Goal: Communication & Community: Answer question/provide support

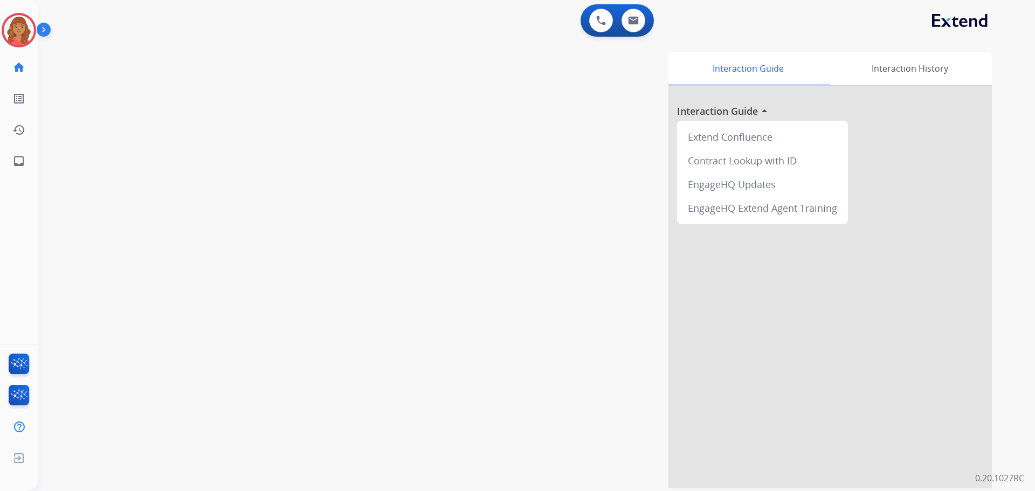
click at [15, 24] on img at bounding box center [19, 30] width 30 height 30
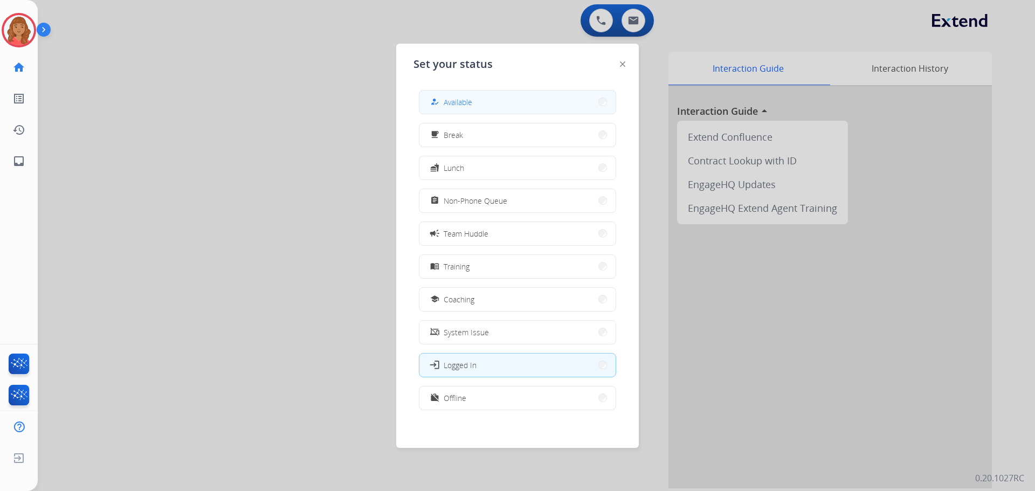
click at [507, 102] on button "how_to_reg Available" at bounding box center [517, 102] width 196 height 23
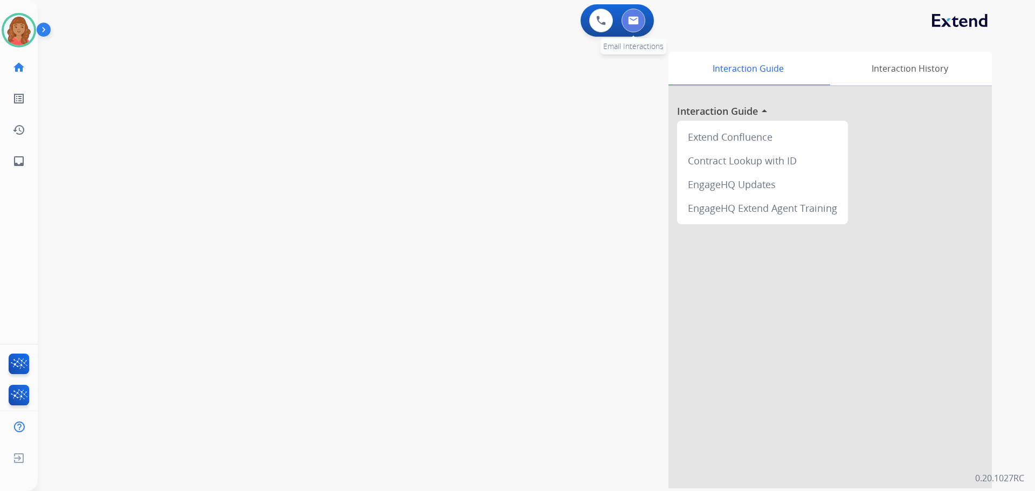
click at [636, 18] on img at bounding box center [633, 20] width 11 height 9
select select "**********"
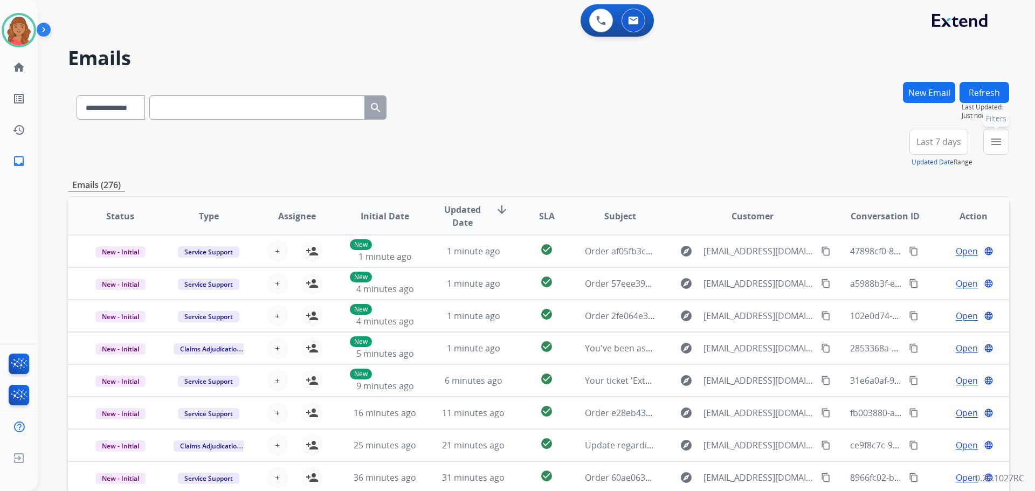
click at [993, 145] on mat-icon "menu" at bounding box center [996, 141] width 13 height 13
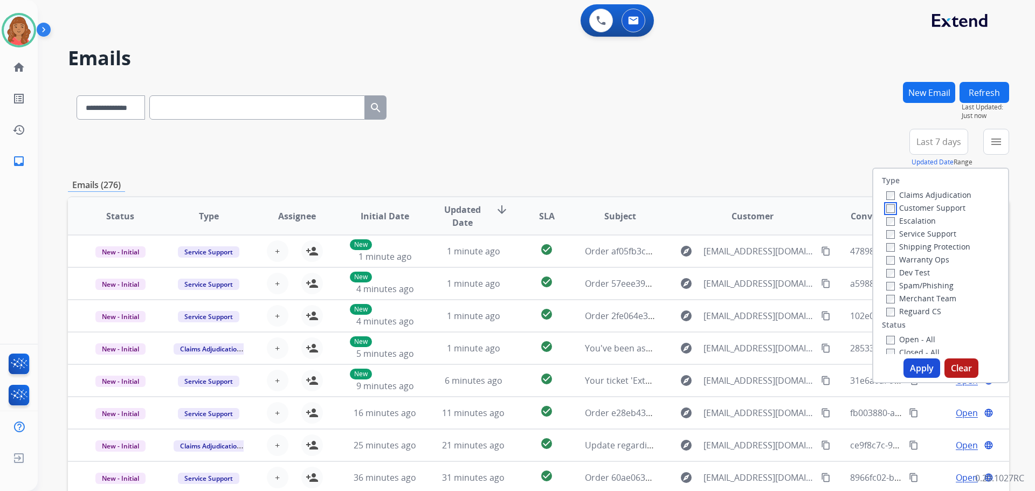
click at [889, 211] on label "Customer Support" at bounding box center [925, 208] width 79 height 10
click at [909, 364] on button "Apply" at bounding box center [922, 368] width 37 height 19
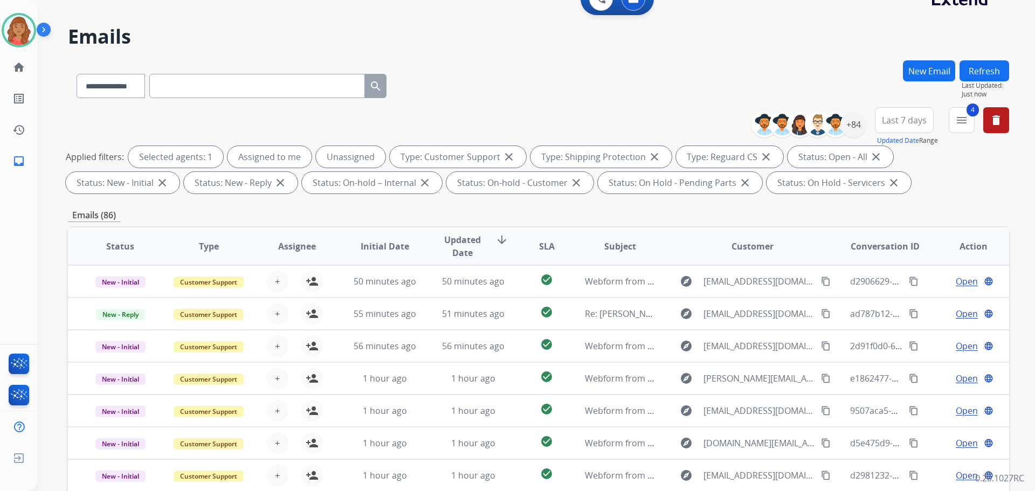
scroll to position [12, 0]
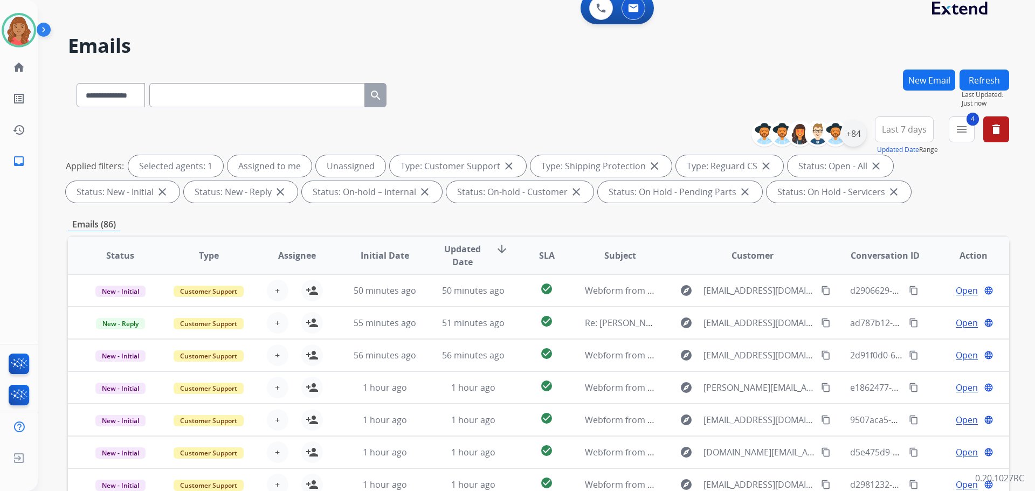
click at [852, 144] on div "+84" at bounding box center [854, 134] width 26 height 26
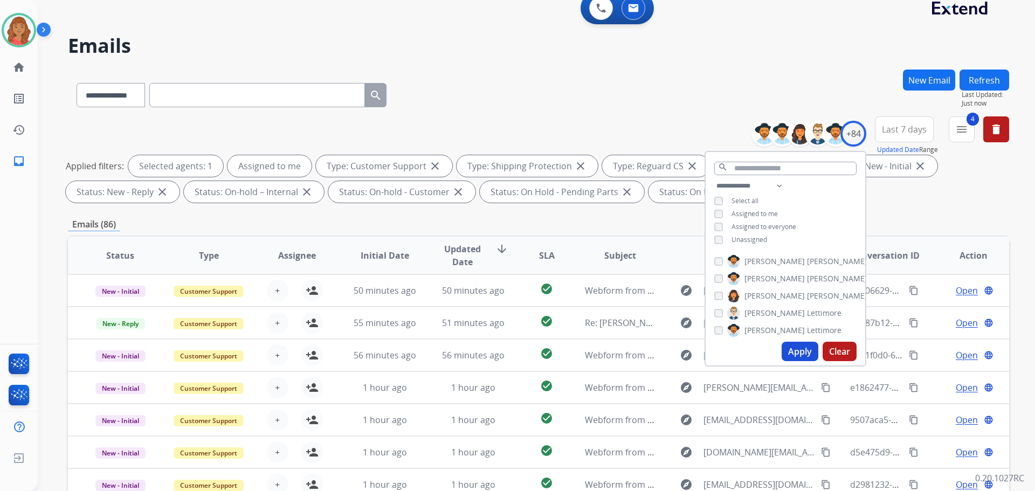
click at [789, 358] on button "Apply" at bounding box center [800, 351] width 37 height 19
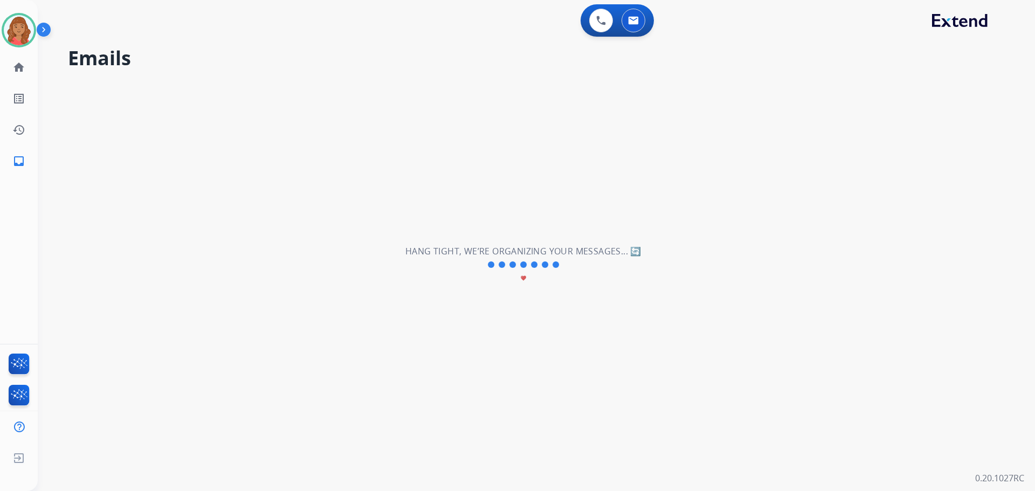
scroll to position [0, 0]
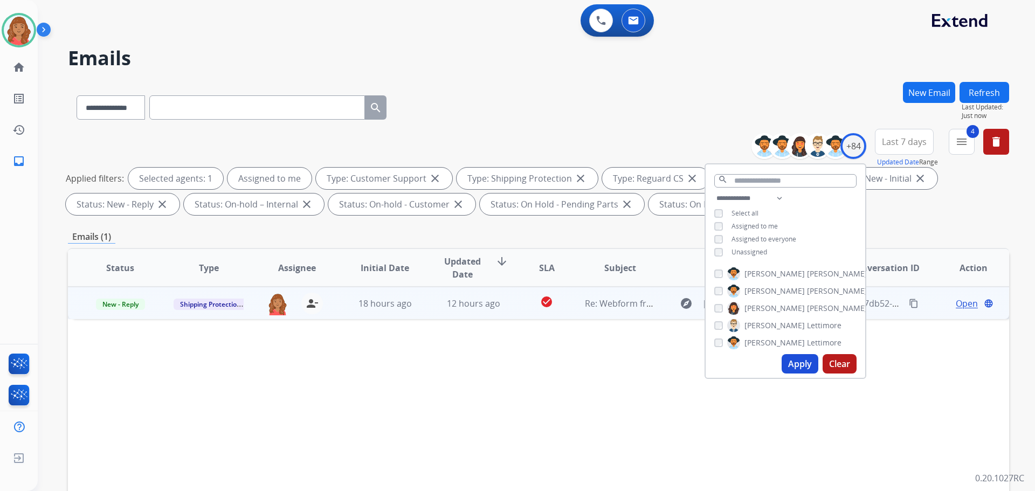
click at [580, 305] on td "Re: Webform from [EMAIL_ADDRESS][DOMAIN_NAME] on [DATE]" at bounding box center [612, 303] width 88 height 32
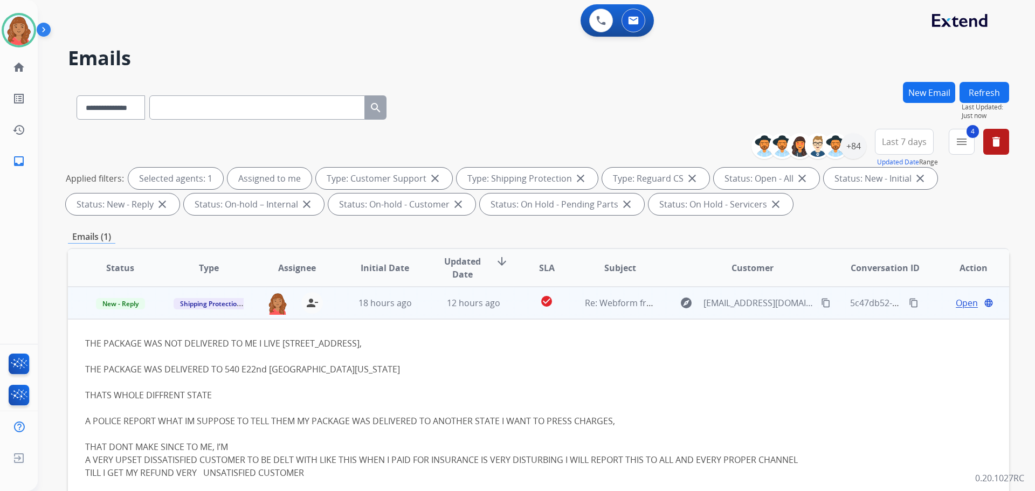
click at [972, 308] on div "Open language" at bounding box center [973, 303] width 71 height 13
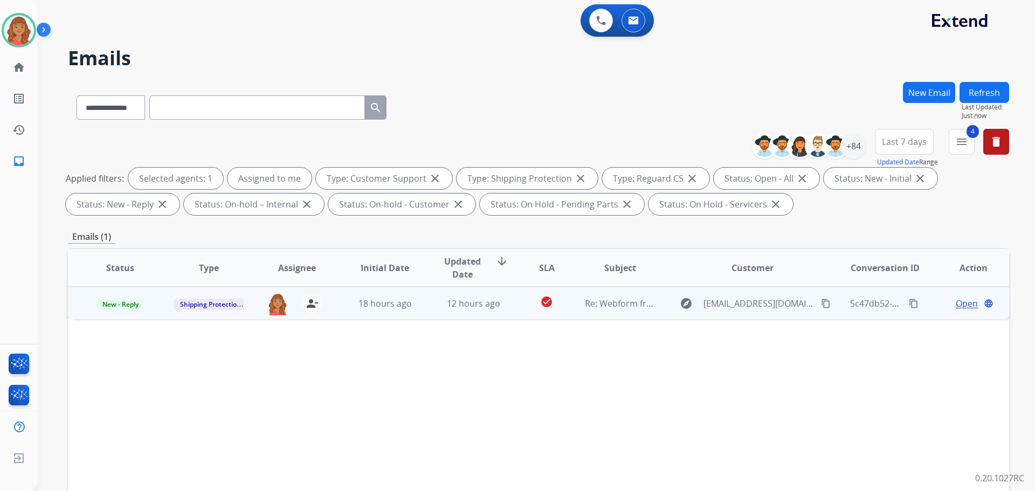
click at [962, 301] on span "Open" at bounding box center [967, 303] width 22 height 13
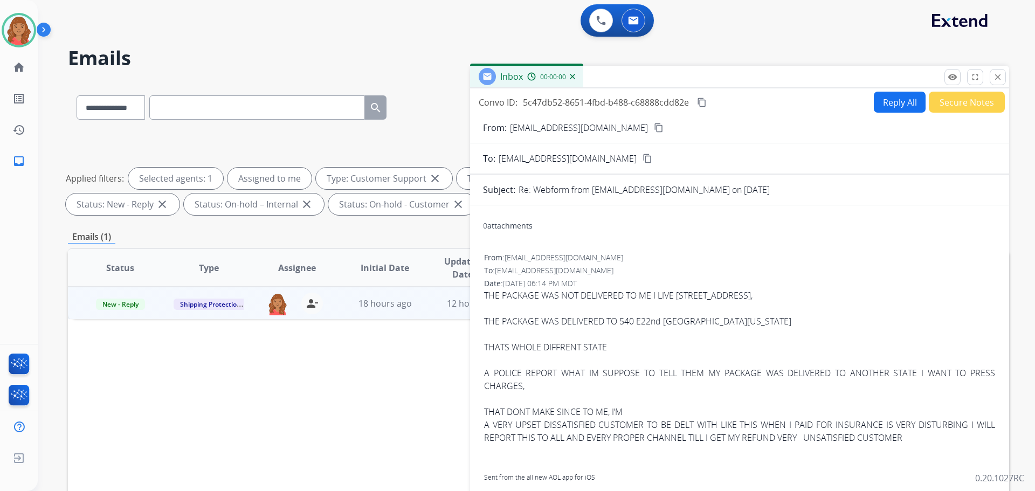
click at [884, 105] on button "Reply All" at bounding box center [900, 102] width 52 height 21
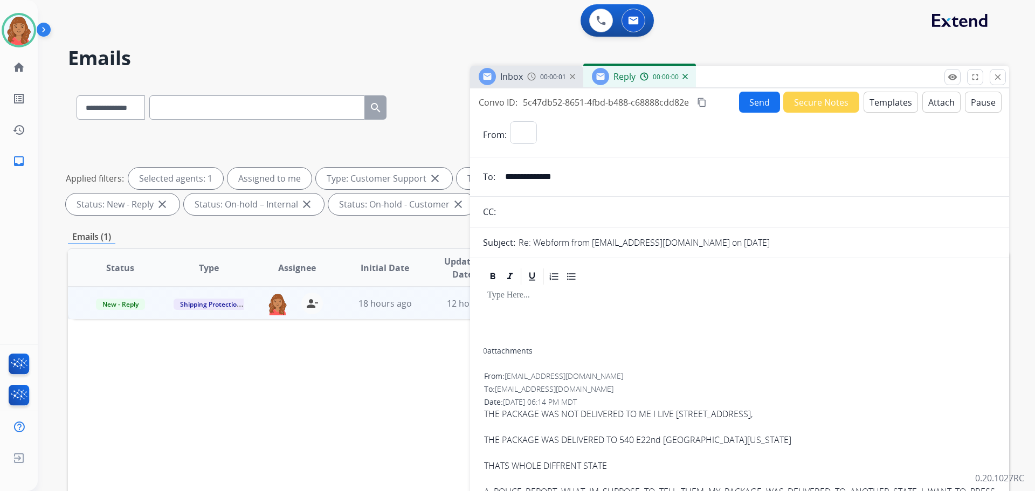
select select "**********"
click at [882, 104] on button "Templates" at bounding box center [891, 102] width 54 height 21
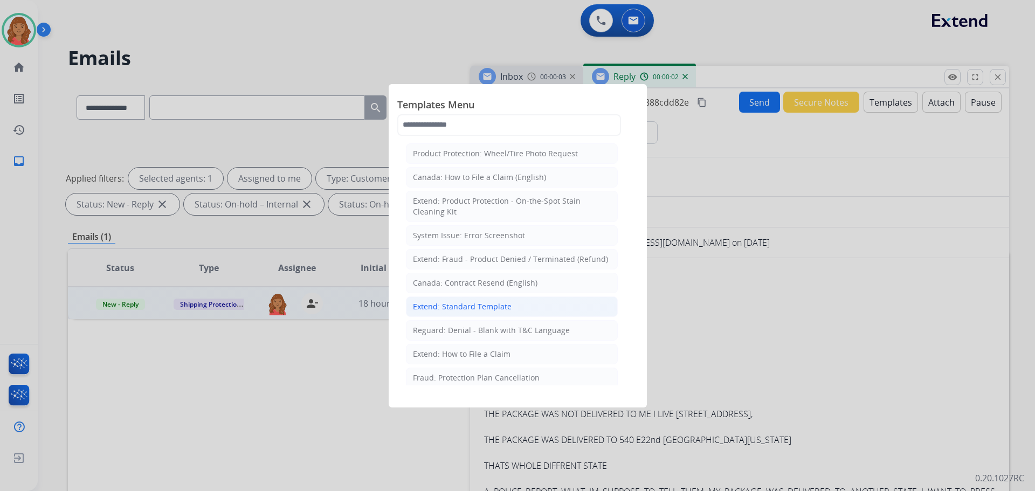
click at [449, 306] on div "Extend: Standard Template" at bounding box center [462, 306] width 99 height 11
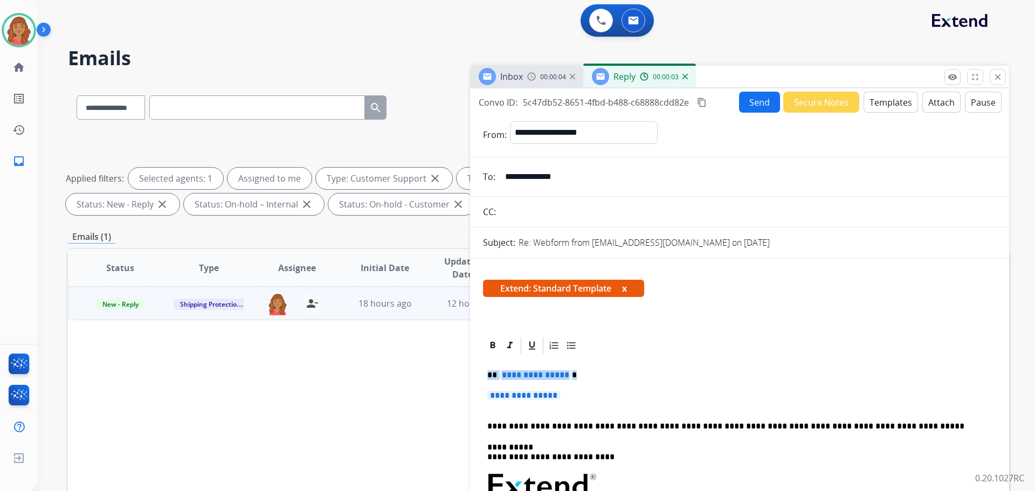
drag, startPoint x: 525, startPoint y: 398, endPoint x: 482, endPoint y: 376, distance: 48.5
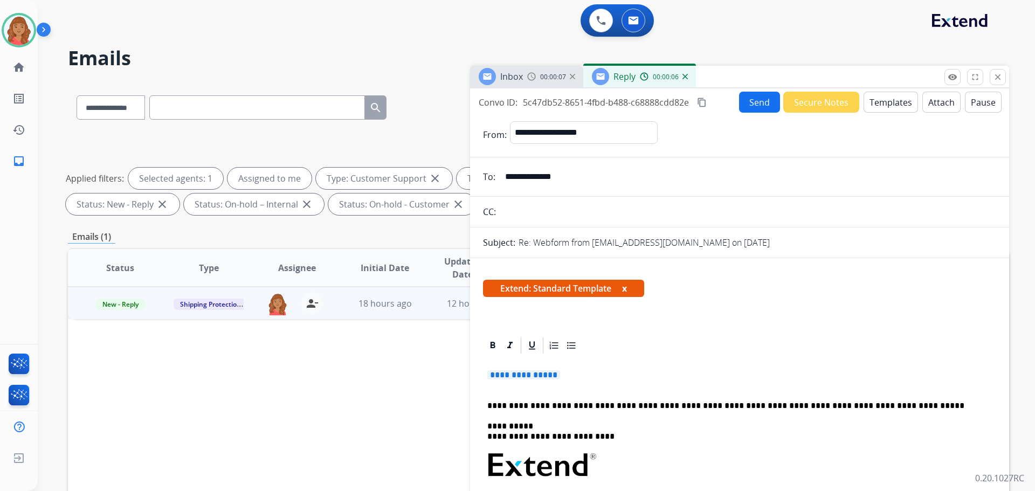
click at [572, 381] on p "**********" at bounding box center [739, 380] width 505 height 20
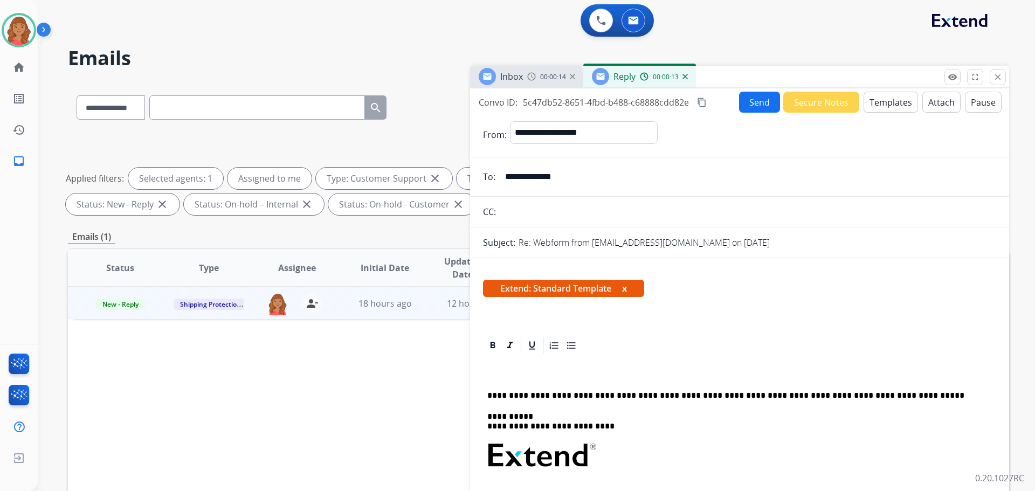
drag, startPoint x: 577, startPoint y: 179, endPoint x: 494, endPoint y: 176, distance: 83.1
click at [494, 176] on div "**********" at bounding box center [739, 177] width 539 height 22
click at [512, 375] on p at bounding box center [739, 375] width 505 height 10
drag, startPoint x: 491, startPoint y: 367, endPoint x: 450, endPoint y: 368, distance: 40.4
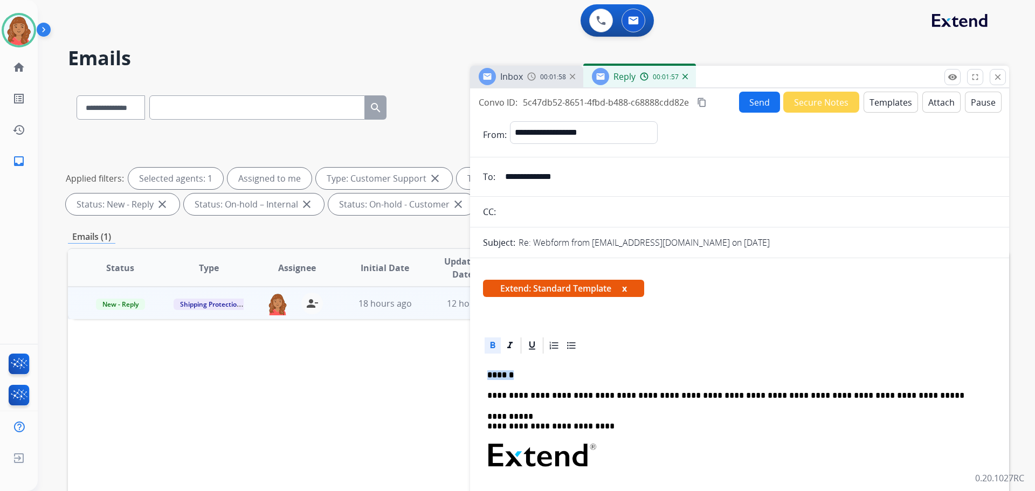
click at [450, 368] on div "**********" at bounding box center [538, 373] width 941 height 583
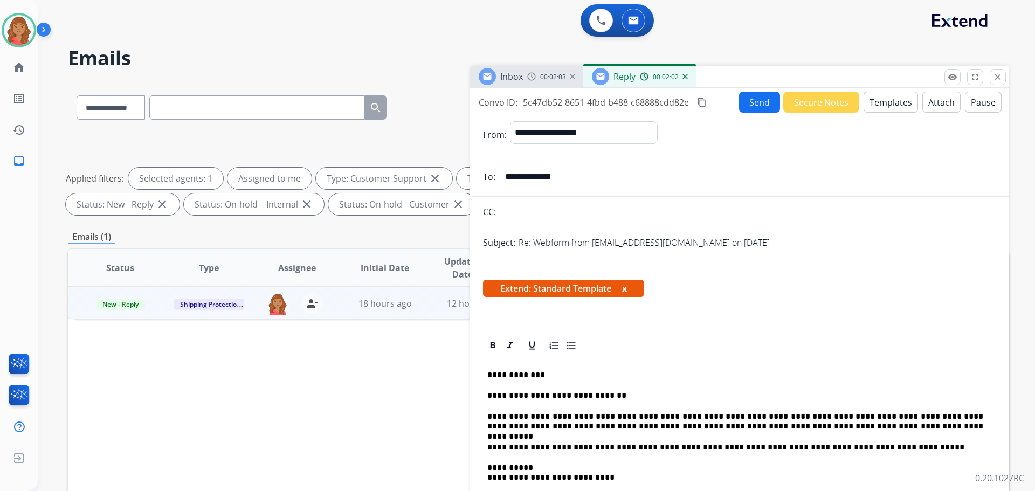
click at [705, 102] on mat-icon "content_copy" at bounding box center [702, 103] width 10 height 10
click at [746, 106] on button "Send" at bounding box center [759, 102] width 41 height 21
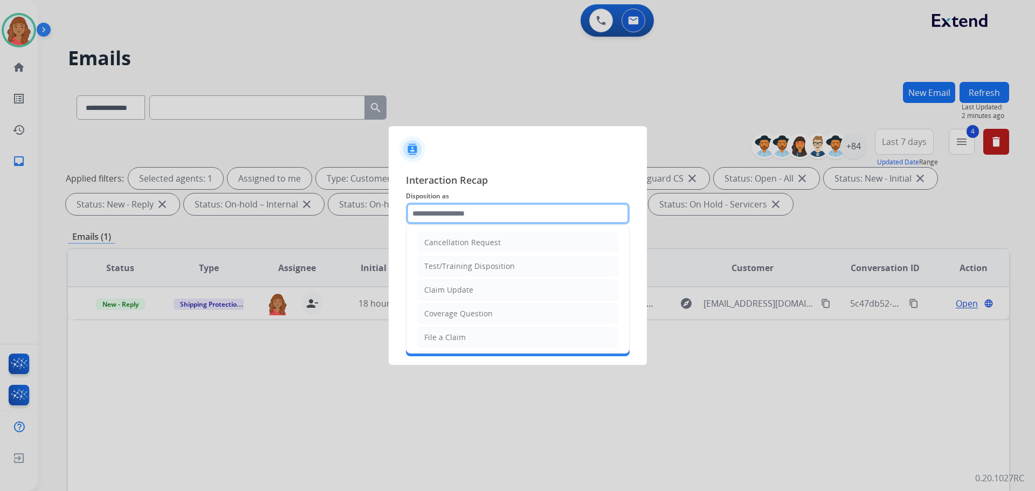
click at [449, 219] on input "text" at bounding box center [518, 214] width 224 height 22
click at [444, 293] on div "Claim Update" at bounding box center [448, 290] width 49 height 11
type input "**********"
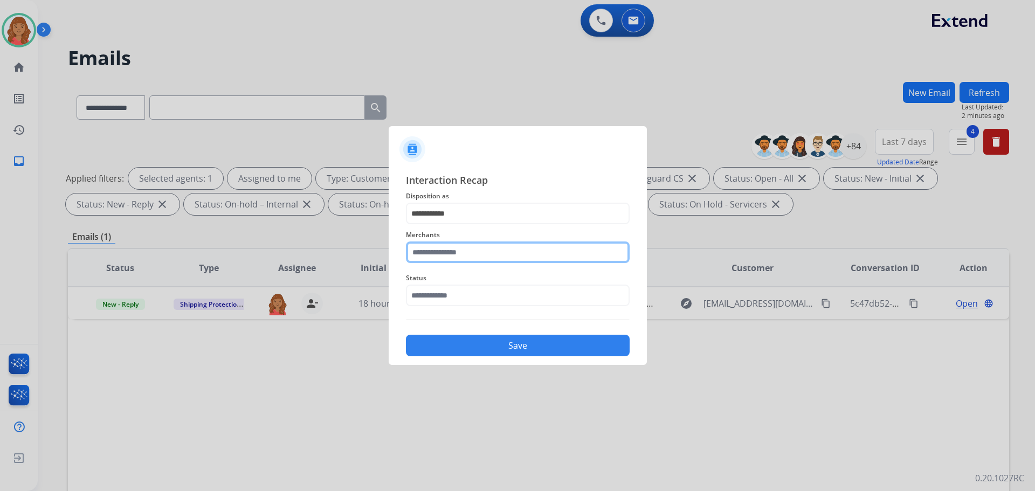
click at [446, 253] on input "text" at bounding box center [518, 253] width 224 height 22
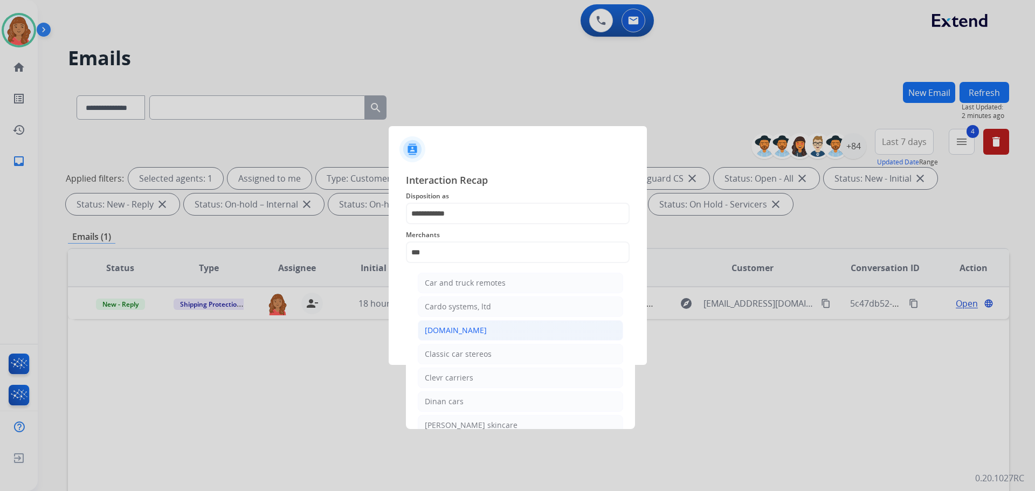
click at [441, 329] on div "[DOMAIN_NAME]" at bounding box center [456, 330] width 62 height 11
type input "**********"
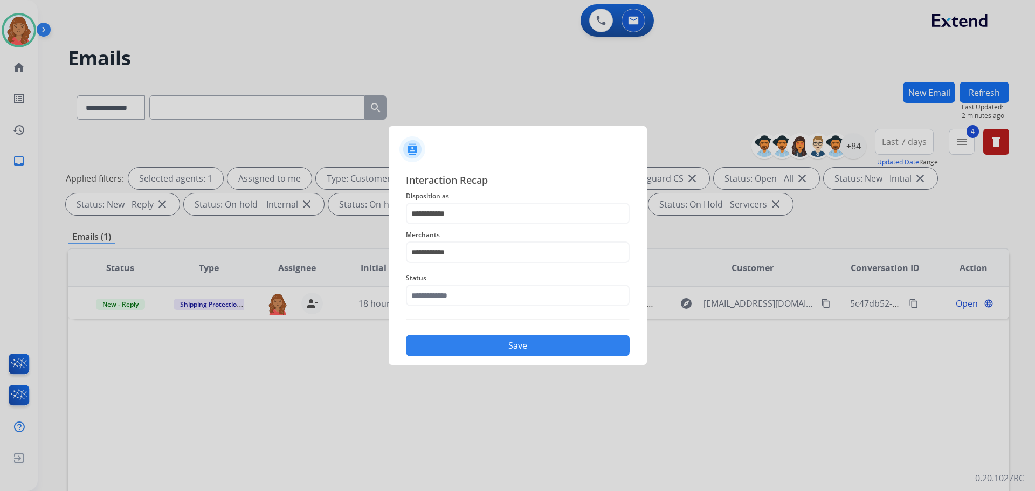
drag, startPoint x: 449, startPoint y: 283, endPoint x: 450, endPoint y: 293, distance: 10.4
click at [450, 286] on div "Status" at bounding box center [518, 288] width 224 height 43
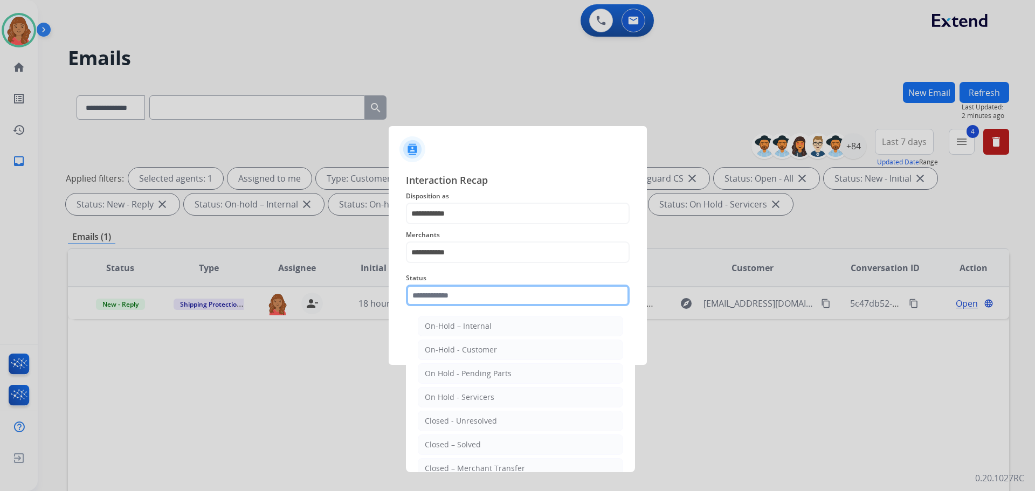
drag, startPoint x: 450, startPoint y: 302, endPoint x: 447, endPoint y: 340, distance: 37.8
click at [449, 302] on input "text" at bounding box center [518, 296] width 224 height 22
drag, startPoint x: 459, startPoint y: 447, endPoint x: 466, endPoint y: 422, distance: 26.4
click at [460, 447] on div "Closed – Solved" at bounding box center [453, 444] width 56 height 11
type input "**********"
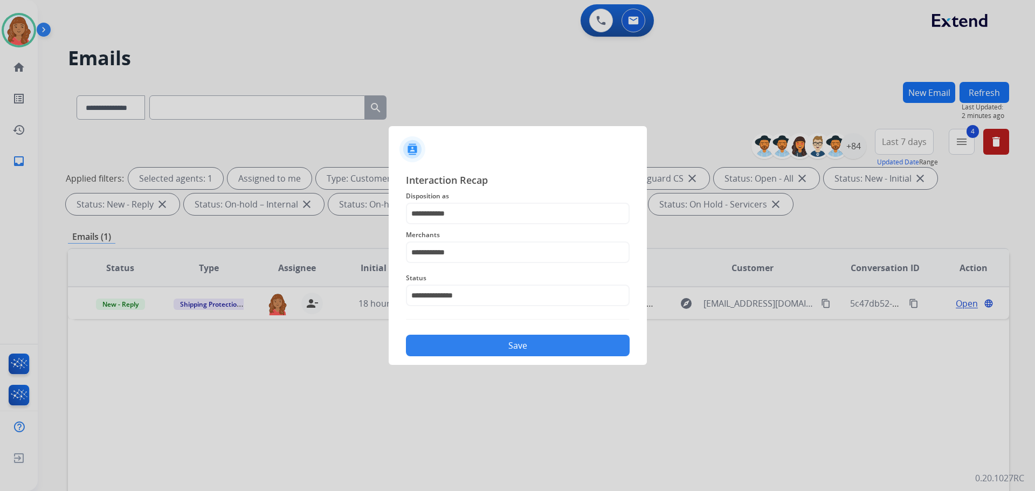
drag, startPoint x: 479, startPoint y: 344, endPoint x: 474, endPoint y: 348, distance: 5.7
click at [478, 344] on button "Save" at bounding box center [518, 346] width 224 height 22
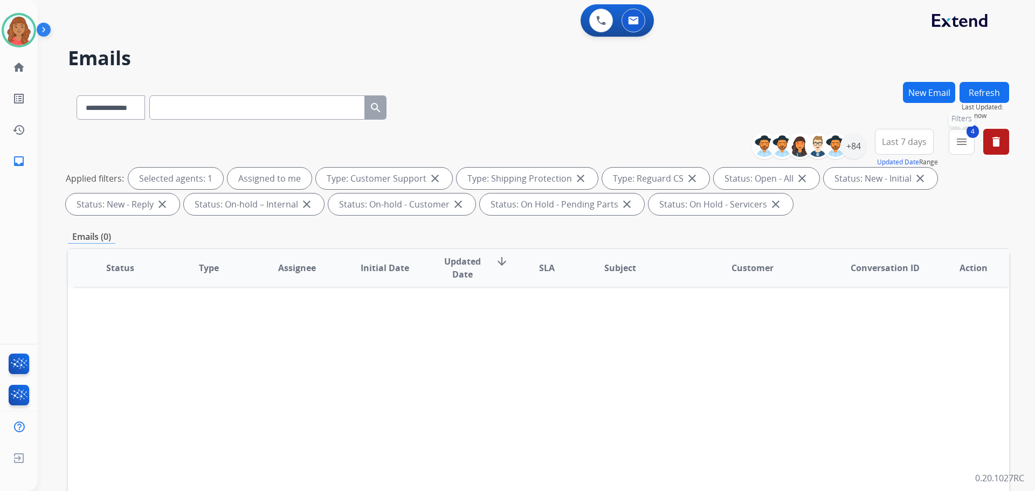
click at [972, 140] on button "4 menu Filters" at bounding box center [962, 142] width 26 height 26
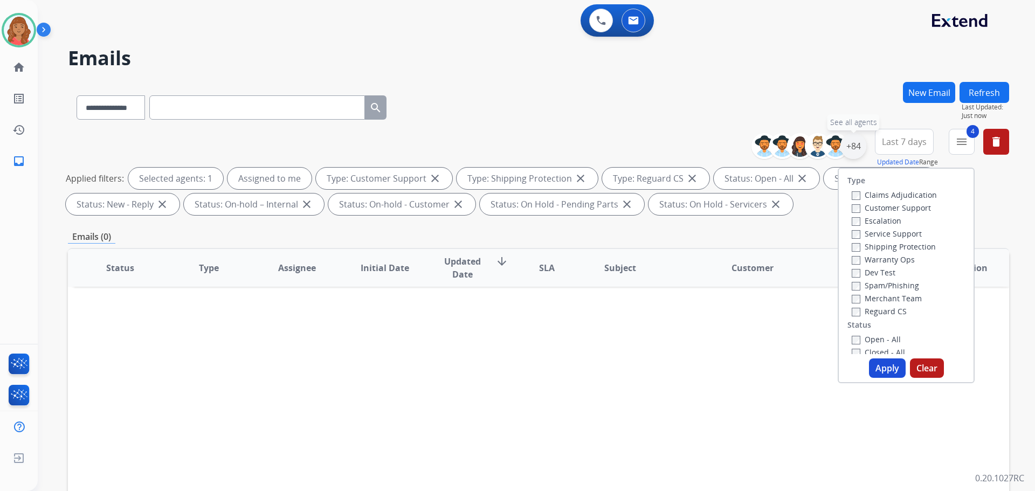
drag, startPoint x: 852, startPoint y: 146, endPoint x: 853, endPoint y: 153, distance: 6.5
click at [853, 146] on div "+84" at bounding box center [854, 146] width 26 height 26
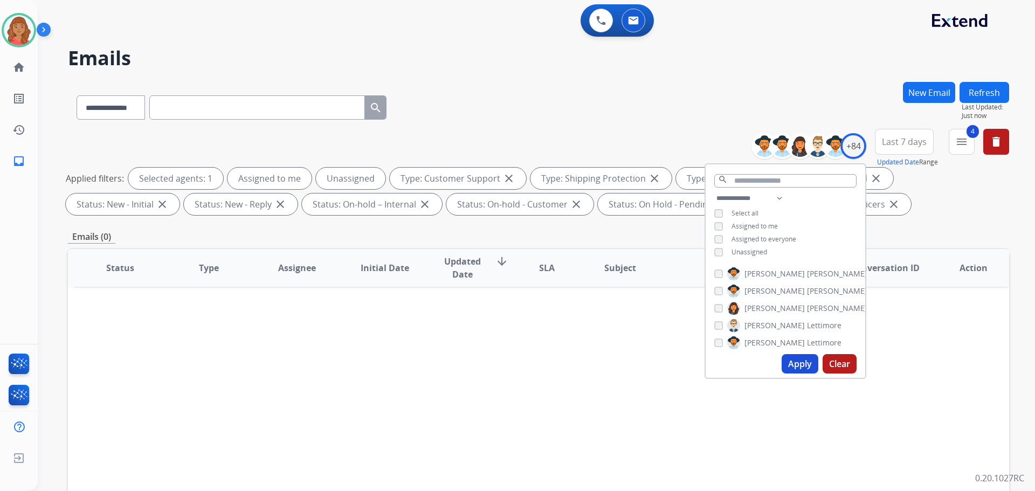
click at [880, 107] on div "**********" at bounding box center [538, 105] width 941 height 47
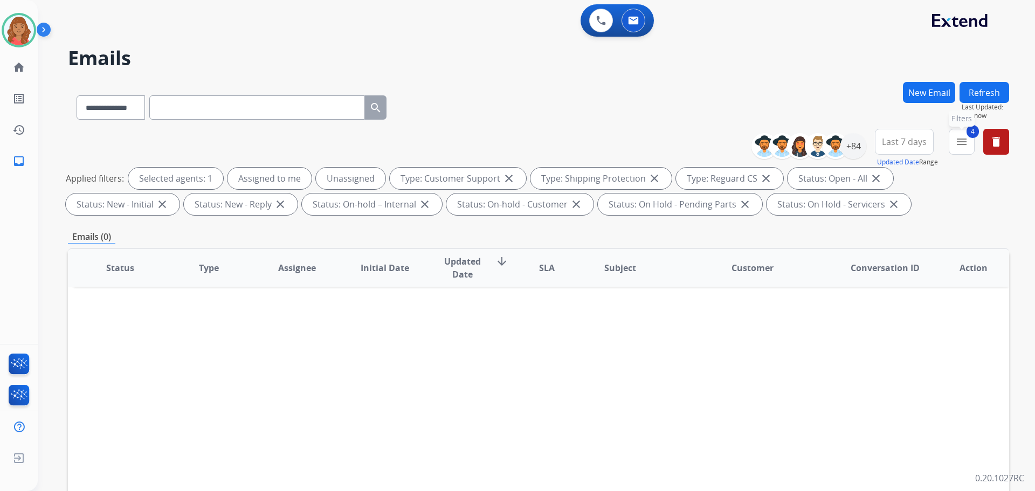
click at [961, 140] on mat-icon "menu" at bounding box center [961, 141] width 13 height 13
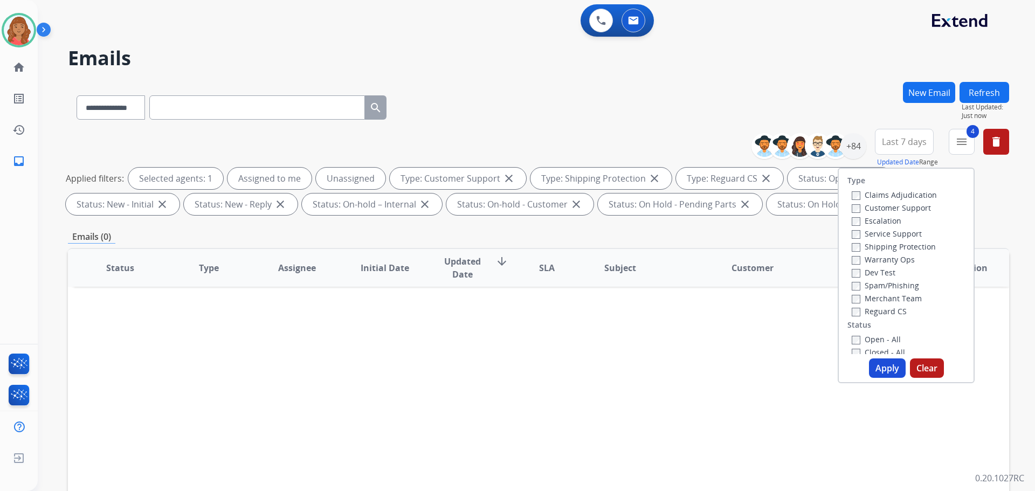
click at [879, 373] on button "Apply" at bounding box center [887, 368] width 37 height 19
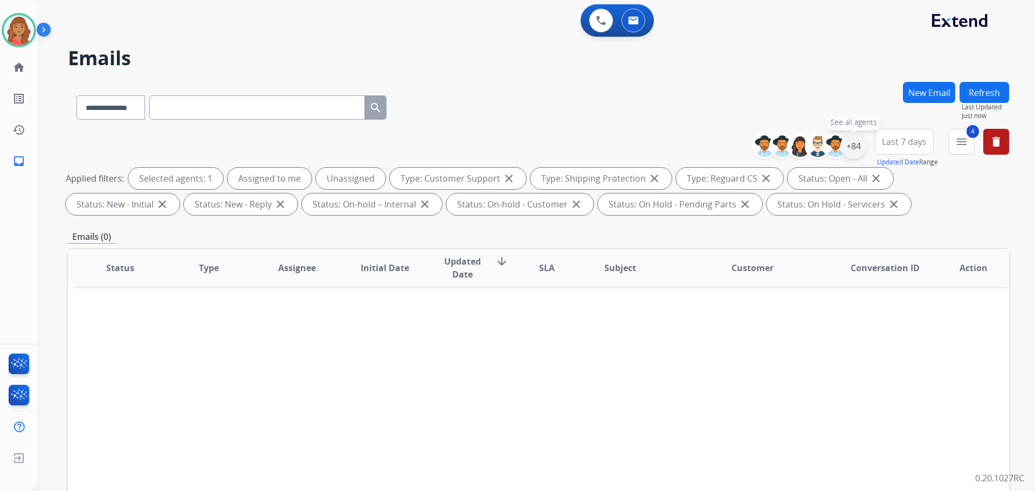
click at [851, 150] on div "+84" at bounding box center [854, 146] width 26 height 26
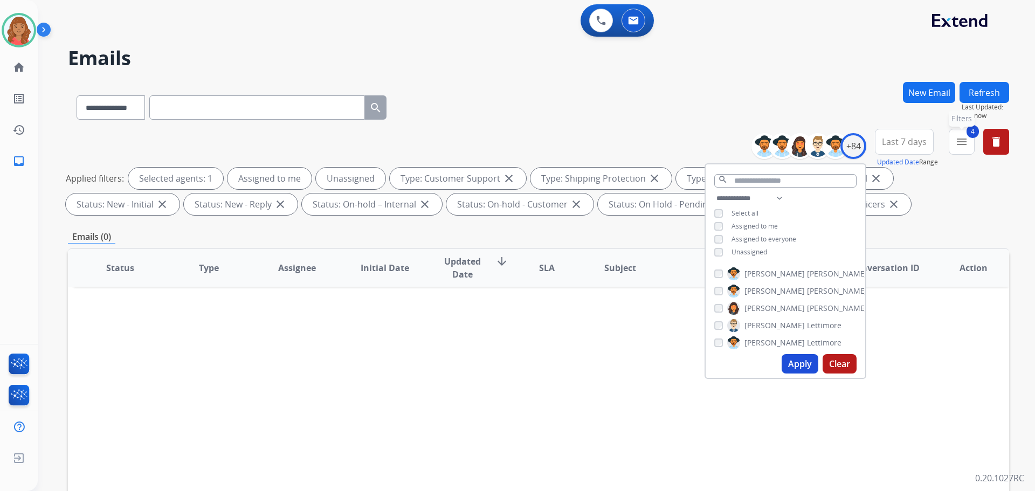
click at [963, 144] on mat-icon "menu" at bounding box center [961, 141] width 13 height 13
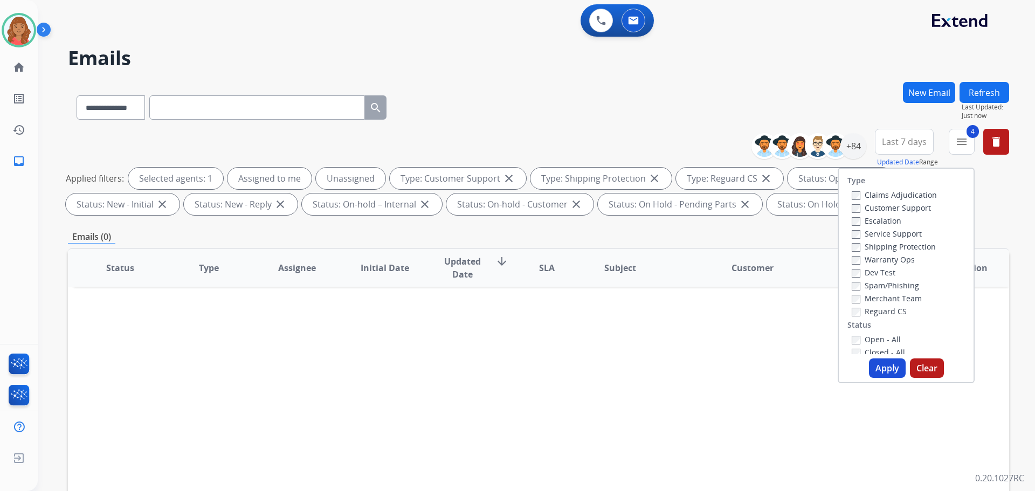
click at [852, 214] on div "Customer Support" at bounding box center [894, 207] width 85 height 13
drag, startPoint x: 887, startPoint y: 369, endPoint x: 880, endPoint y: 369, distance: 7.0
click at [886, 370] on button "Apply" at bounding box center [887, 368] width 37 height 19
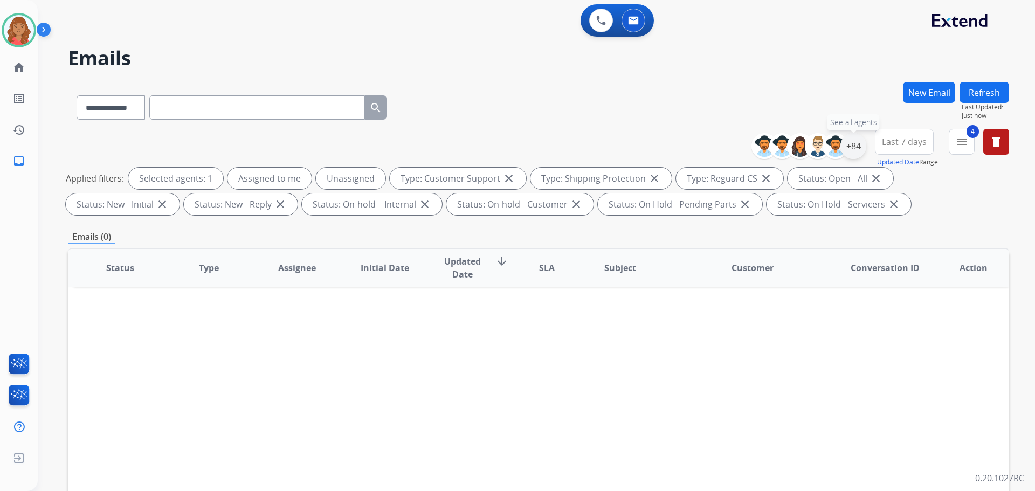
click at [849, 153] on div "+84" at bounding box center [854, 146] width 26 height 26
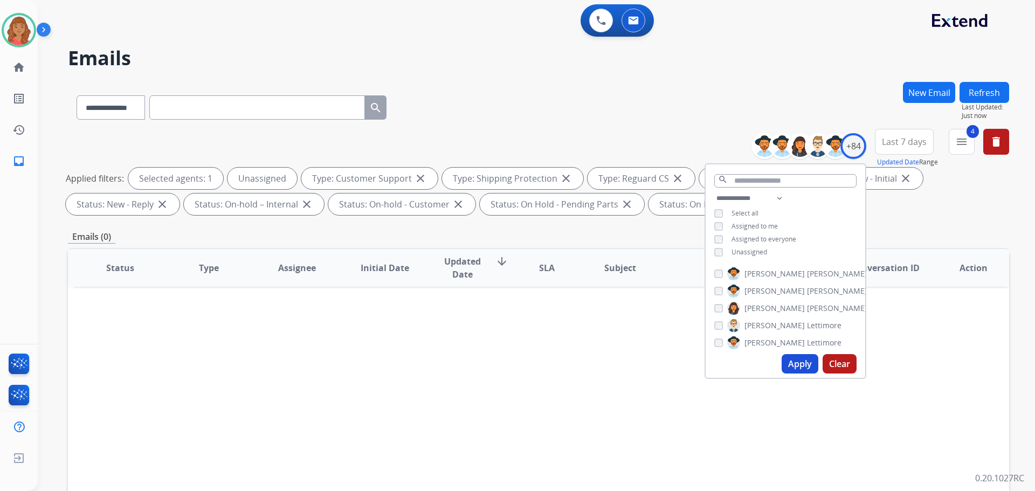
click at [720, 257] on div "**********" at bounding box center [786, 226] width 160 height 69
click at [718, 229] on div "**********" at bounding box center [786, 226] width 160 height 69
click at [793, 369] on button "Apply" at bounding box center [800, 363] width 37 height 19
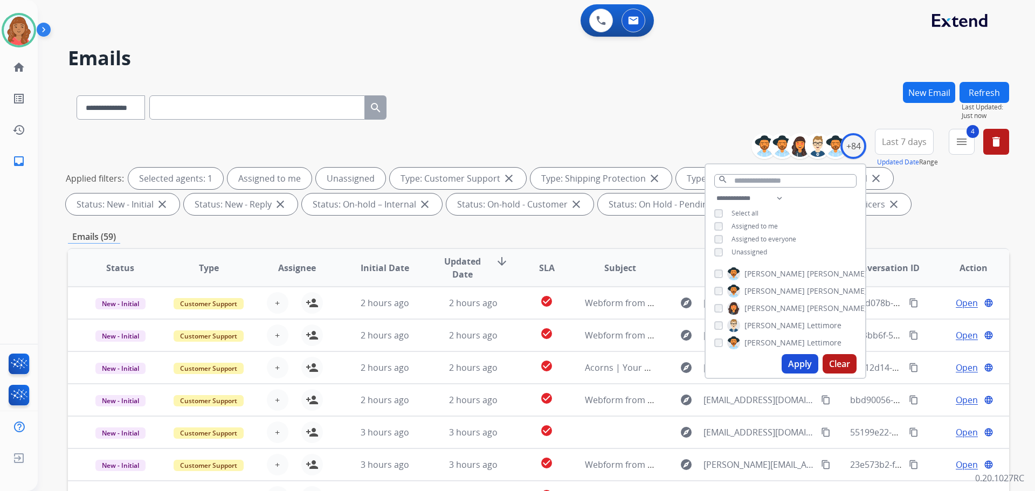
click at [296, 229] on div "**********" at bounding box center [538, 373] width 941 height 583
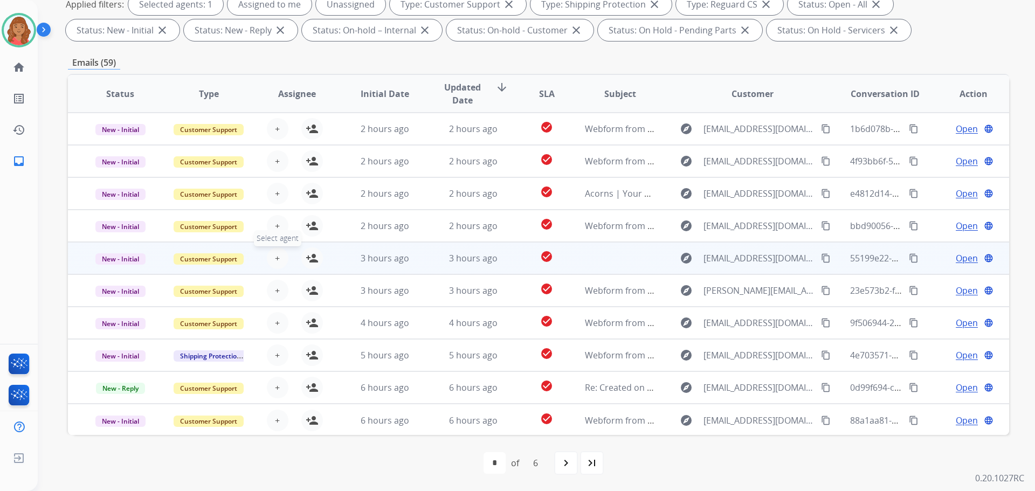
scroll to position [1, 0]
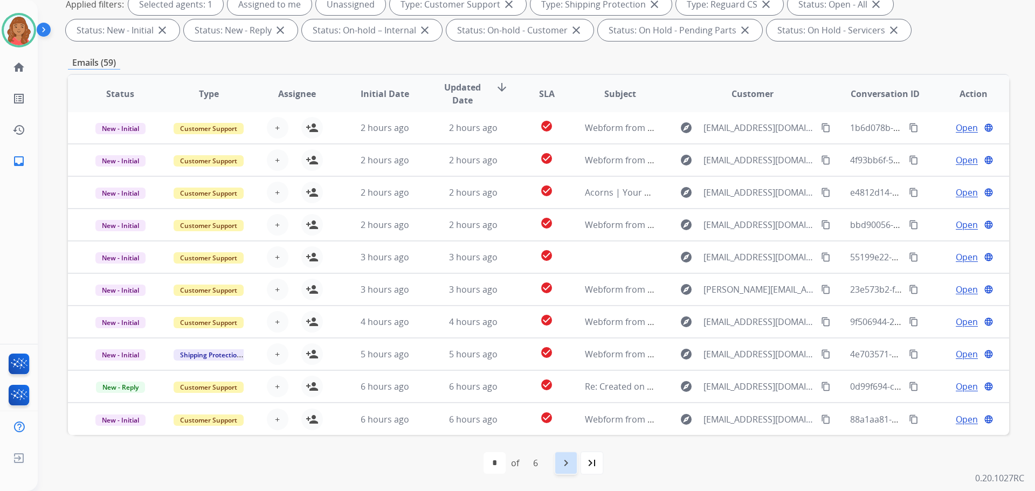
click at [568, 462] on mat-icon "navigate_next" at bounding box center [566, 463] width 13 height 13
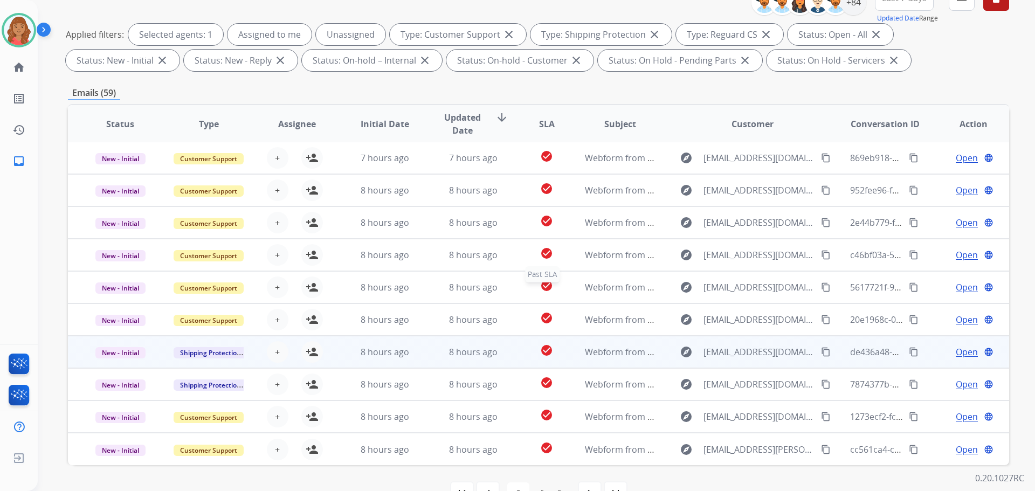
scroll to position [174, 0]
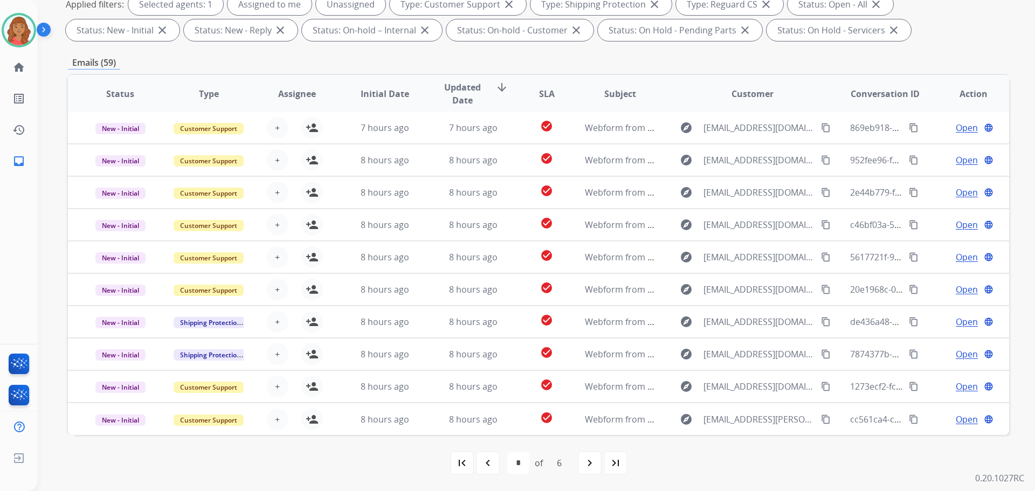
click at [577, 458] on div "first_page navigate_before * * * * * * of 6 navigate_next last_page" at bounding box center [538, 463] width 941 height 22
click at [583, 458] on div "navigate_next" at bounding box center [590, 463] width 24 height 24
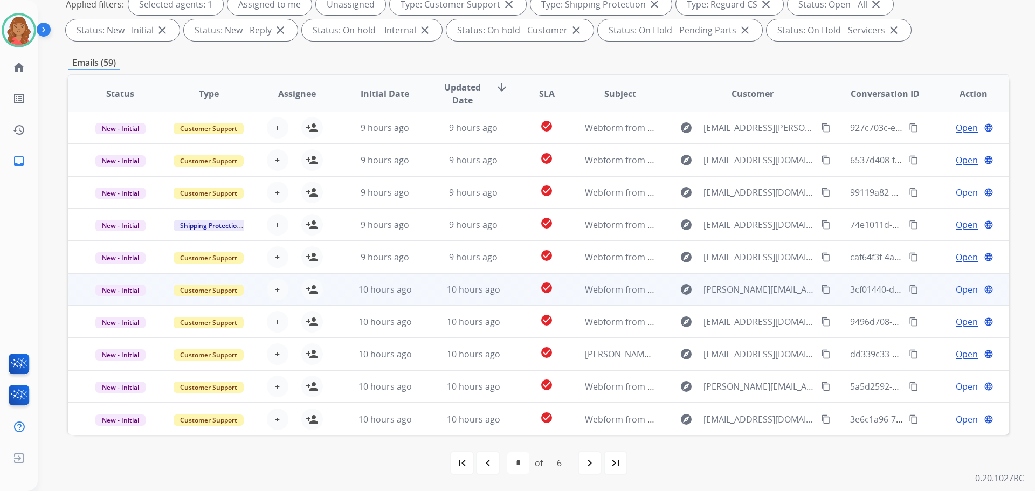
scroll to position [0, 0]
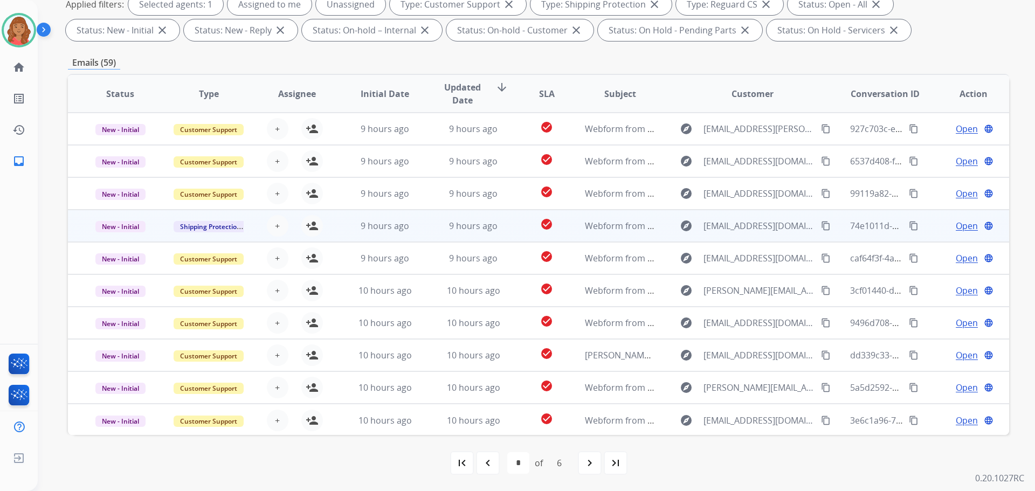
drag, startPoint x: 313, startPoint y: 228, endPoint x: 314, endPoint y: 236, distance: 8.2
click at [313, 229] on mat-icon "person_add" at bounding box center [312, 225] width 13 height 13
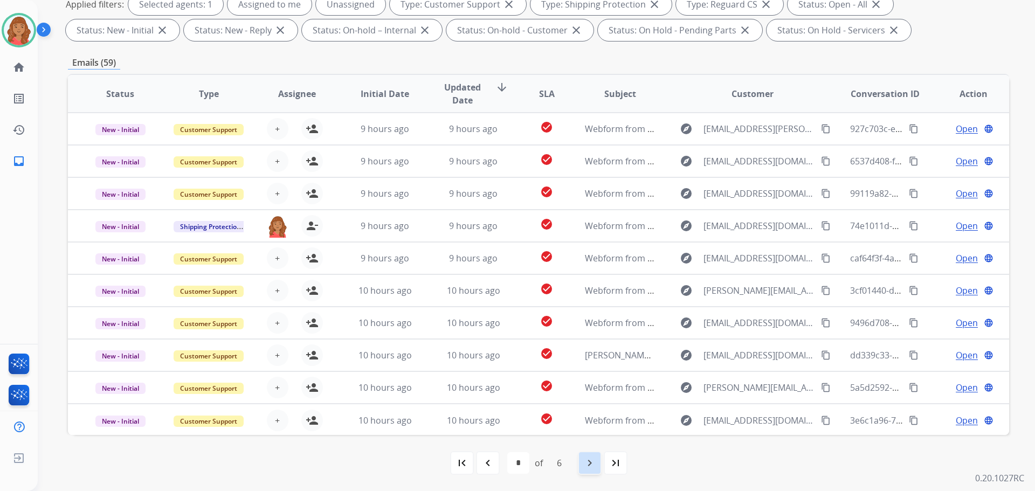
click at [589, 461] on mat-icon "navigate_next" at bounding box center [589, 463] width 13 height 13
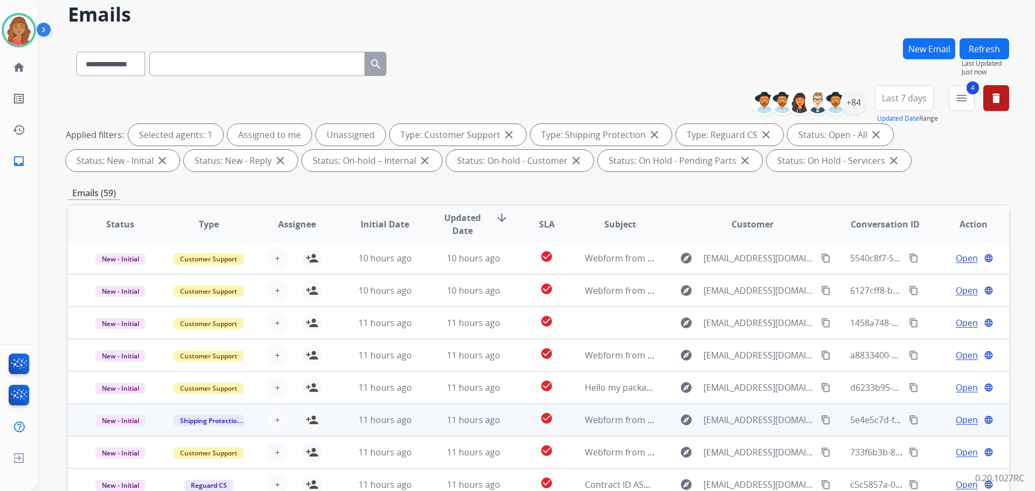
scroll to position [54, 0]
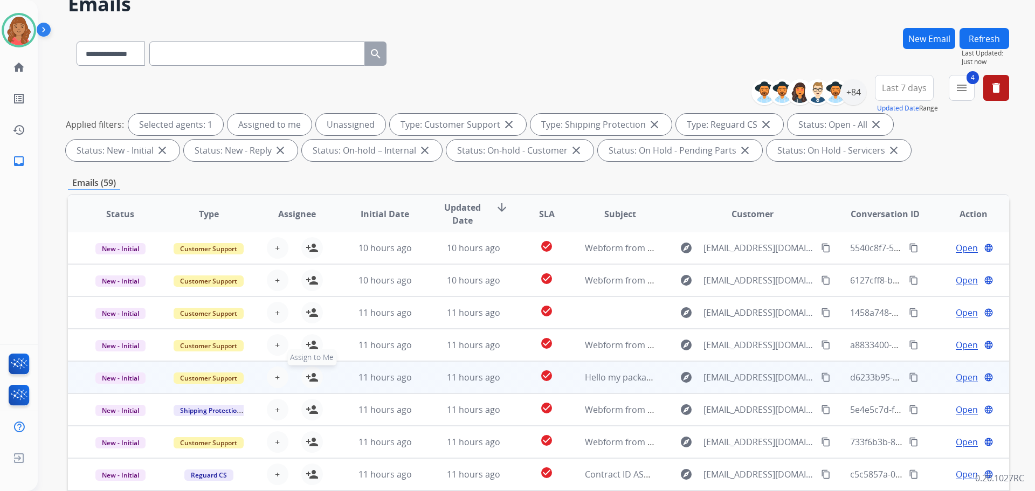
drag, startPoint x: 309, startPoint y: 378, endPoint x: 321, endPoint y: 383, distance: 13.0
click at [310, 378] on mat-icon "person_add" at bounding box center [312, 377] width 13 height 13
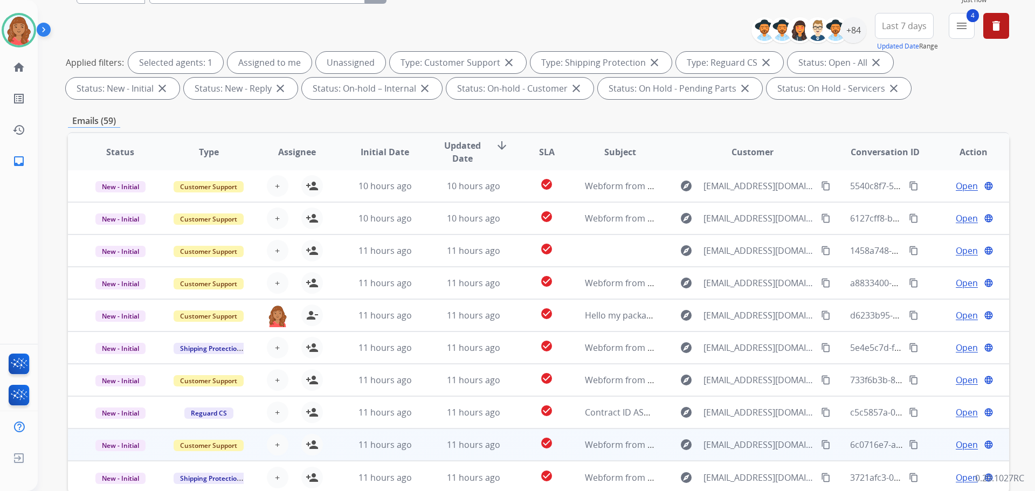
scroll to position [174, 0]
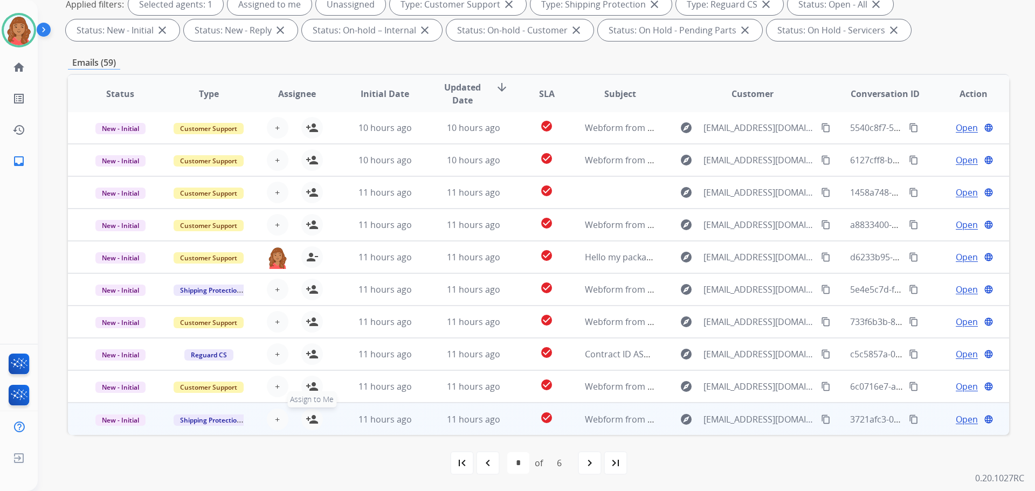
click at [309, 417] on mat-icon "person_add" at bounding box center [312, 419] width 13 height 13
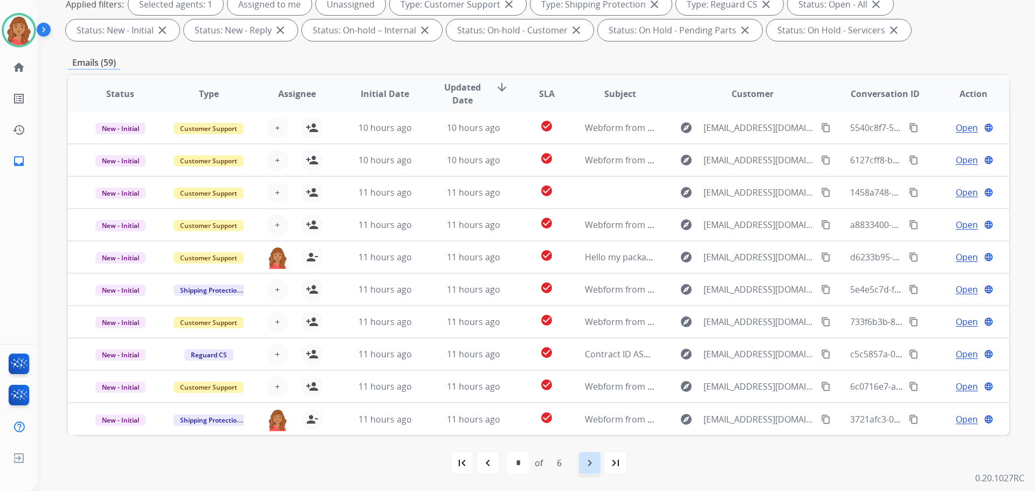
click at [587, 460] on mat-icon "navigate_next" at bounding box center [589, 463] width 13 height 13
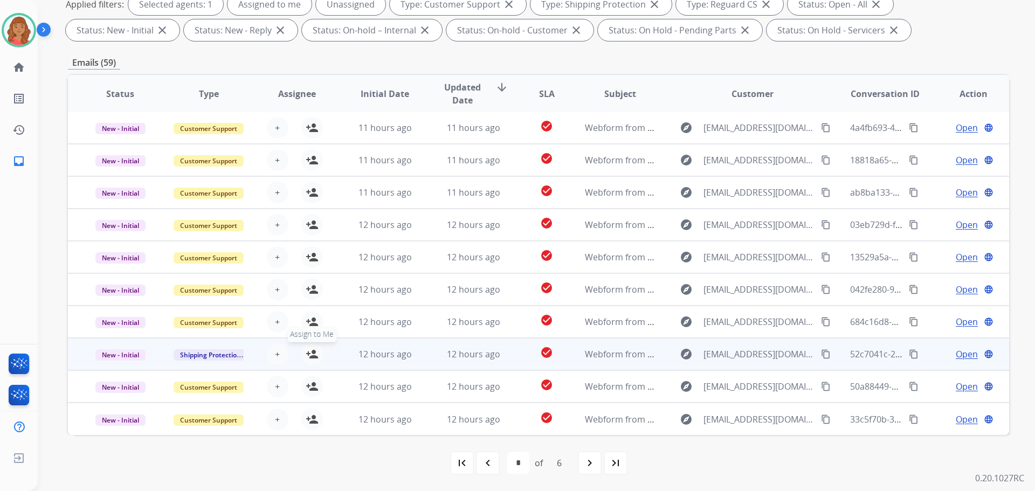
click at [308, 353] on mat-icon "person_add" at bounding box center [312, 354] width 13 height 13
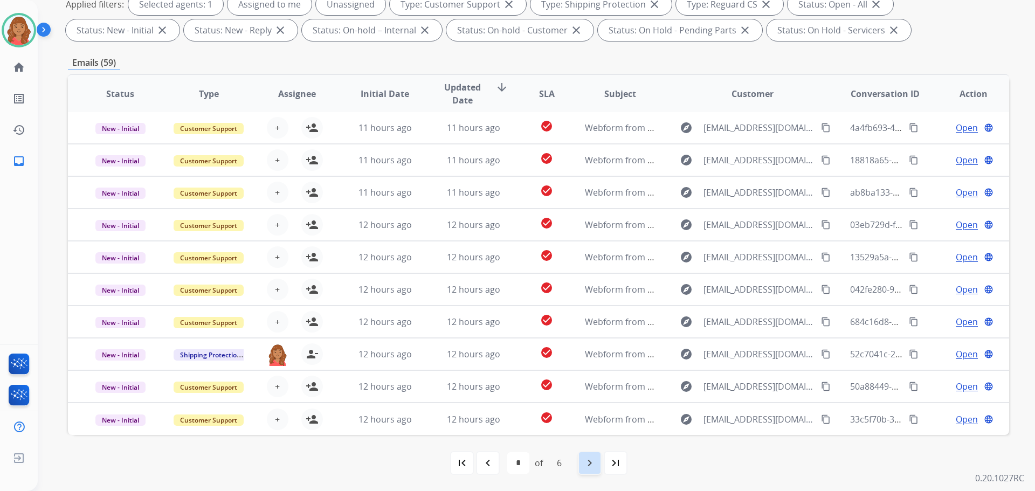
click at [594, 465] on mat-icon "navigate_next" at bounding box center [589, 463] width 13 height 13
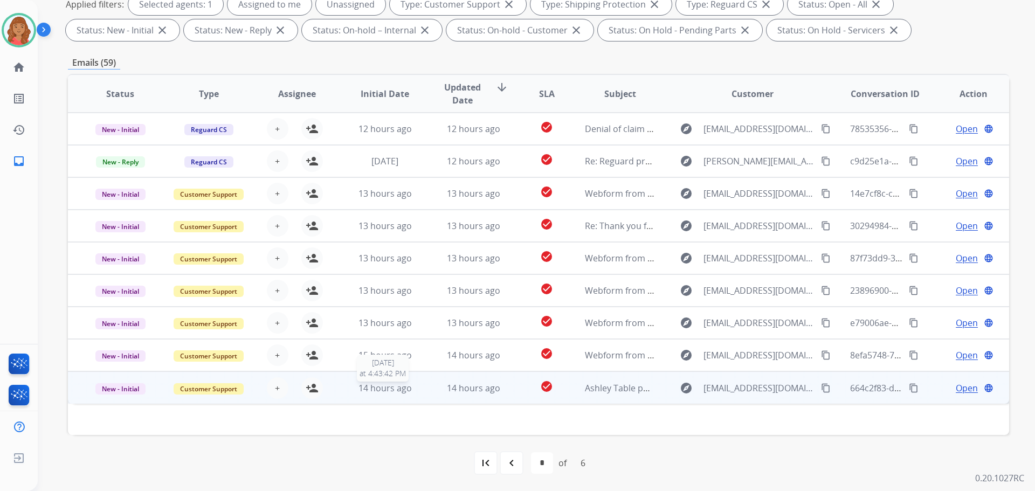
click at [361, 391] on span "14 hours ago" at bounding box center [385, 388] width 53 height 12
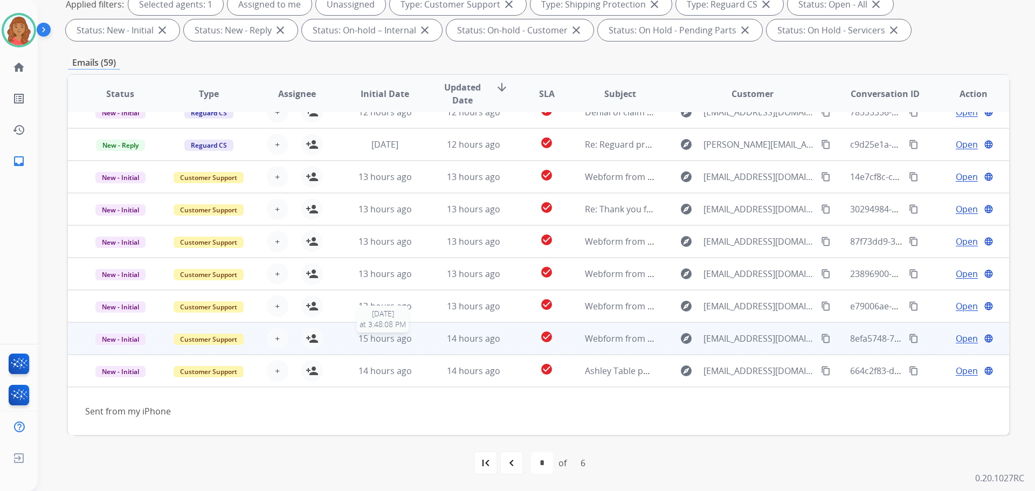
click at [395, 342] on span "15 hours ago" at bounding box center [385, 339] width 53 height 12
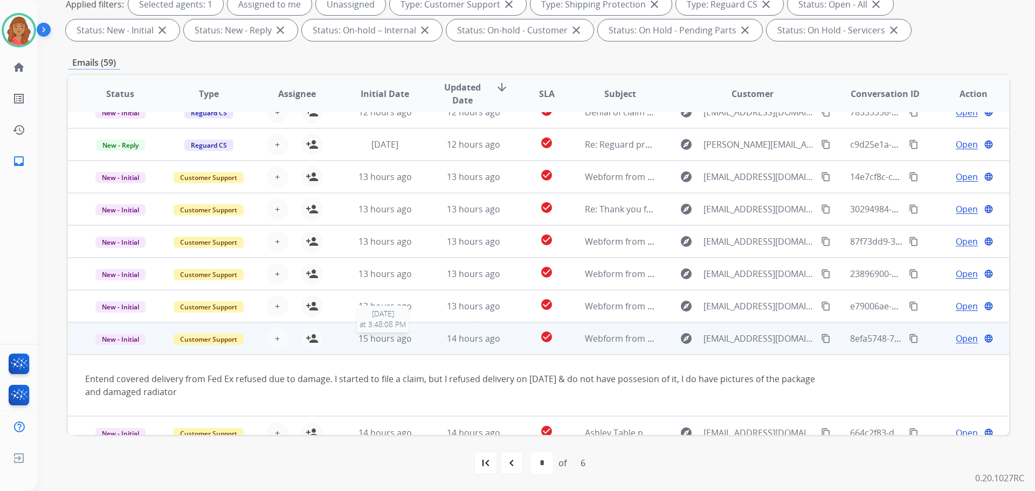
scroll to position [30, 0]
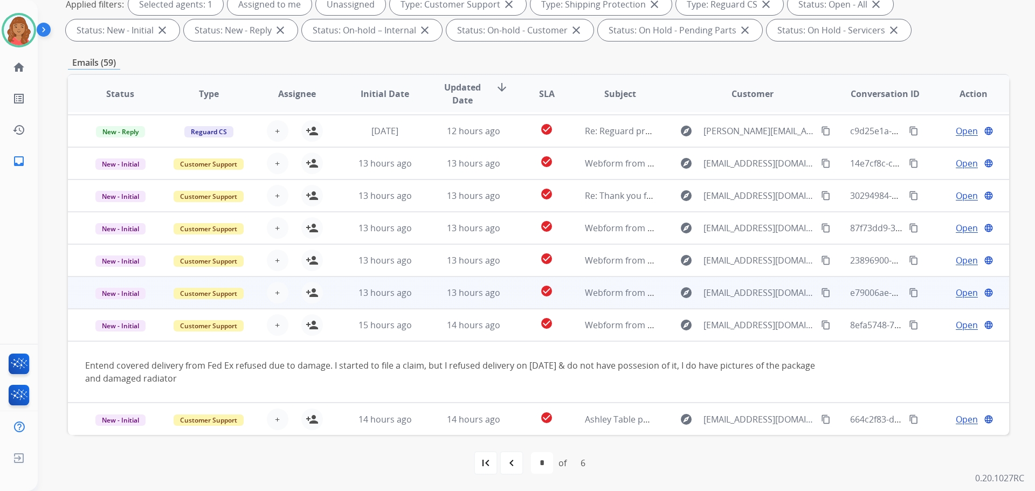
click at [399, 299] on td "13 hours ago" at bounding box center [377, 293] width 88 height 32
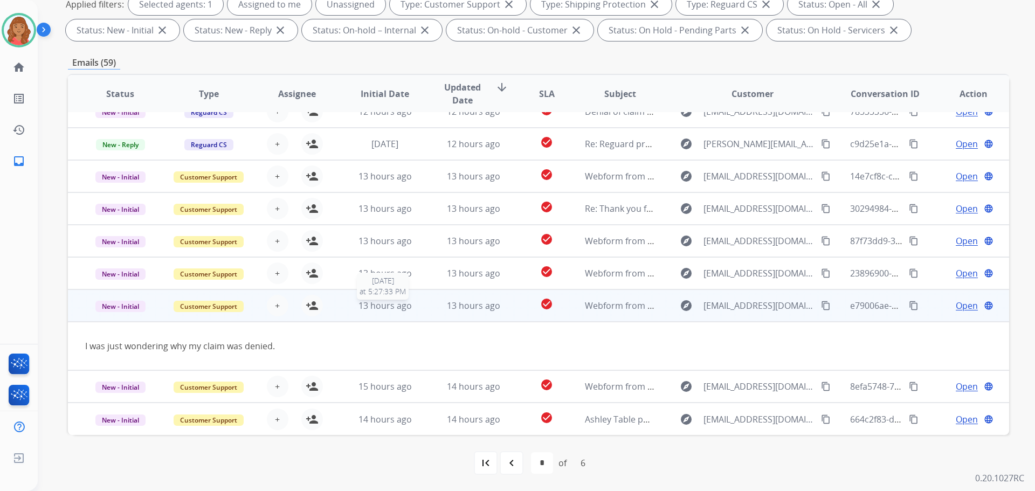
scroll to position [17, 0]
click at [309, 305] on mat-icon "person_add" at bounding box center [312, 305] width 13 height 13
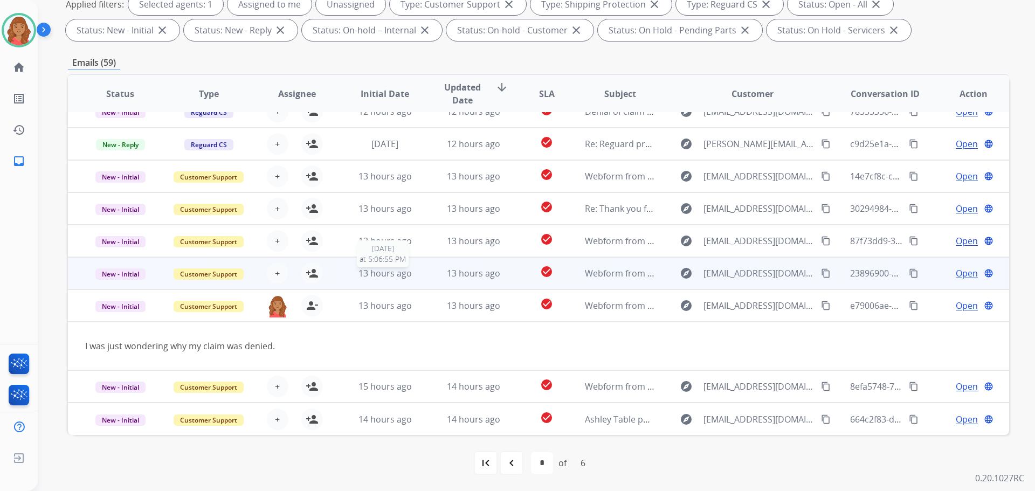
click at [368, 278] on span "13 hours ago" at bounding box center [385, 273] width 53 height 12
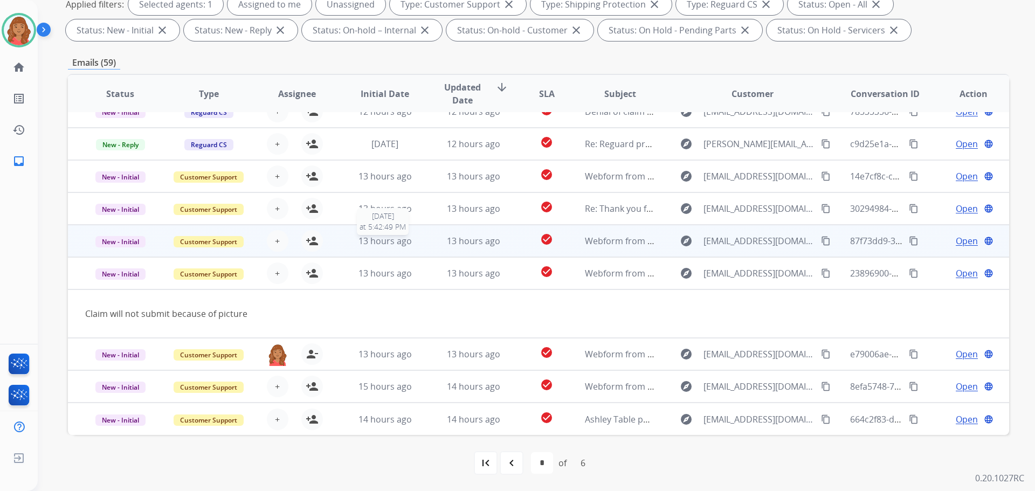
click at [381, 241] on span "13 hours ago" at bounding box center [385, 241] width 53 height 12
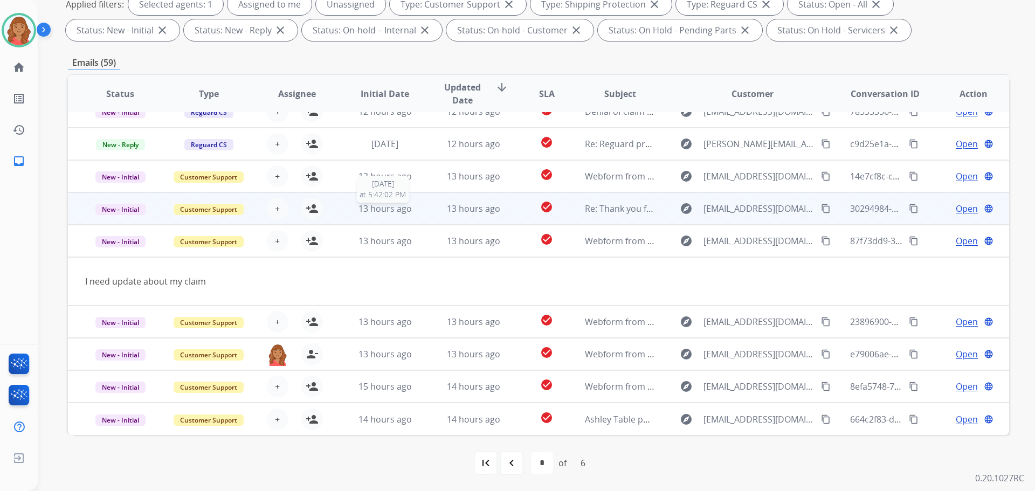
click at [381, 212] on span "13 hours ago" at bounding box center [385, 209] width 53 height 12
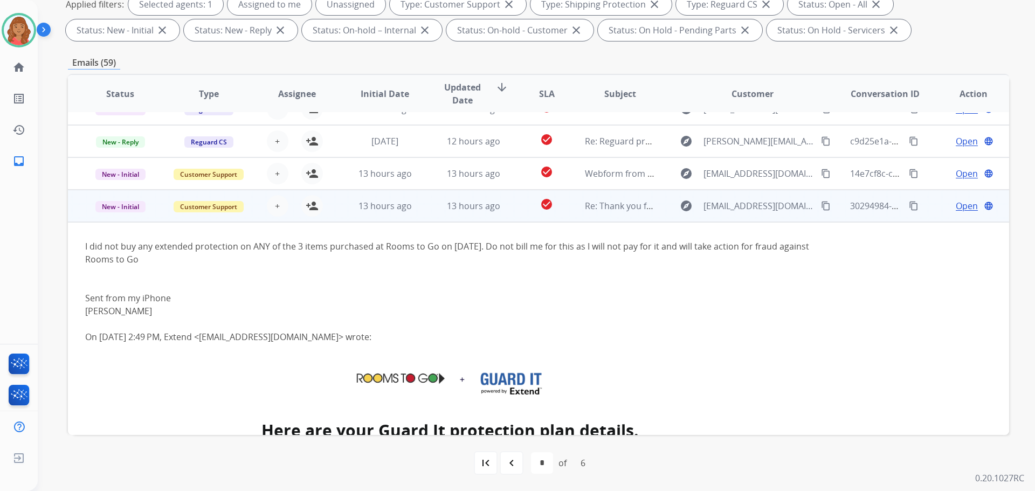
scroll to position [0, 0]
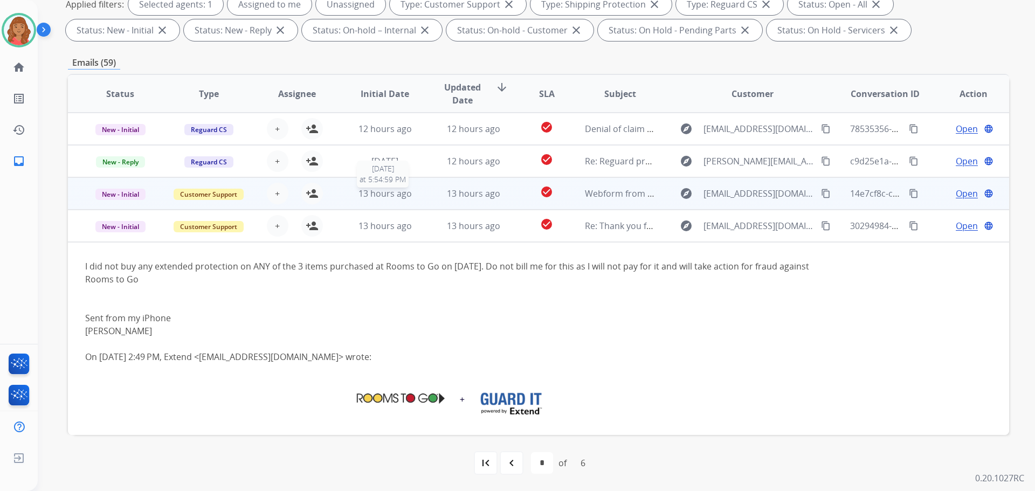
click at [373, 194] on span "13 hours ago" at bounding box center [385, 194] width 53 height 12
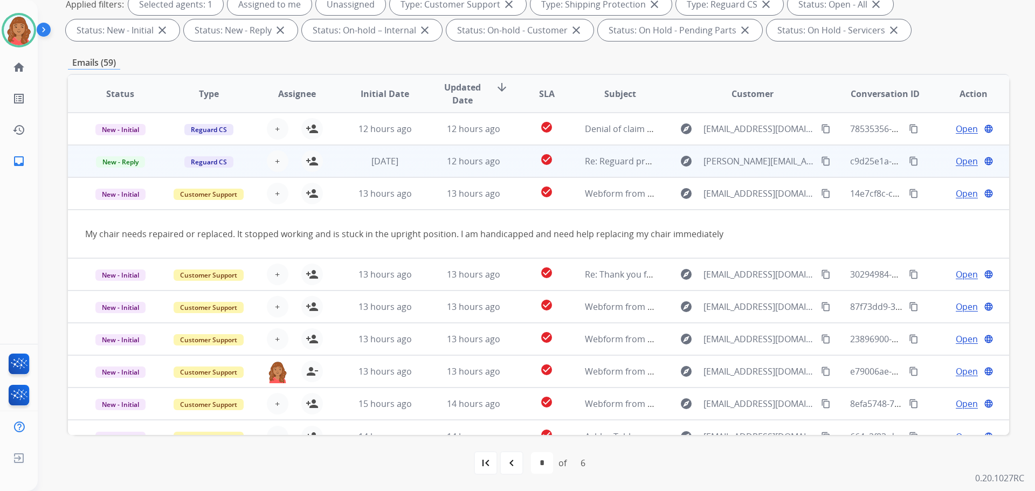
click at [380, 170] on td "[DATE]" at bounding box center [377, 161] width 88 height 32
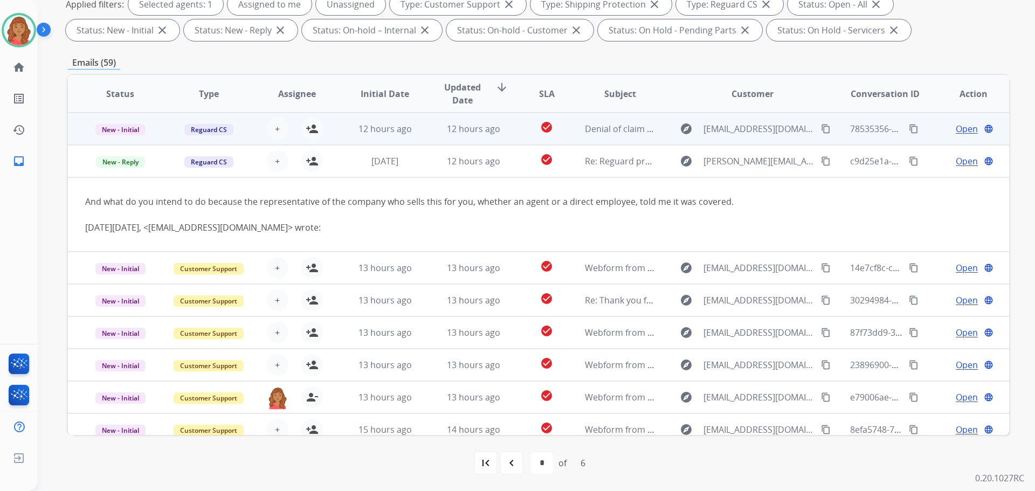
drag, startPoint x: 380, startPoint y: 170, endPoint x: 362, endPoint y: 127, distance: 46.7
click at [362, 127] on span "12 hours ago" at bounding box center [385, 129] width 53 height 12
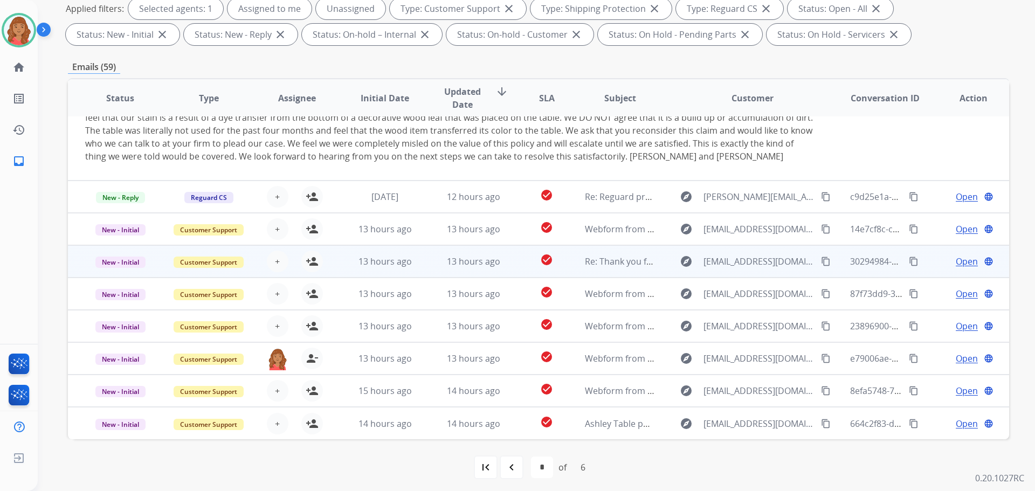
scroll to position [174, 0]
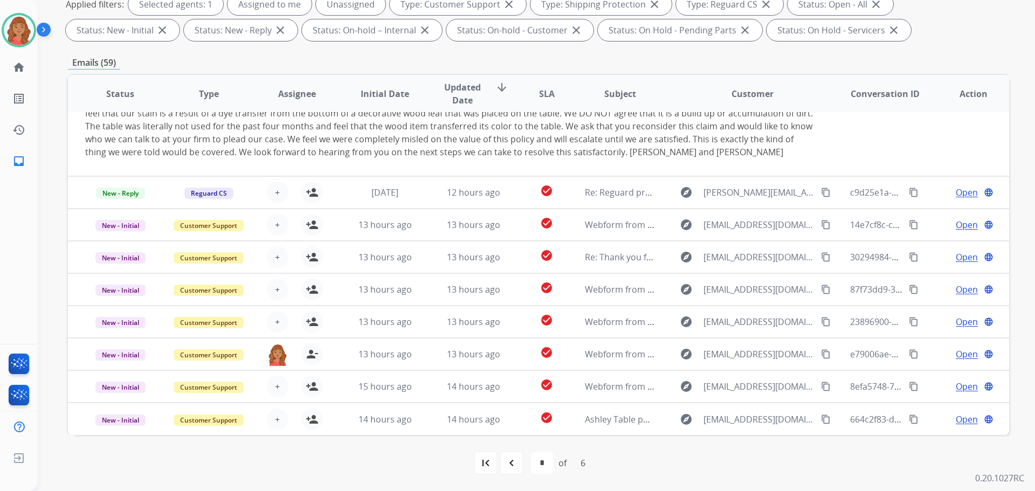
click at [509, 467] on mat-icon "navigate_before" at bounding box center [511, 463] width 13 height 13
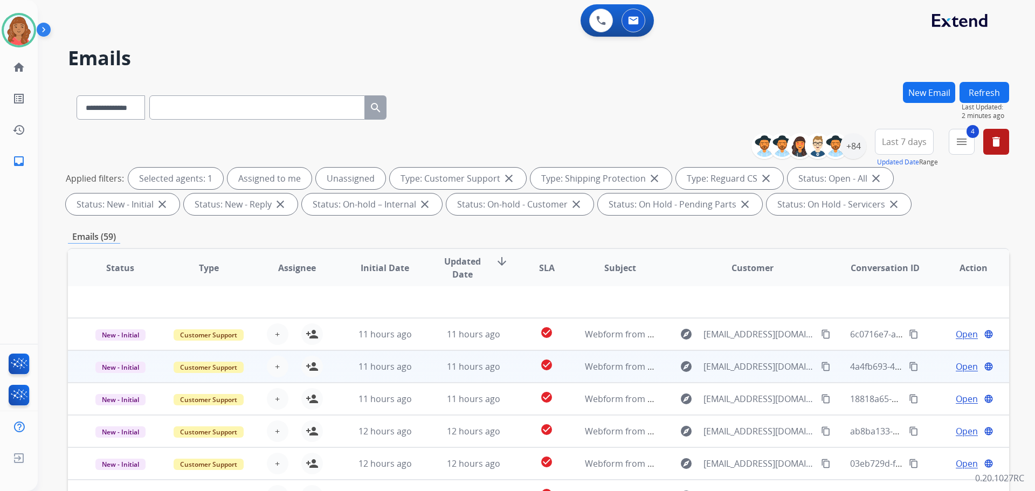
scroll to position [37, 0]
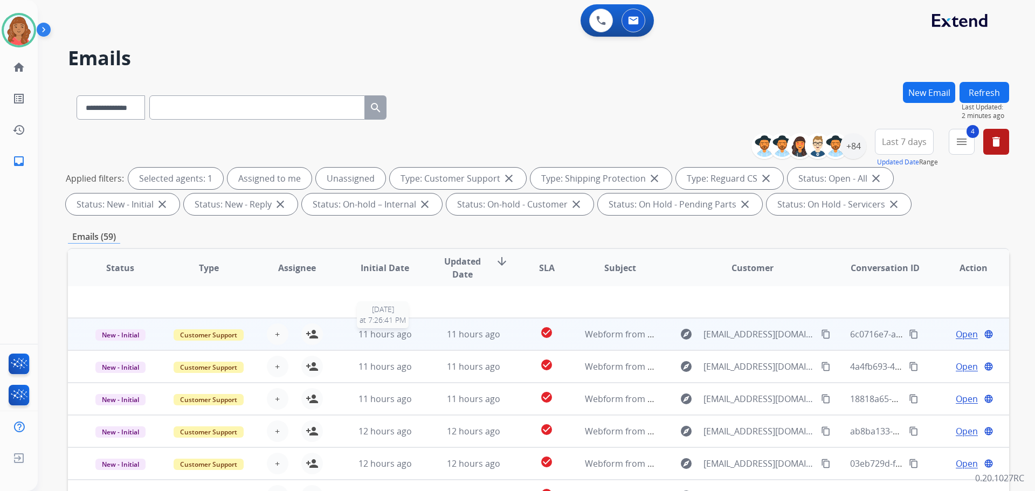
click at [387, 331] on span "11 hours ago" at bounding box center [385, 334] width 53 height 12
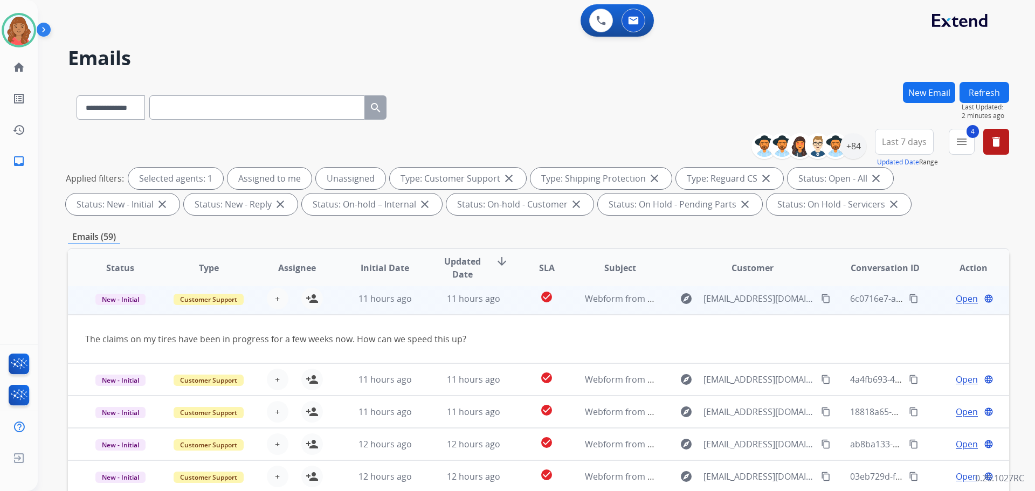
scroll to position [32, 0]
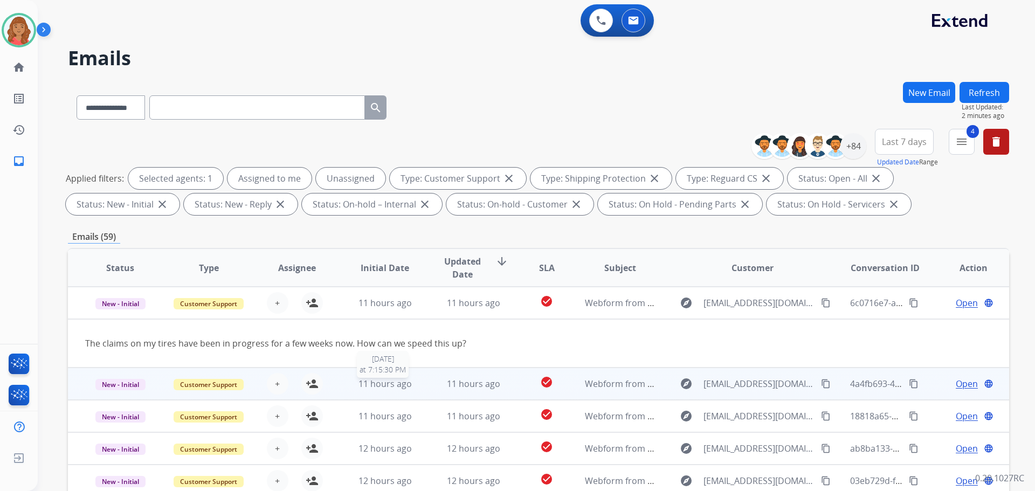
click at [396, 385] on span "11 hours ago" at bounding box center [385, 384] width 53 height 12
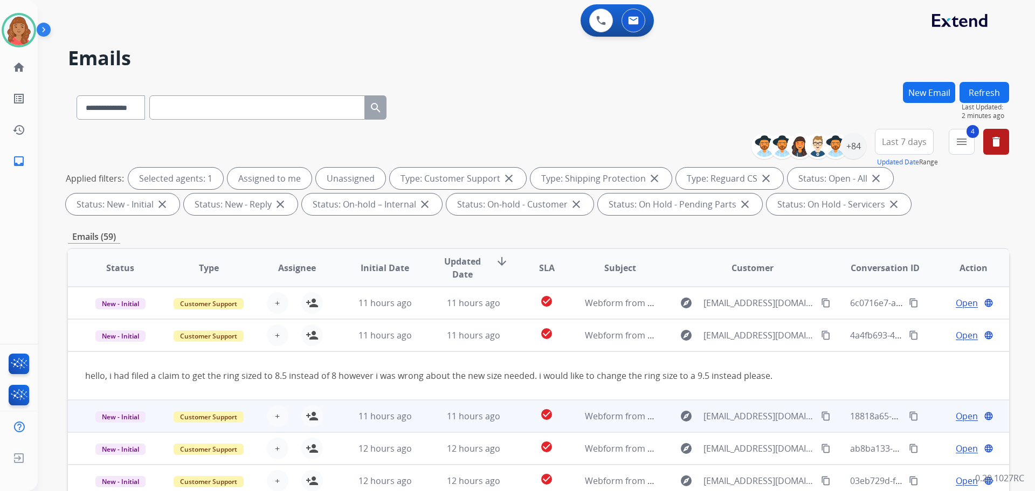
scroll to position [50, 0]
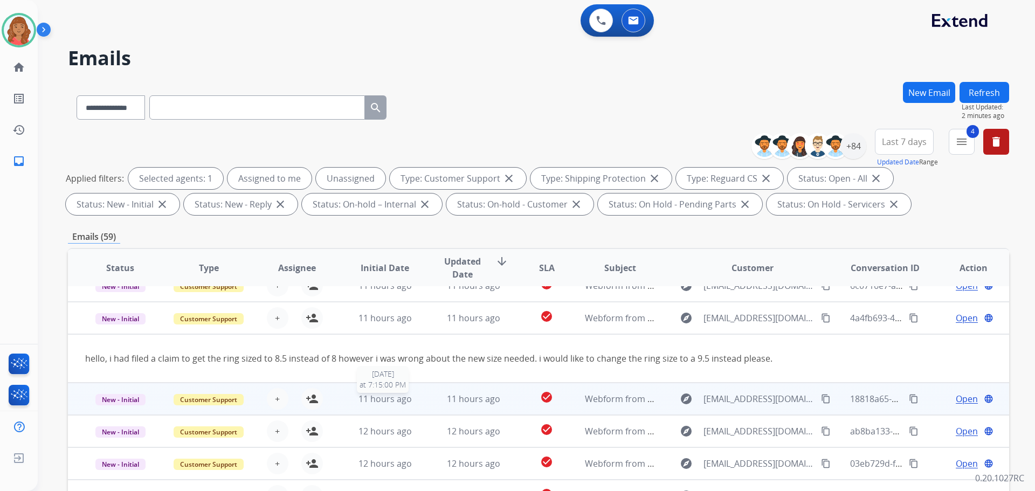
click at [392, 394] on span "11 hours ago" at bounding box center [385, 399] width 53 height 12
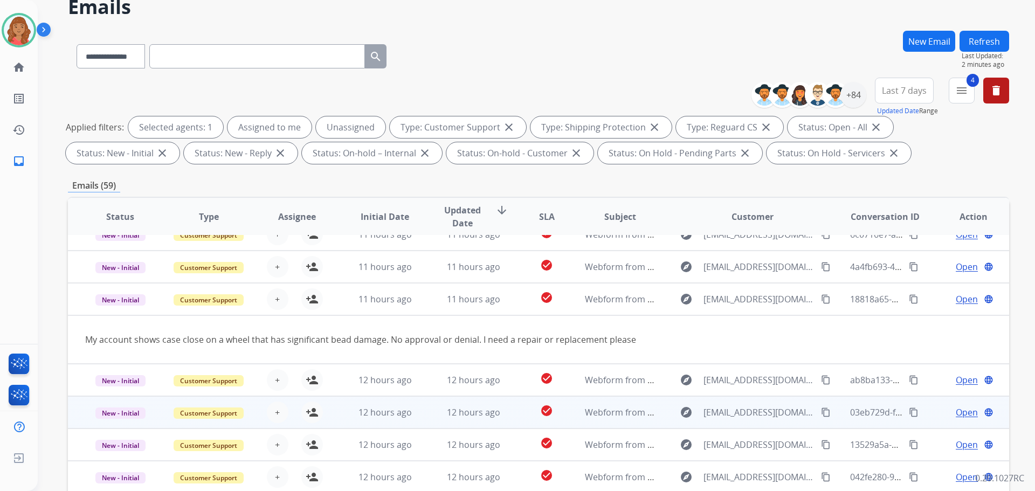
scroll to position [54, 0]
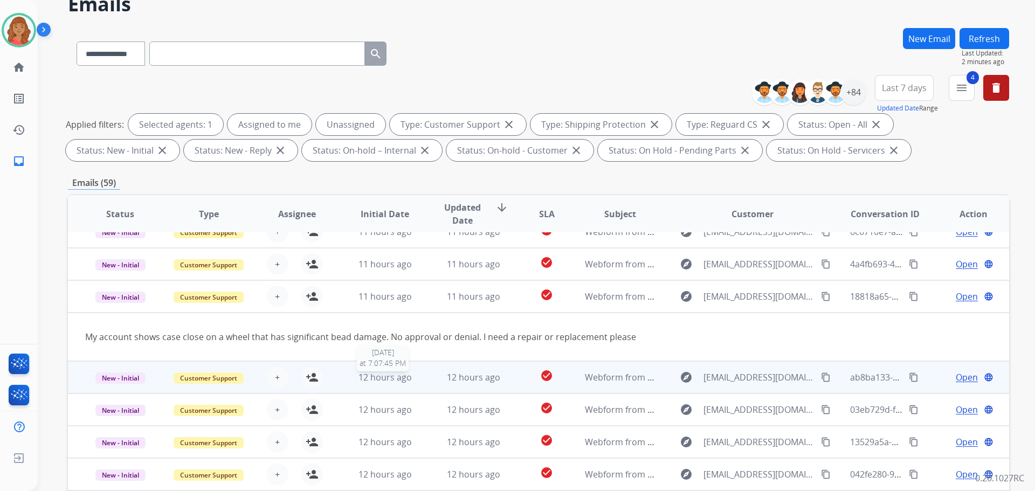
click at [388, 372] on span "12 hours ago" at bounding box center [385, 377] width 53 height 12
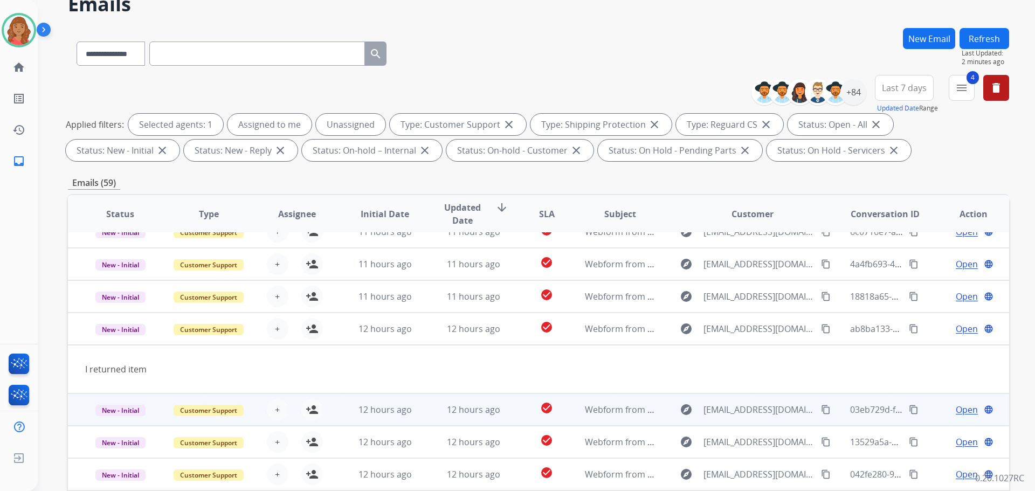
click at [376, 419] on td "12 hours ago" at bounding box center [377, 410] width 88 height 32
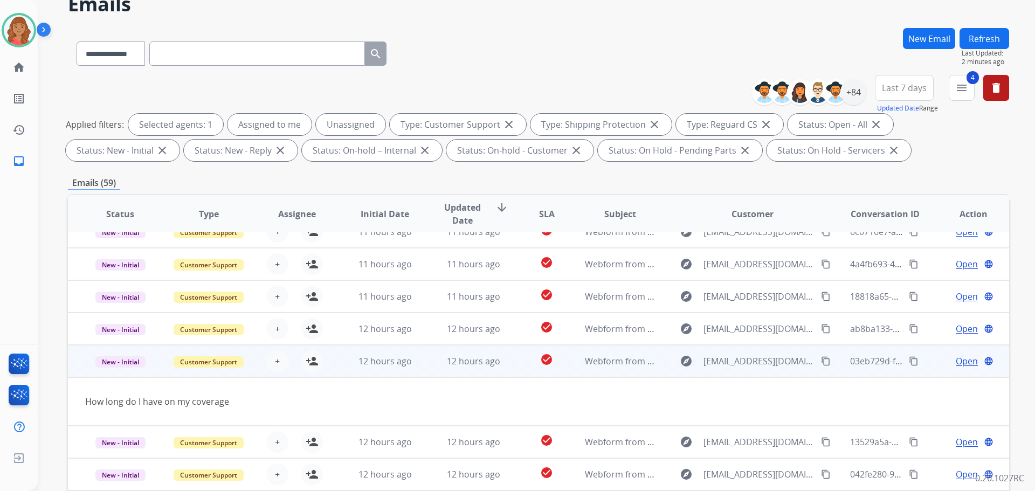
scroll to position [108, 0]
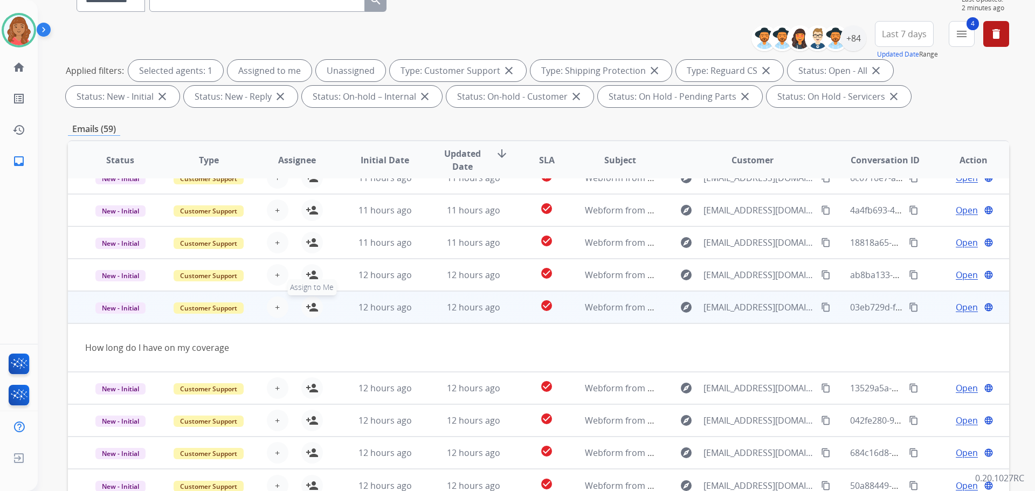
click at [310, 309] on mat-icon "person_add" at bounding box center [312, 307] width 13 height 13
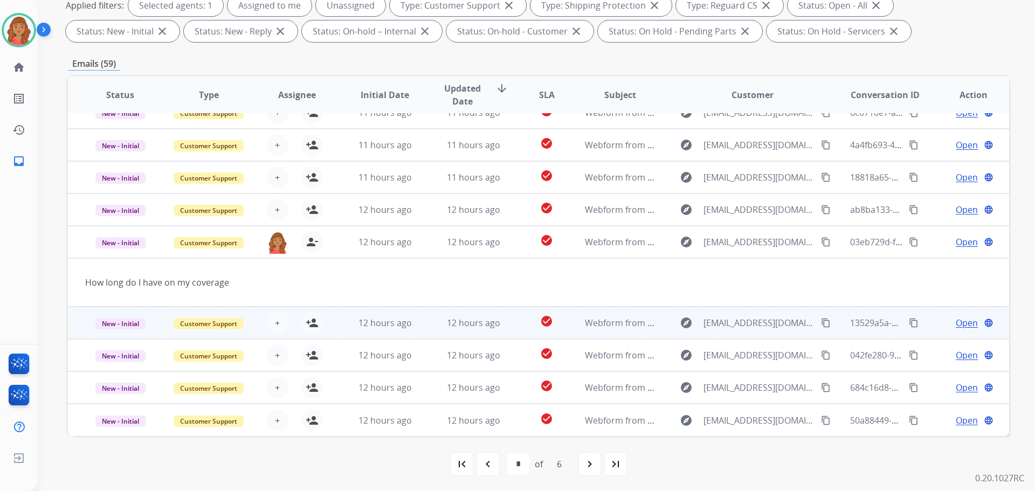
scroll to position [174, 0]
click at [363, 323] on span "12 hours ago" at bounding box center [385, 322] width 53 height 12
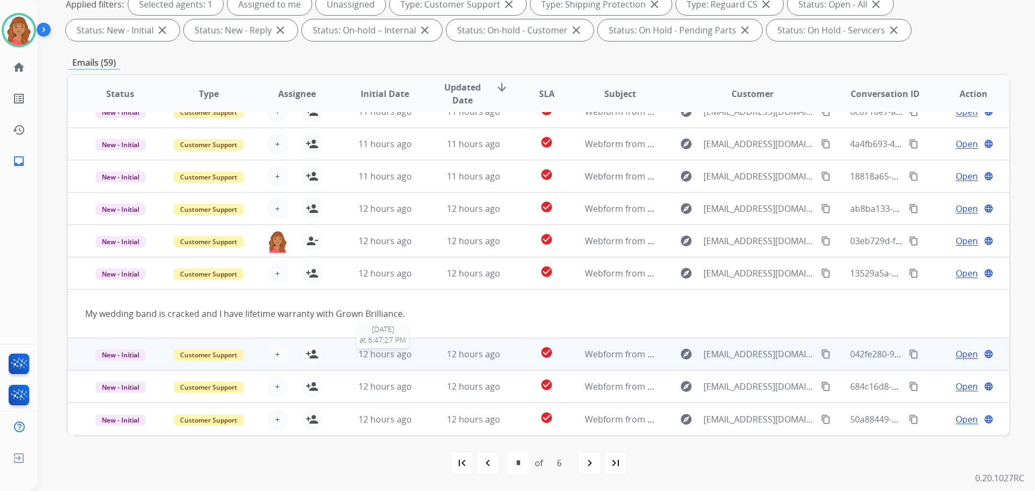
click at [362, 351] on span "12 hours ago" at bounding box center [385, 354] width 53 height 12
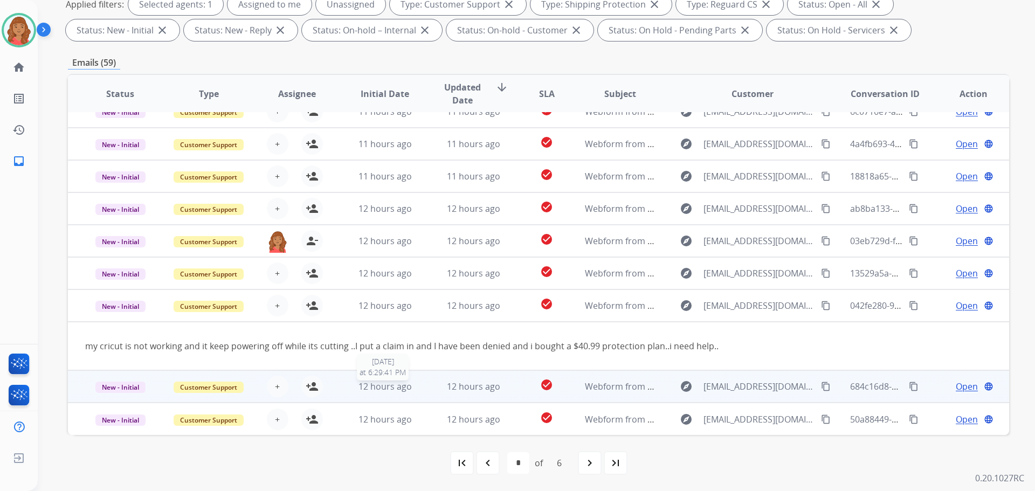
click at [364, 384] on span "12 hours ago" at bounding box center [385, 387] width 53 height 12
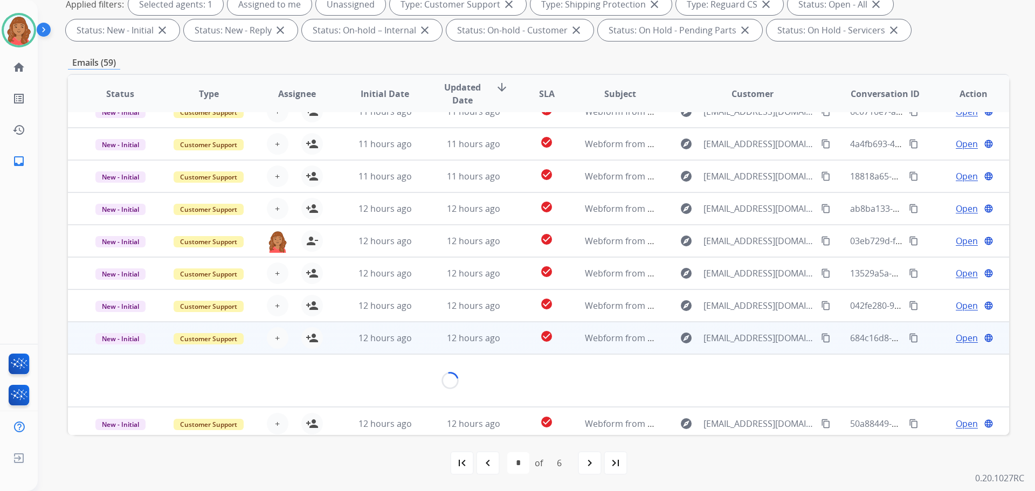
scroll to position [63, 0]
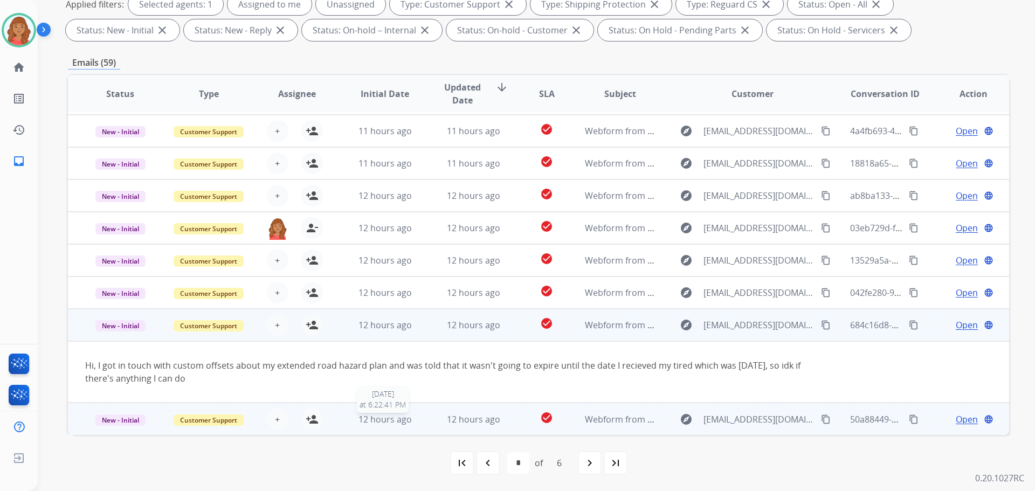
click at [378, 417] on span "12 hours ago" at bounding box center [385, 420] width 53 height 12
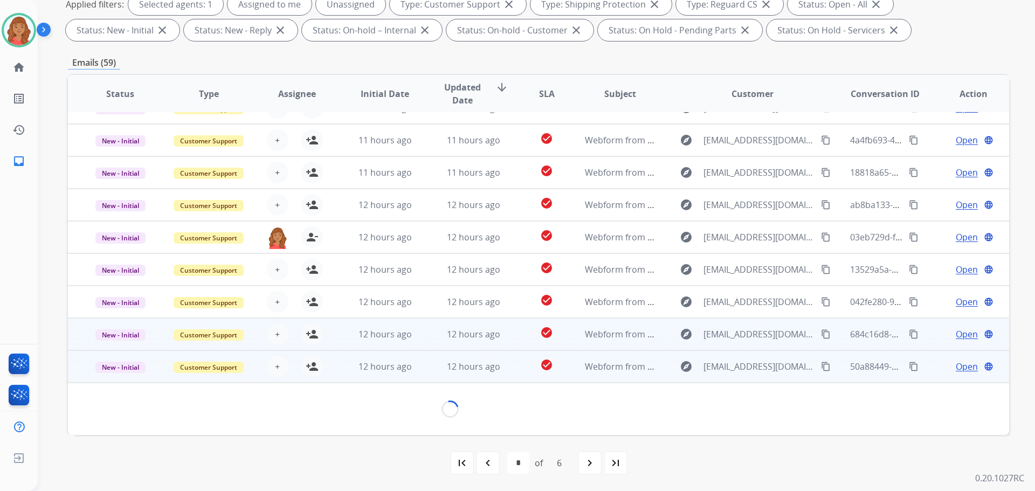
scroll to position [62, 0]
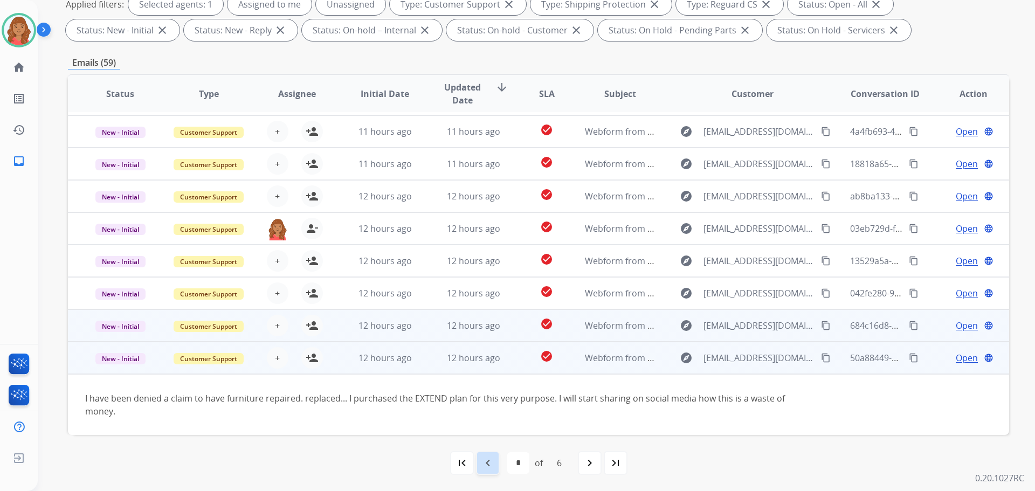
click at [495, 461] on div "navigate_before" at bounding box center [488, 463] width 24 height 24
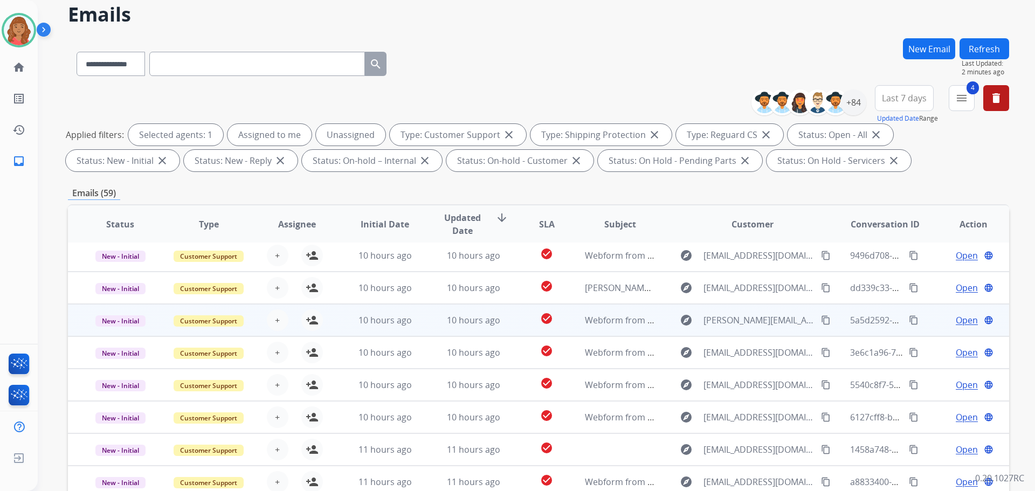
scroll to position [54, 0]
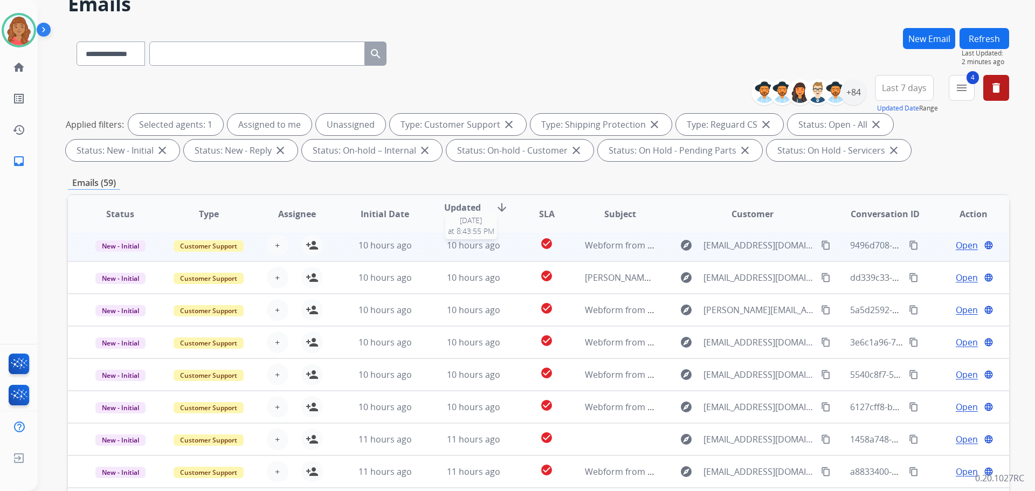
click at [440, 244] on div "10 hours ago" at bounding box center [473, 245] width 71 height 13
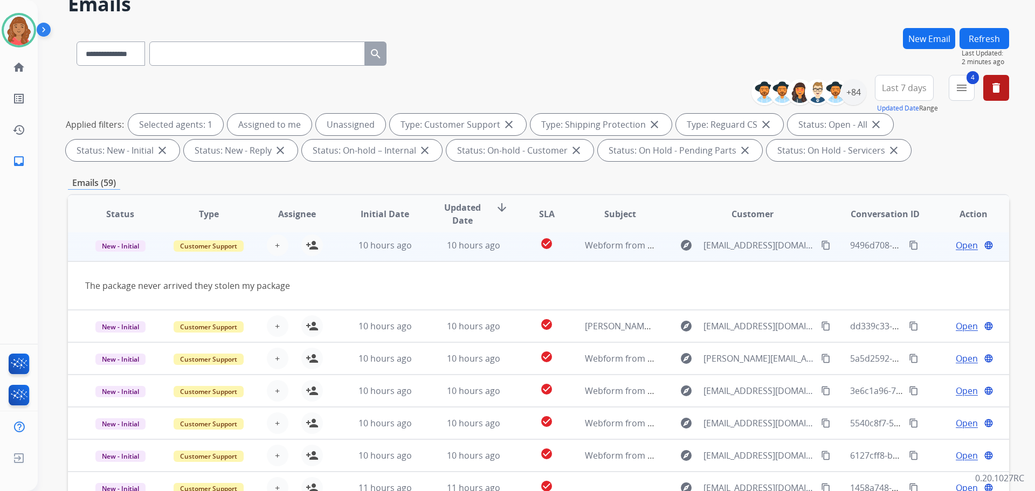
scroll to position [32, 0]
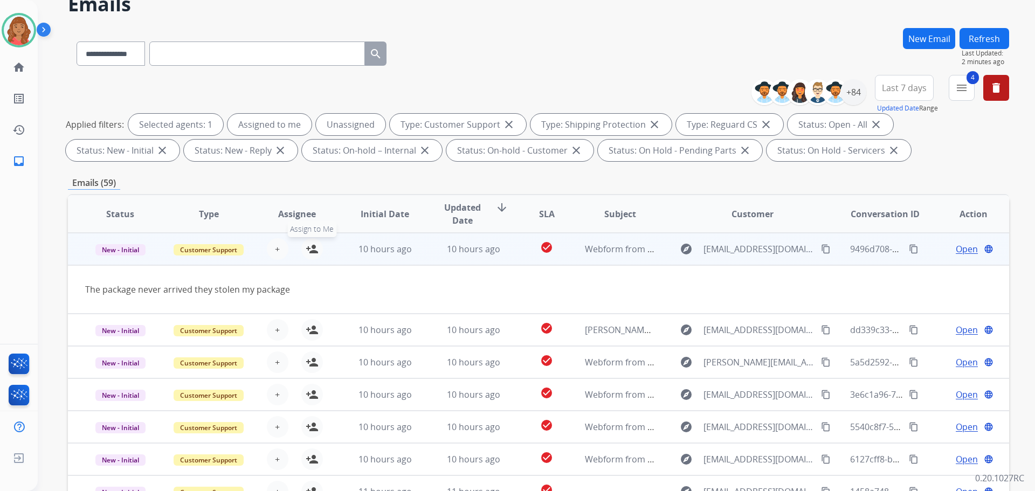
click at [318, 247] on button "person_add Assign to Me" at bounding box center [312, 249] width 22 height 22
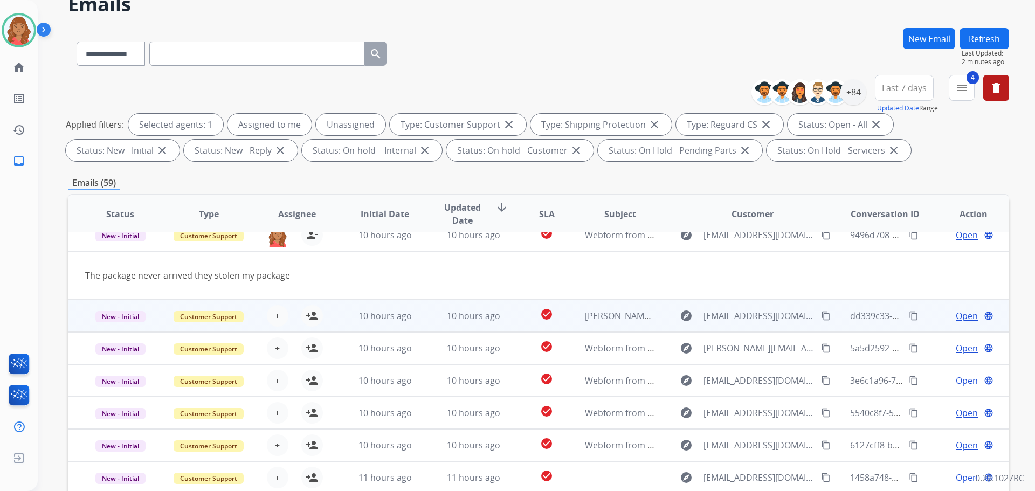
scroll to position [50, 0]
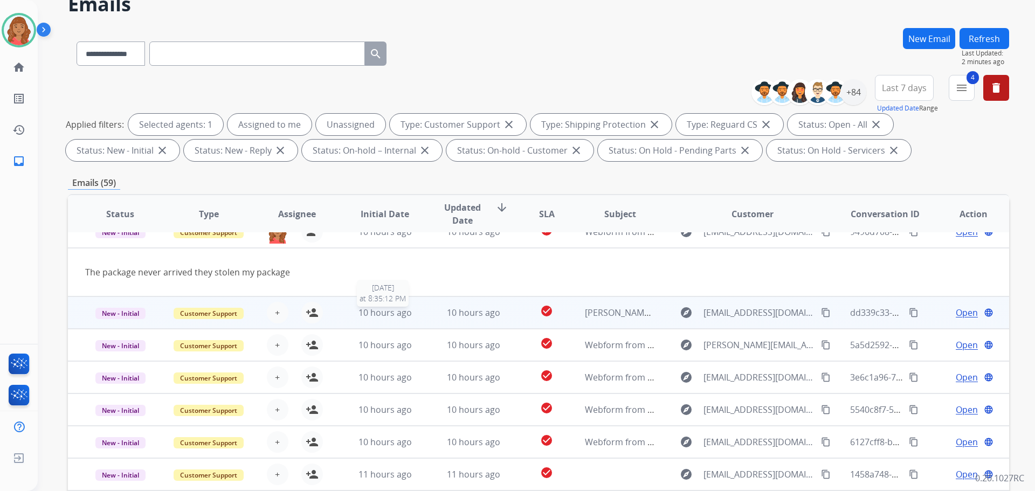
click at [387, 311] on span "10 hours ago" at bounding box center [385, 313] width 53 height 12
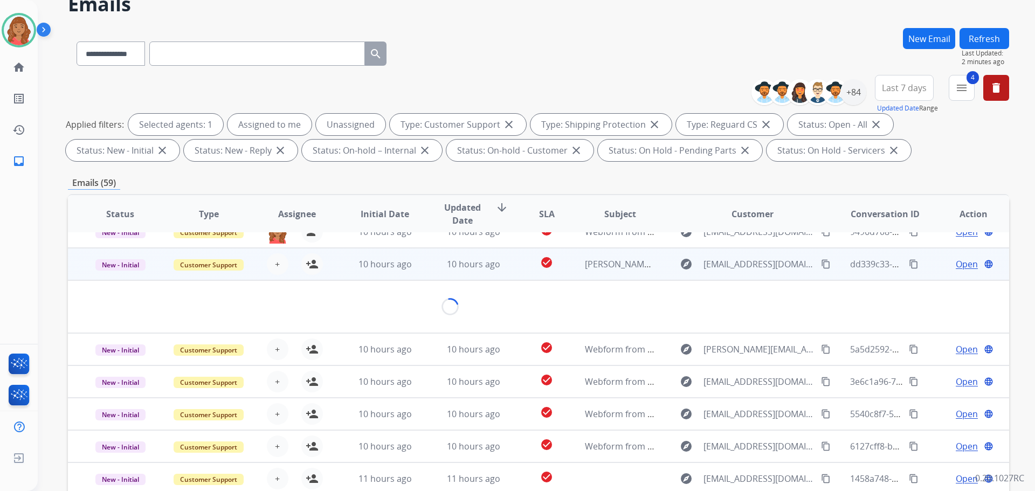
scroll to position [37, 0]
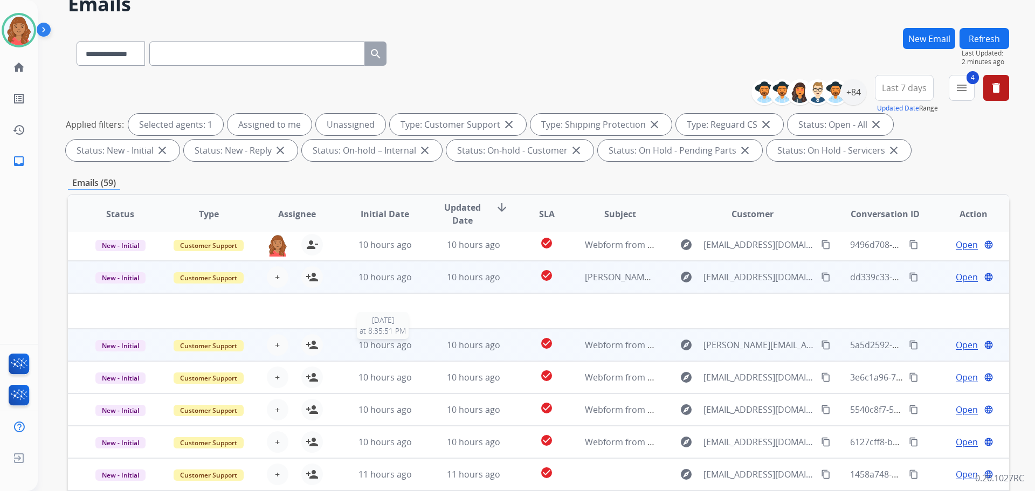
click at [392, 340] on span "10 hours ago" at bounding box center [385, 345] width 53 height 12
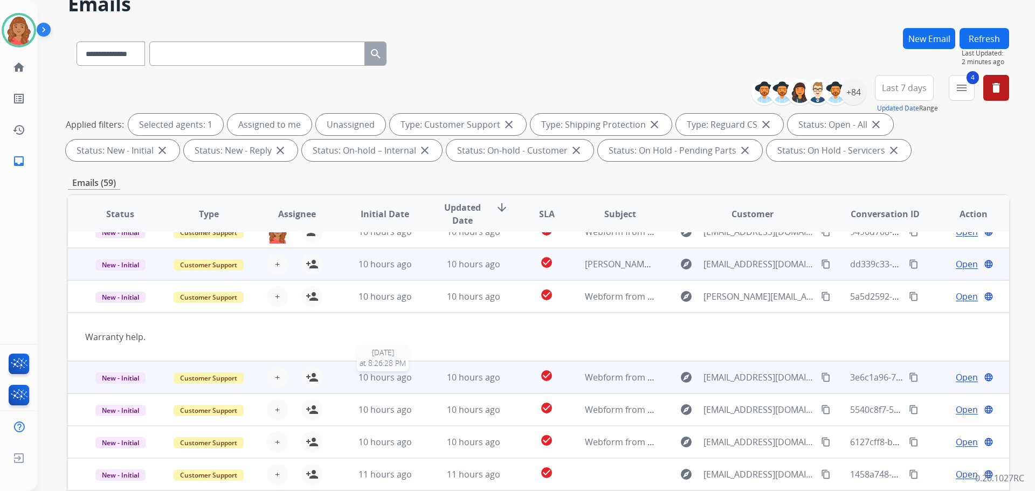
click at [394, 376] on span "10 hours ago" at bounding box center [385, 377] width 53 height 12
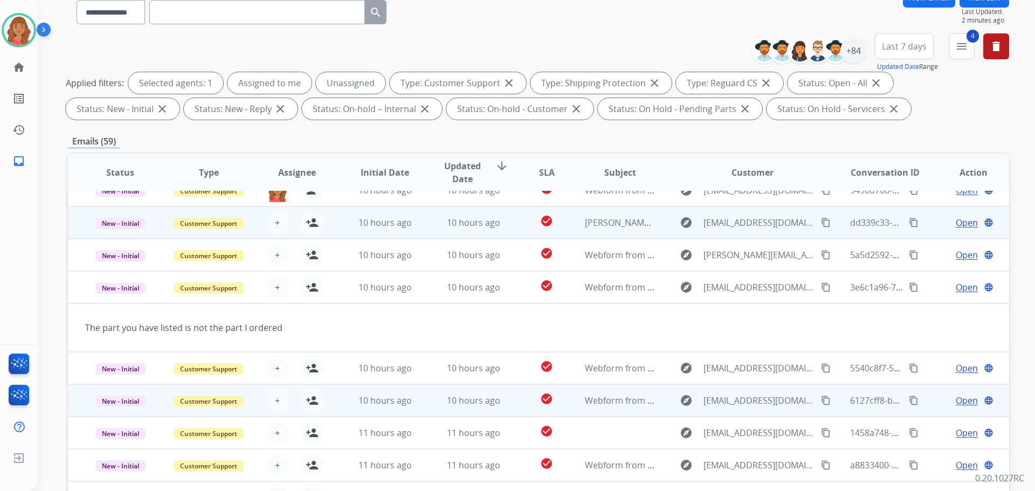
scroll to position [108, 0]
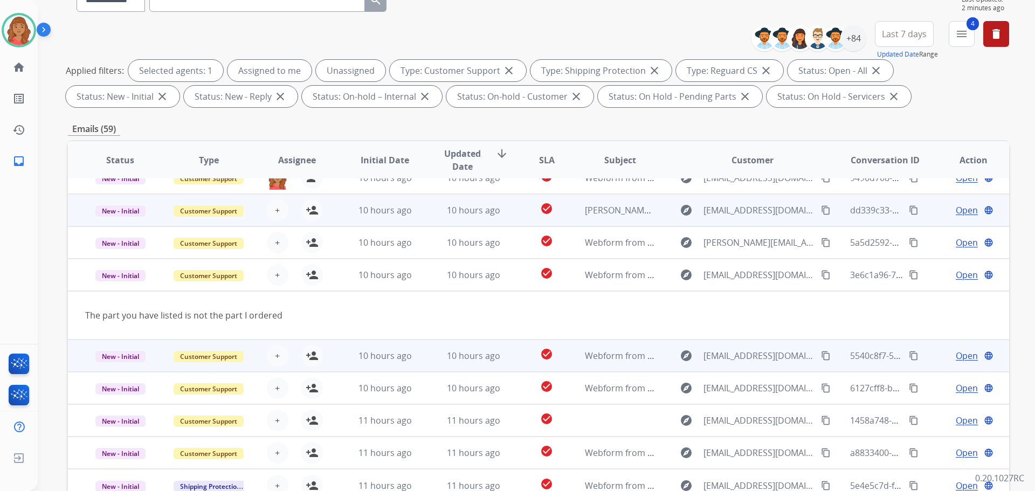
click at [384, 361] on span "10 hours ago" at bounding box center [385, 356] width 53 height 12
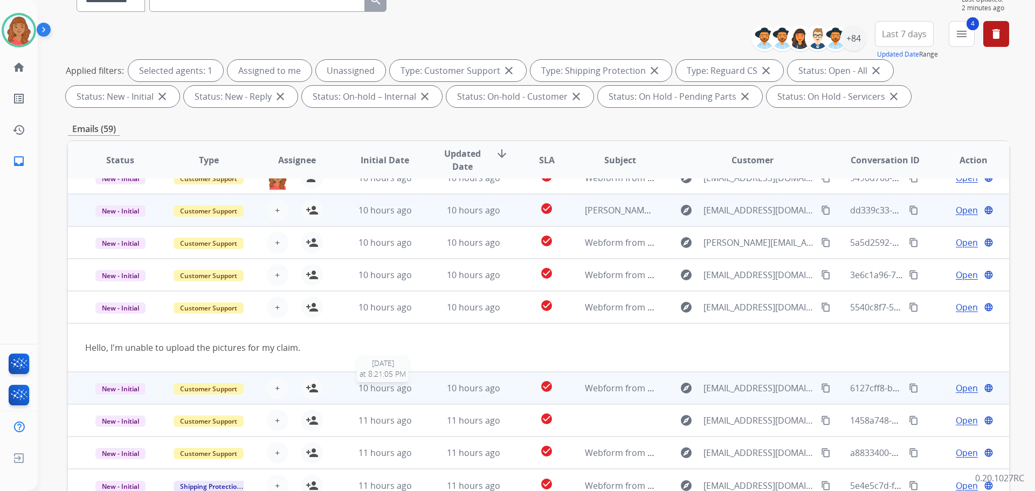
click at [387, 384] on span "10 hours ago" at bounding box center [385, 388] width 53 height 12
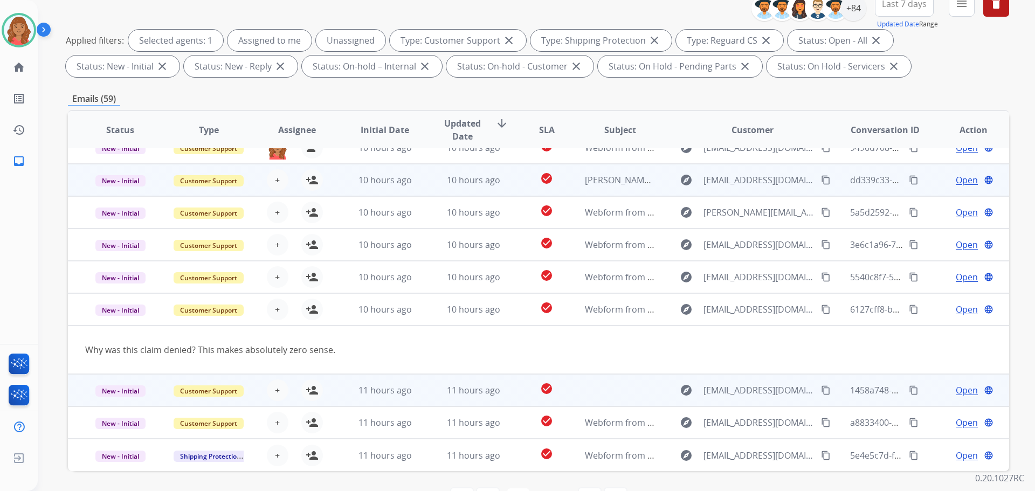
scroll to position [162, 0]
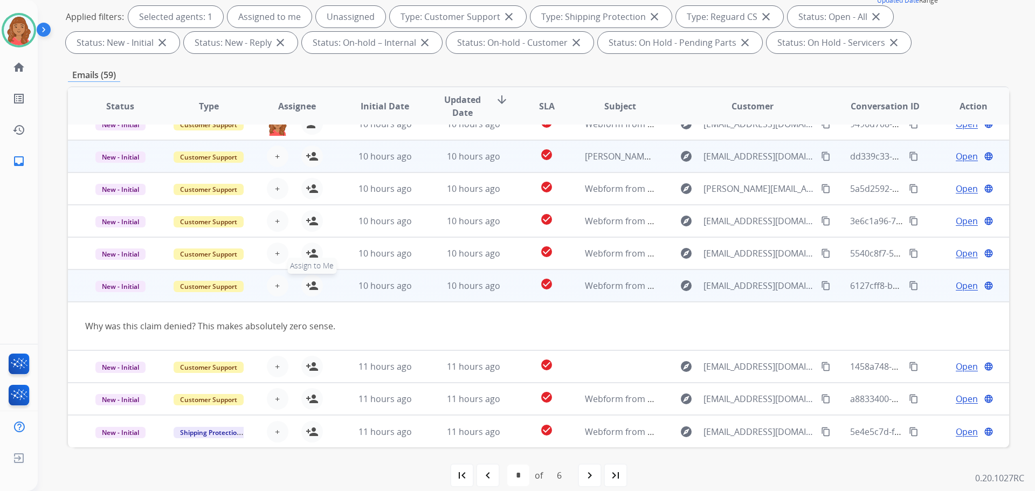
click at [306, 288] on mat-icon "person_add" at bounding box center [312, 285] width 13 height 13
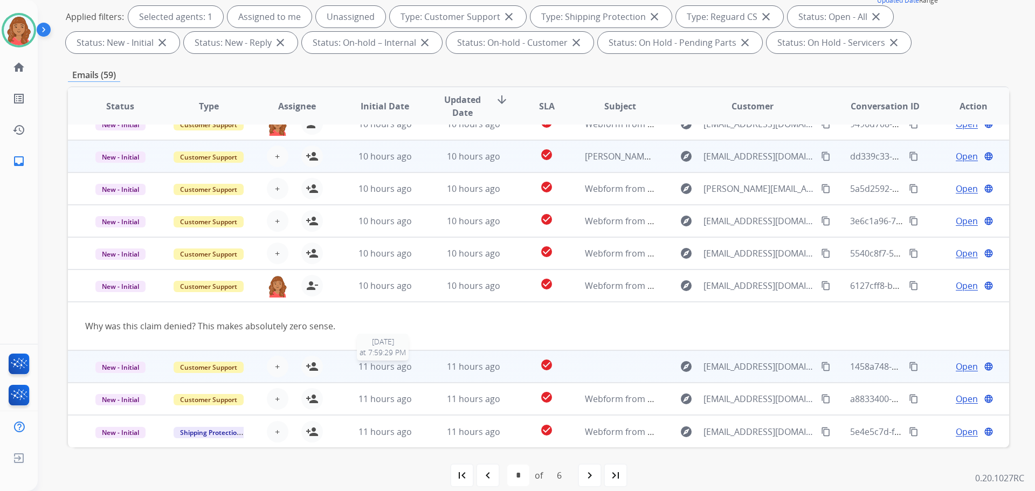
click at [368, 365] on span "11 hours ago" at bounding box center [385, 367] width 53 height 12
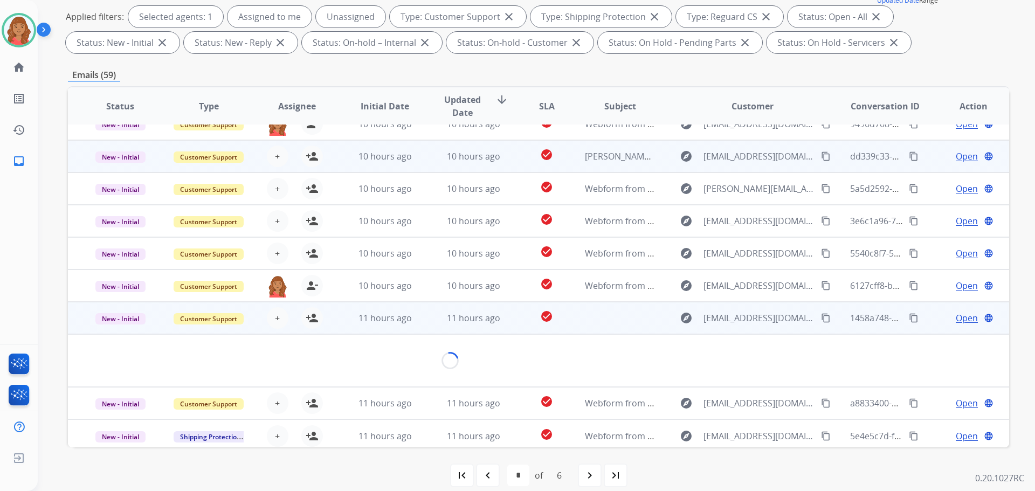
scroll to position [75, 0]
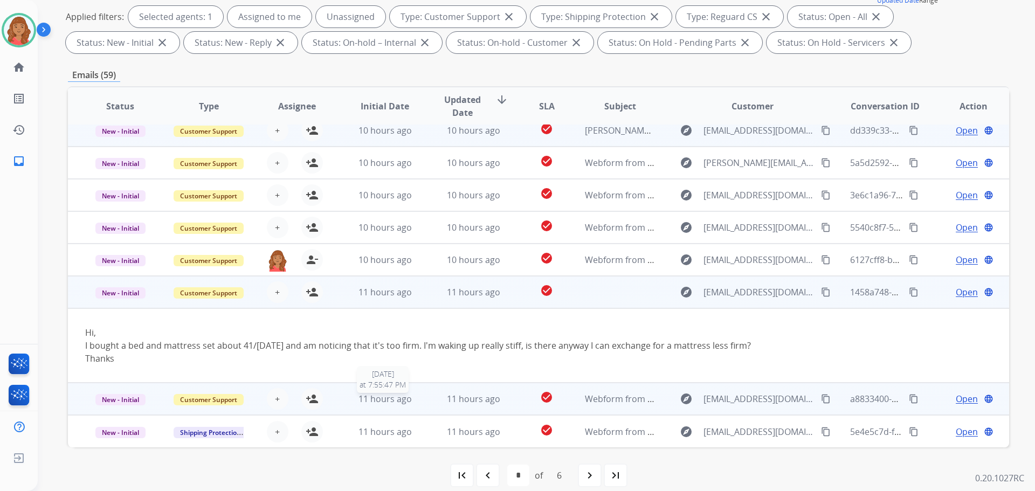
click at [371, 398] on span "11 hours ago" at bounding box center [385, 399] width 53 height 12
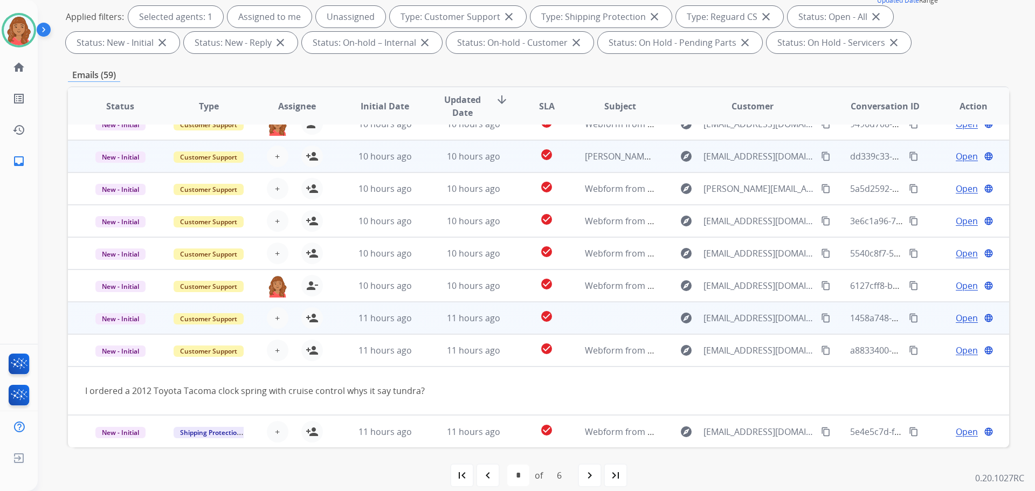
scroll to position [50, 0]
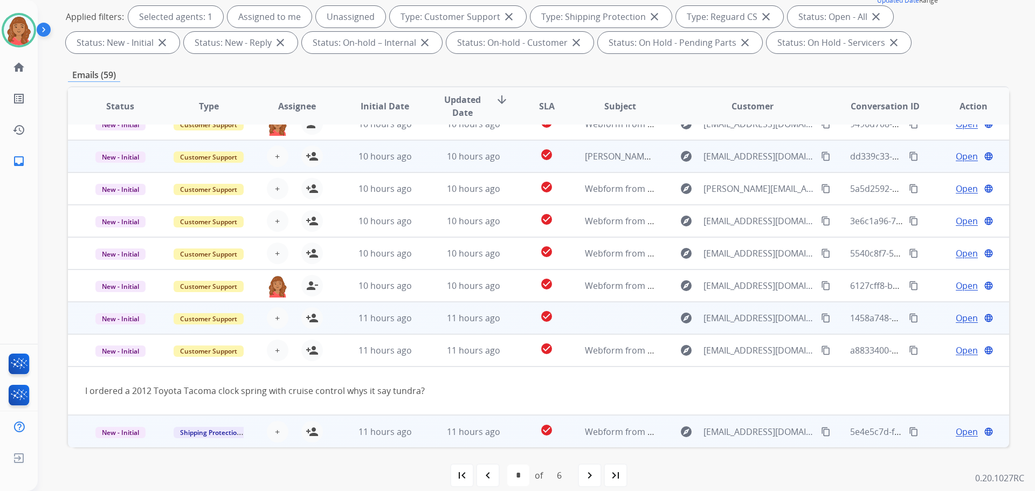
click at [372, 424] on td "11 hours ago" at bounding box center [377, 431] width 88 height 32
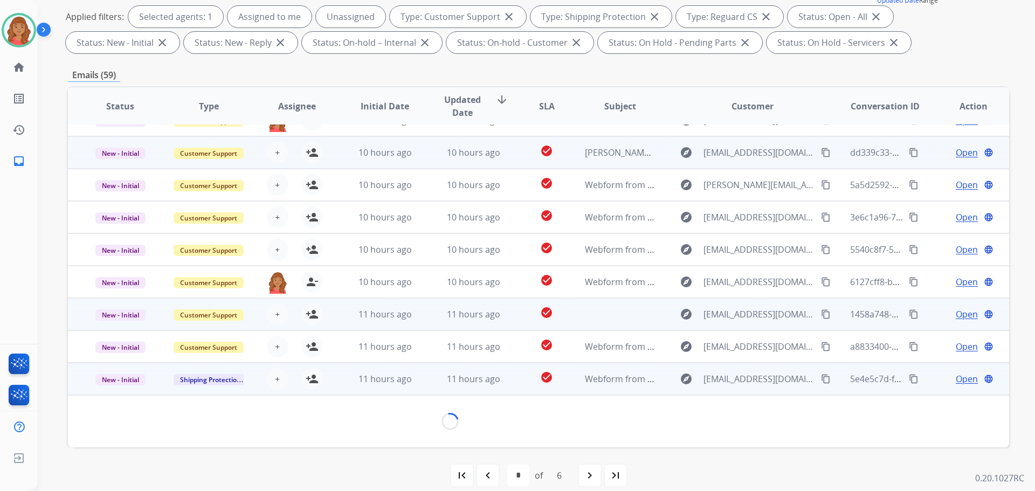
scroll to position [49, 0]
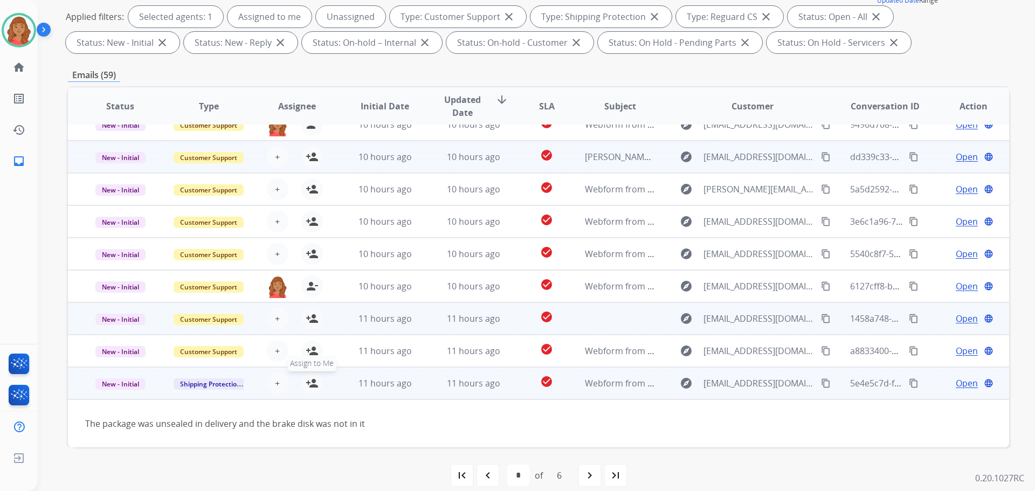
click at [312, 388] on mat-icon "person_add" at bounding box center [312, 383] width 13 height 13
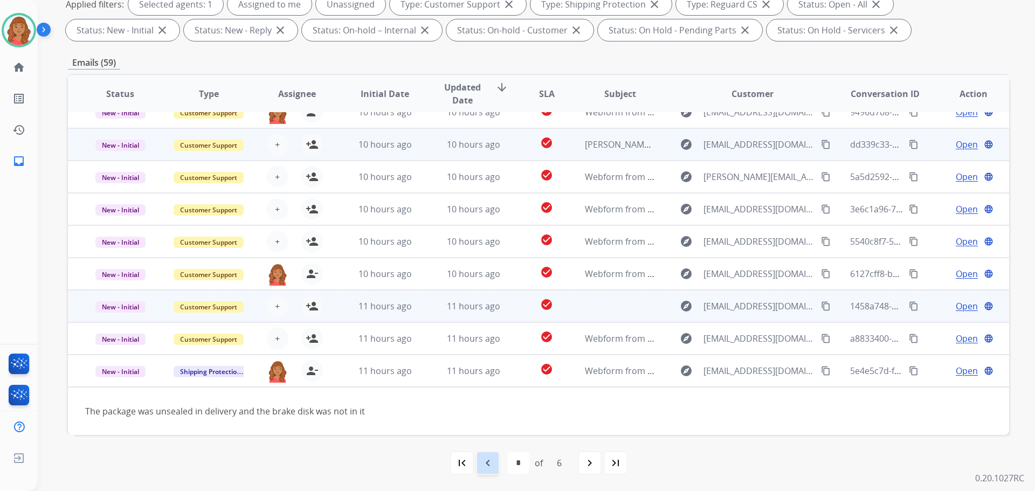
click at [487, 464] on mat-icon "navigate_before" at bounding box center [487, 463] width 13 height 13
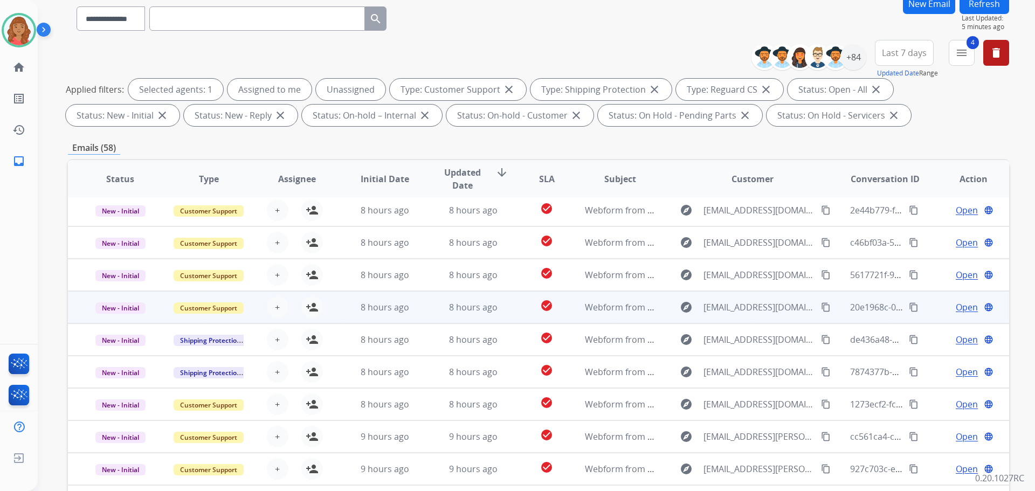
scroll to position [108, 0]
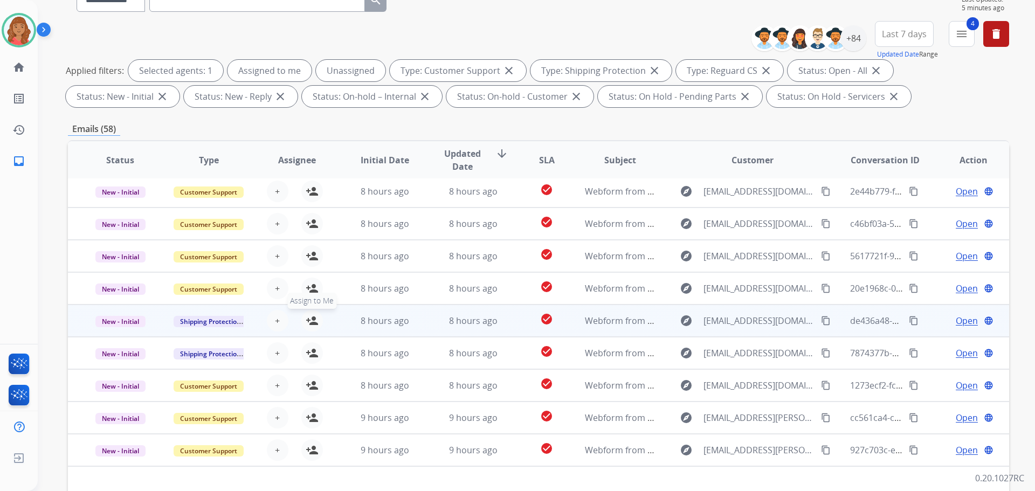
click at [306, 323] on mat-icon "person_add" at bounding box center [312, 320] width 13 height 13
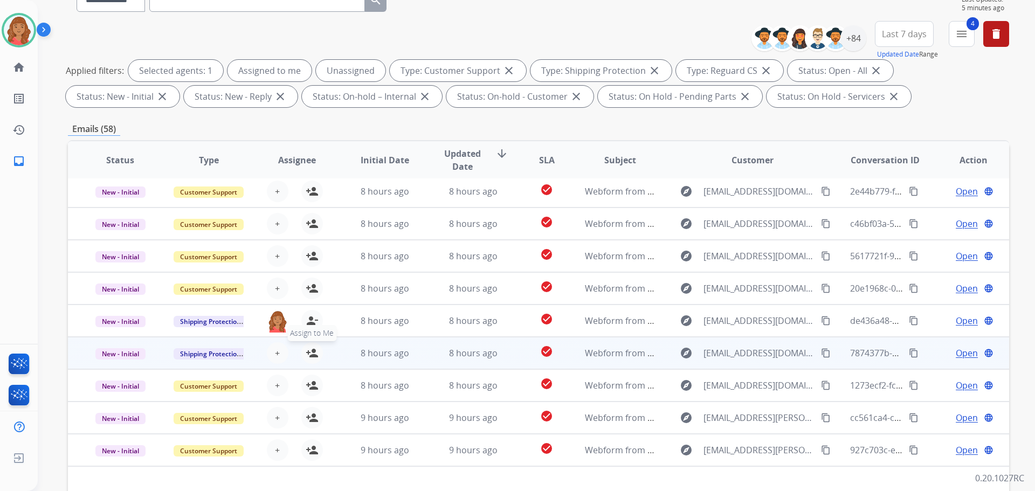
click at [316, 353] on button "person_add Assign to Me" at bounding box center [312, 353] width 22 height 22
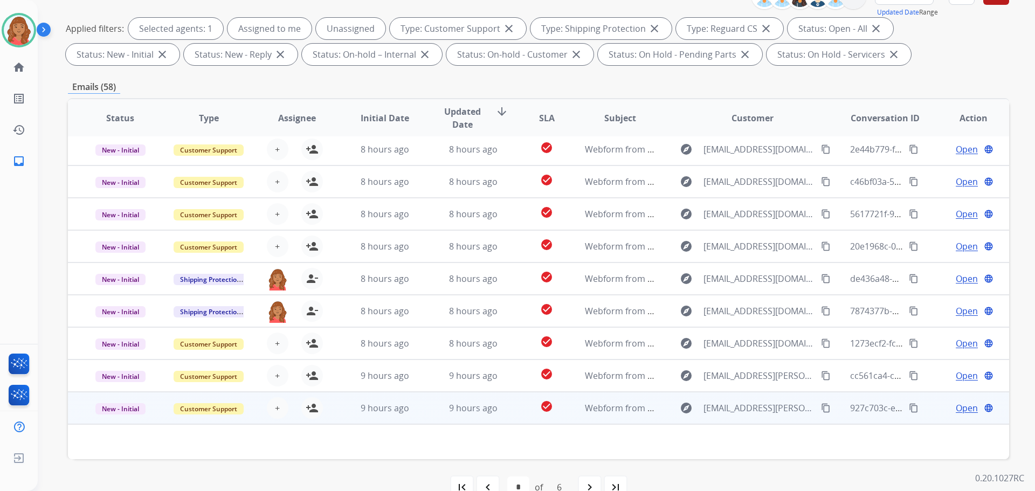
scroll to position [174, 0]
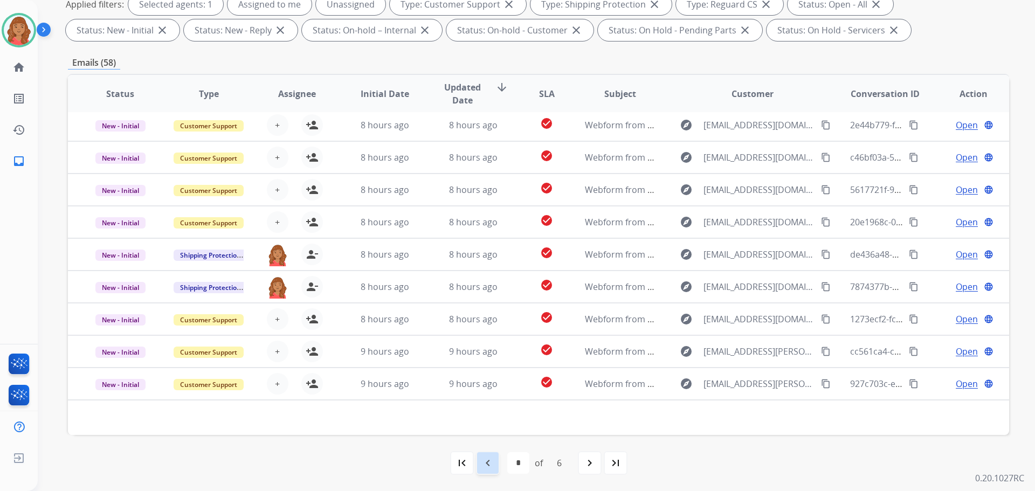
click at [486, 462] on mat-icon "navigate_before" at bounding box center [487, 463] width 13 height 13
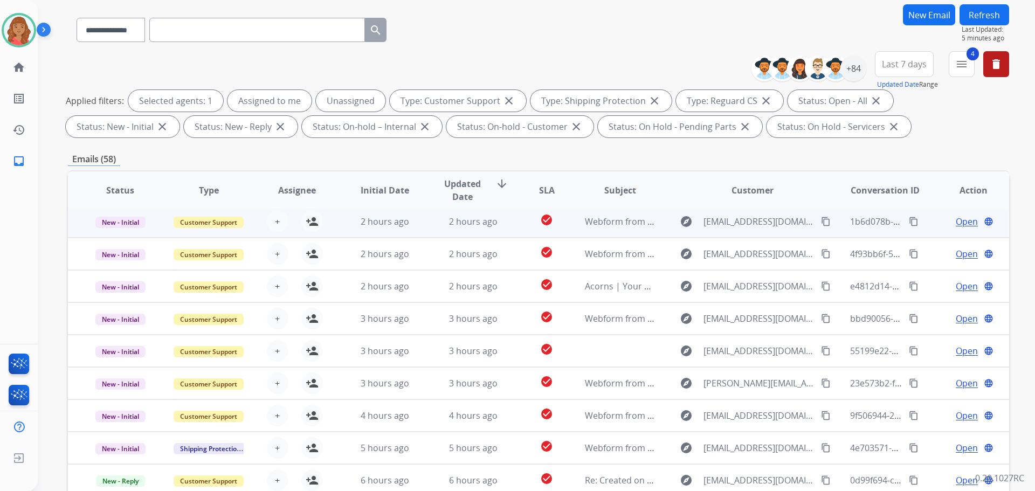
scroll to position [108, 0]
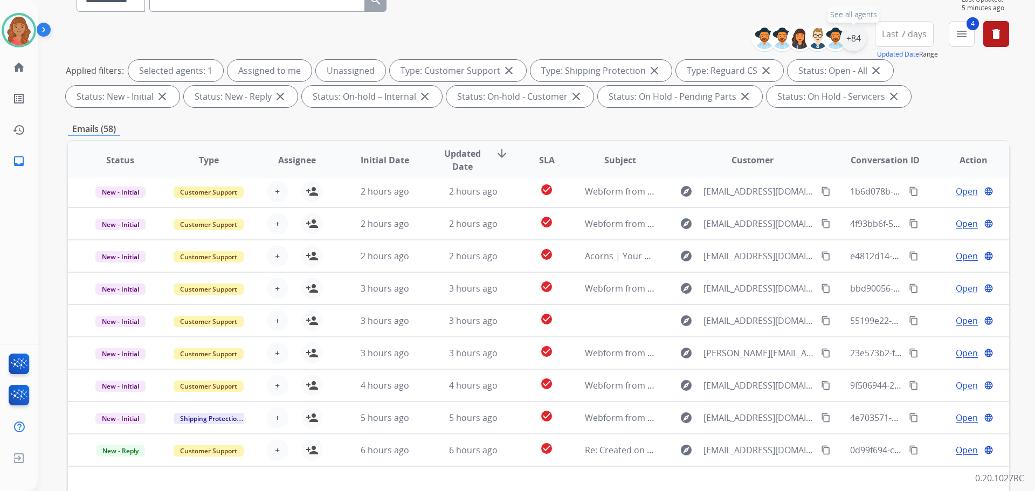
click at [853, 44] on div "+84" at bounding box center [854, 38] width 26 height 26
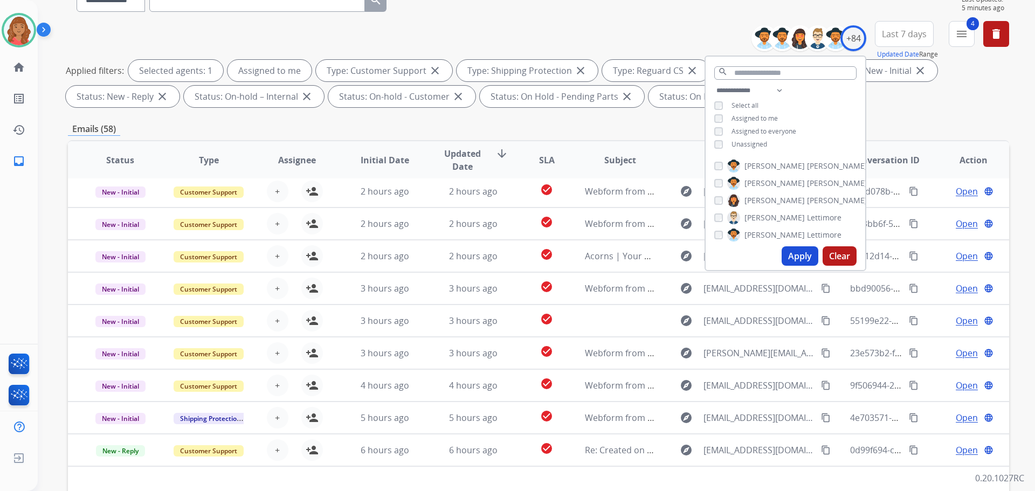
click at [793, 254] on button "Apply" at bounding box center [800, 255] width 37 height 19
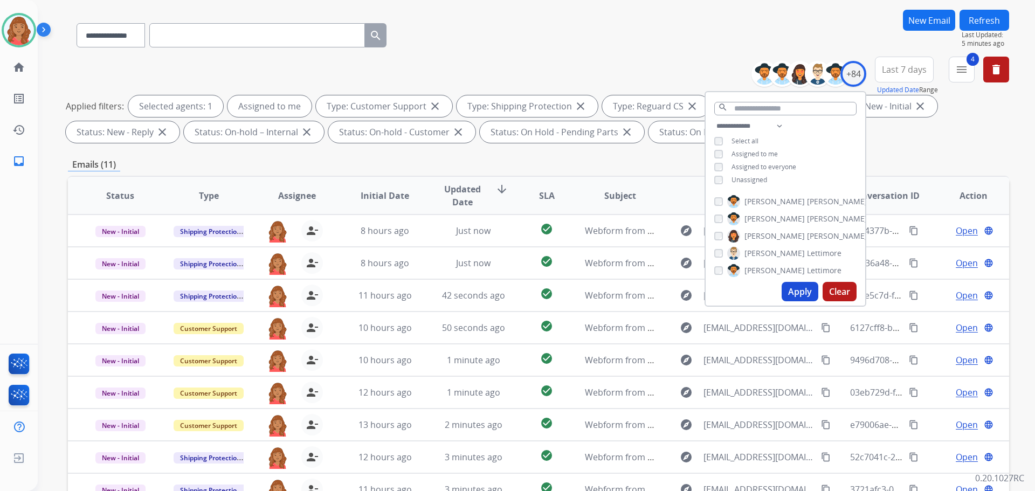
scroll to position [12, 0]
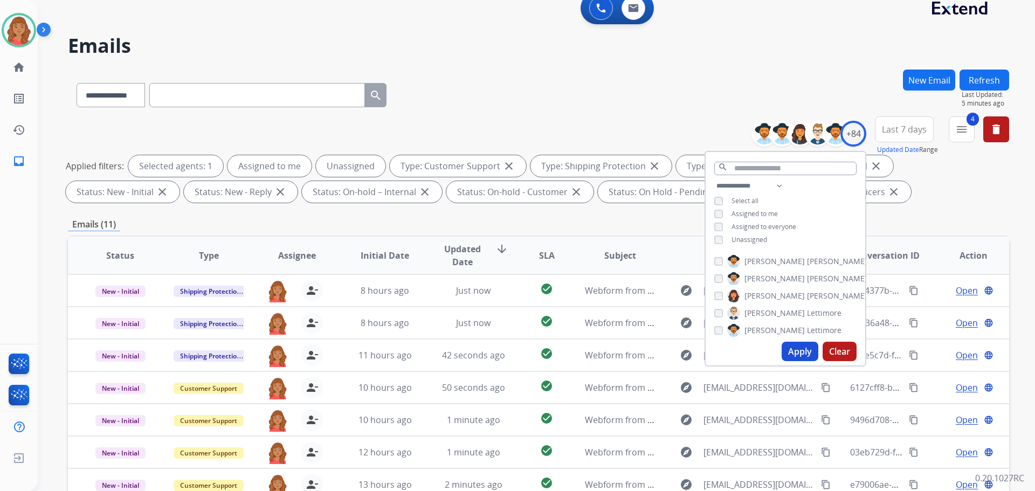
click at [789, 350] on button "Apply" at bounding box center [800, 351] width 37 height 19
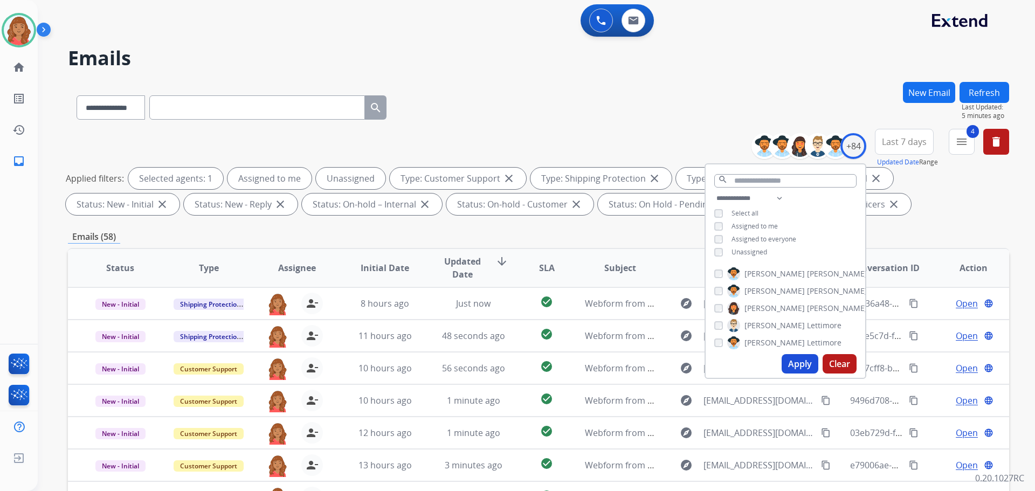
scroll to position [36, 0]
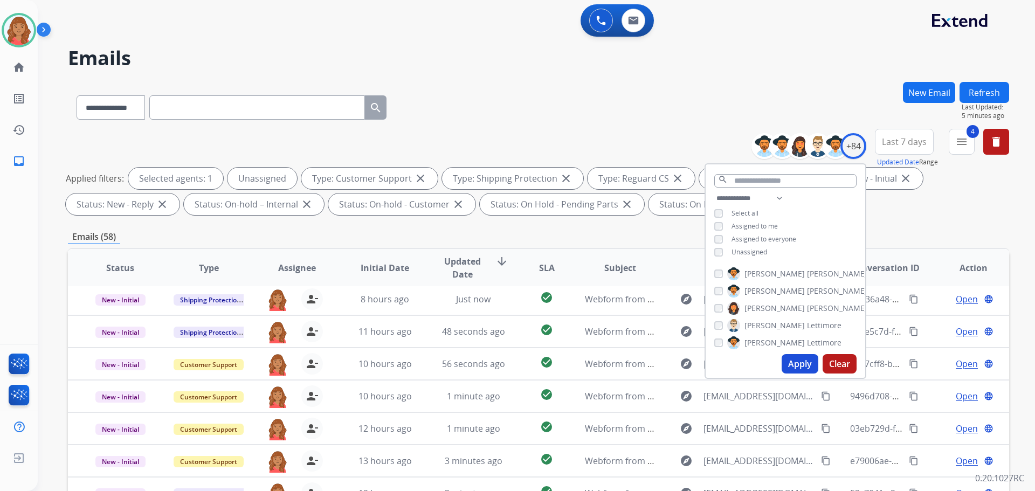
click at [797, 373] on button "Apply" at bounding box center [800, 363] width 37 height 19
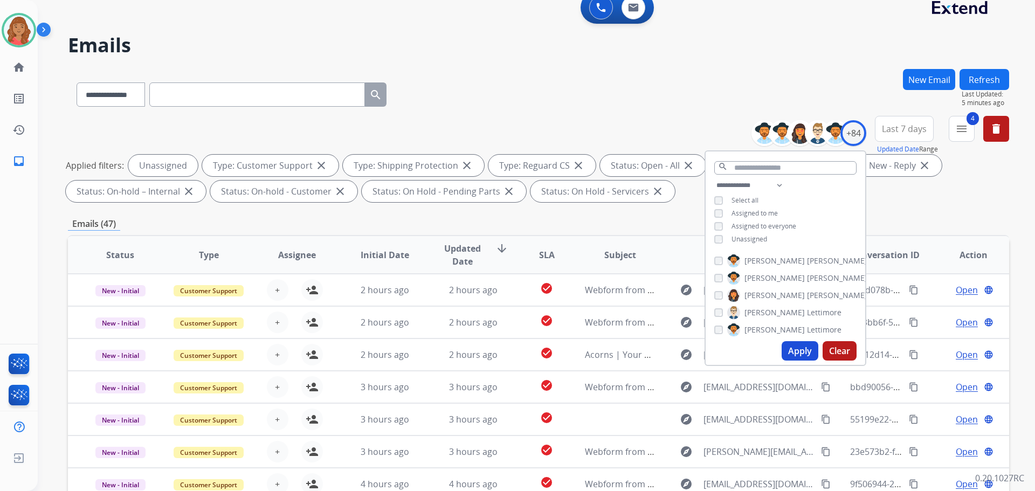
scroll to position [12, 0]
click at [245, 230] on div "Emails (47)" at bounding box center [538, 224] width 941 height 13
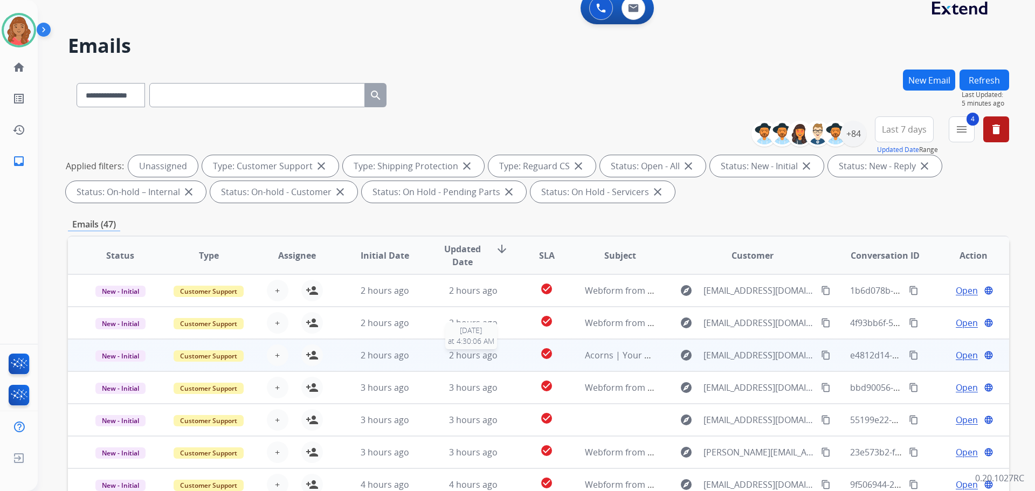
scroll to position [36, 0]
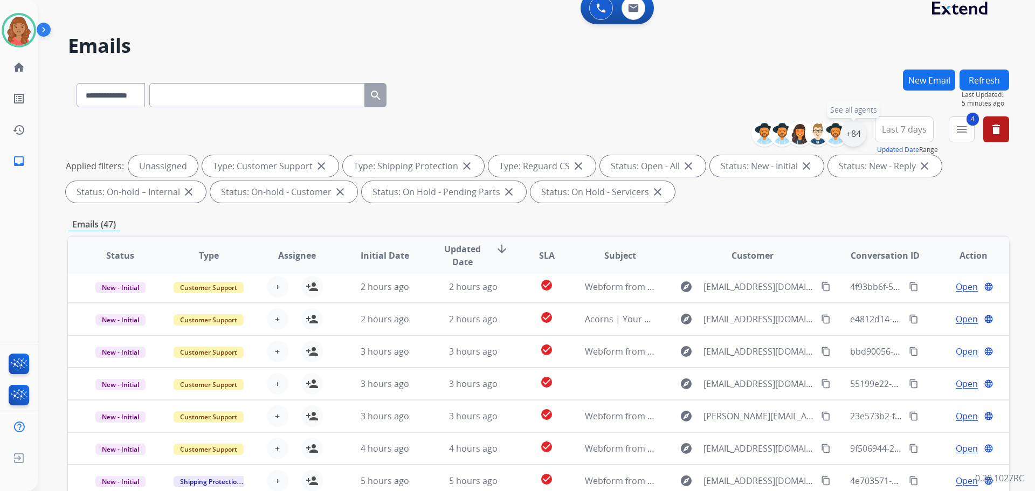
click at [852, 135] on div "+84" at bounding box center [854, 134] width 26 height 26
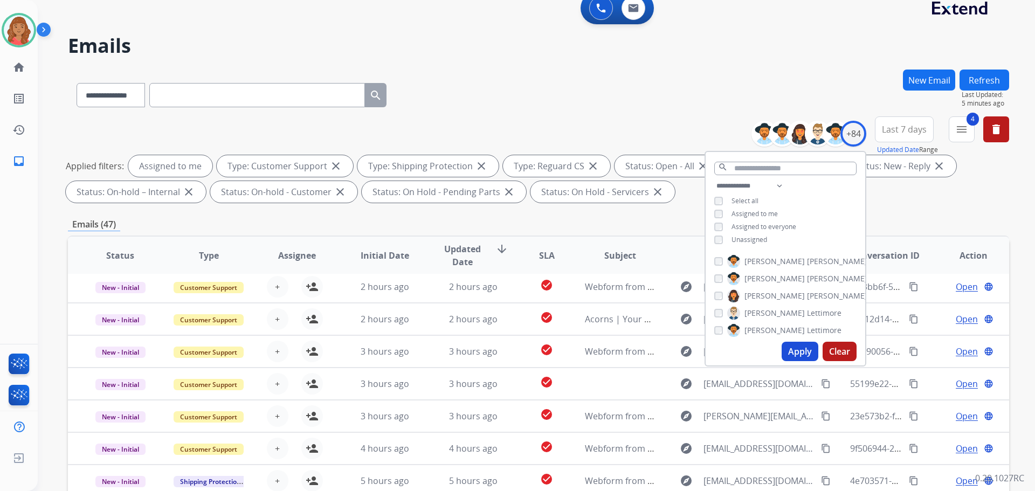
click at [789, 350] on button "Apply" at bounding box center [800, 351] width 37 height 19
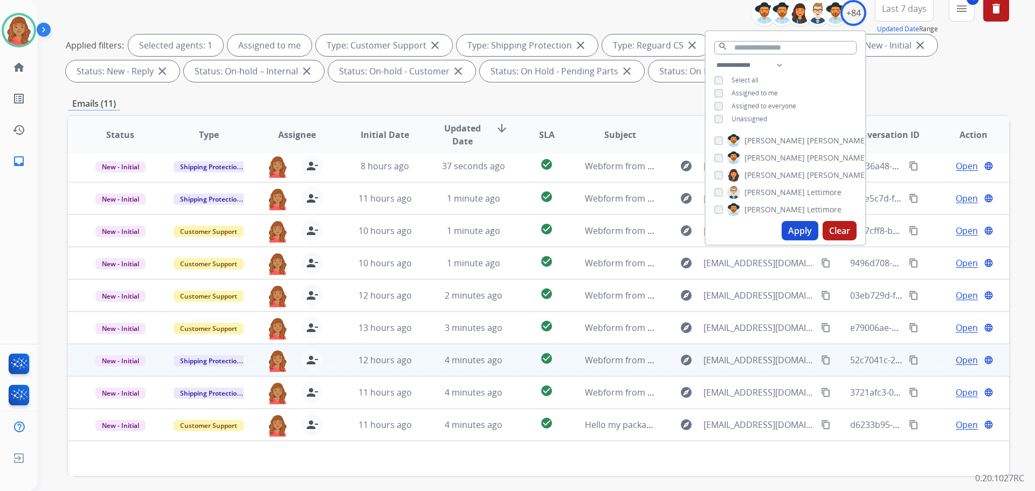
scroll to position [174, 0]
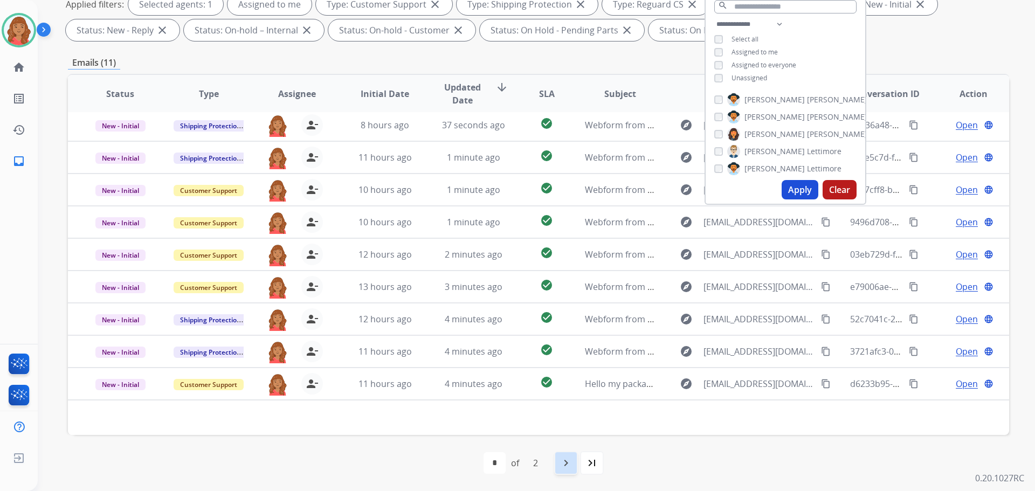
click at [570, 462] on mat-icon "navigate_next" at bounding box center [566, 463] width 13 height 13
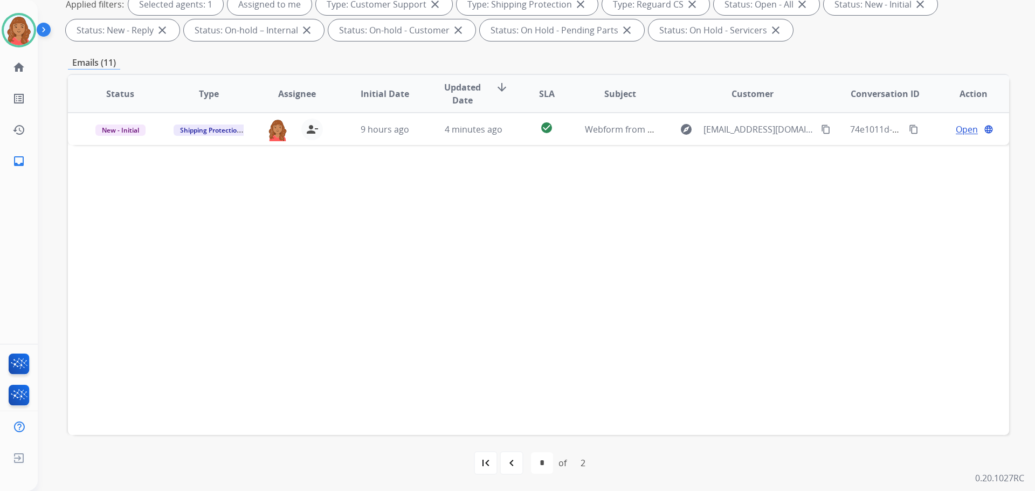
click at [511, 462] on mat-icon "navigate_before" at bounding box center [511, 463] width 13 height 13
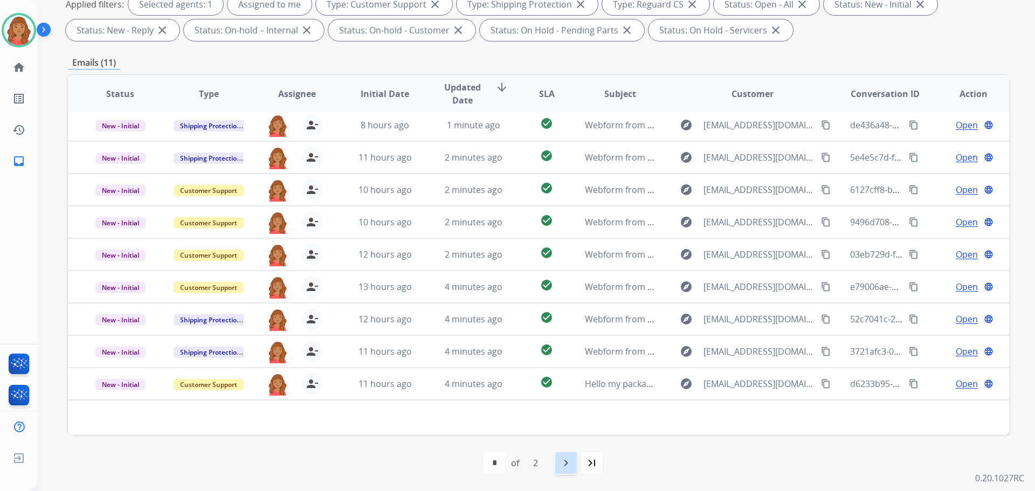
click at [567, 465] on mat-icon "navigate_next" at bounding box center [566, 463] width 13 height 13
select select "*"
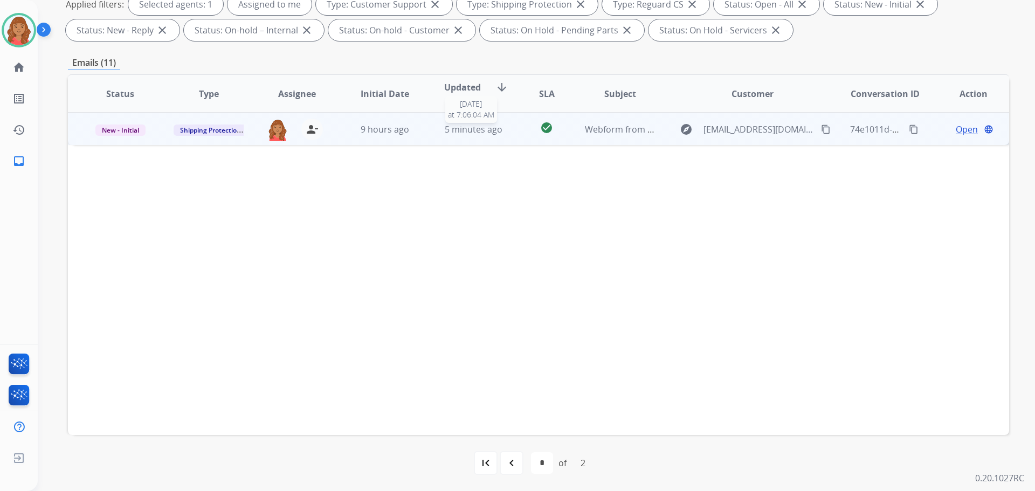
click at [451, 132] on span "5 minutes ago" at bounding box center [474, 129] width 58 height 12
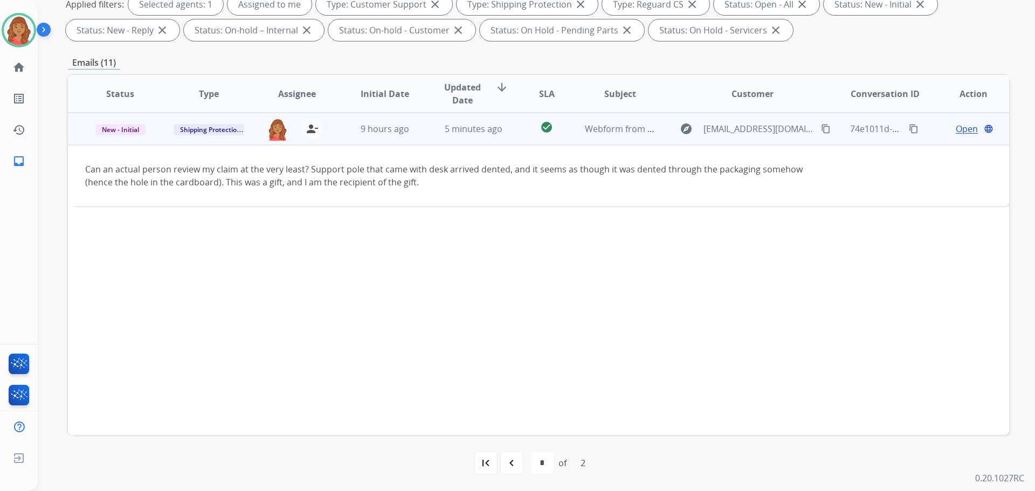
click at [821, 129] on mat-icon "content_copy" at bounding box center [826, 129] width 10 height 10
click at [956, 132] on span "Open" at bounding box center [967, 128] width 22 height 13
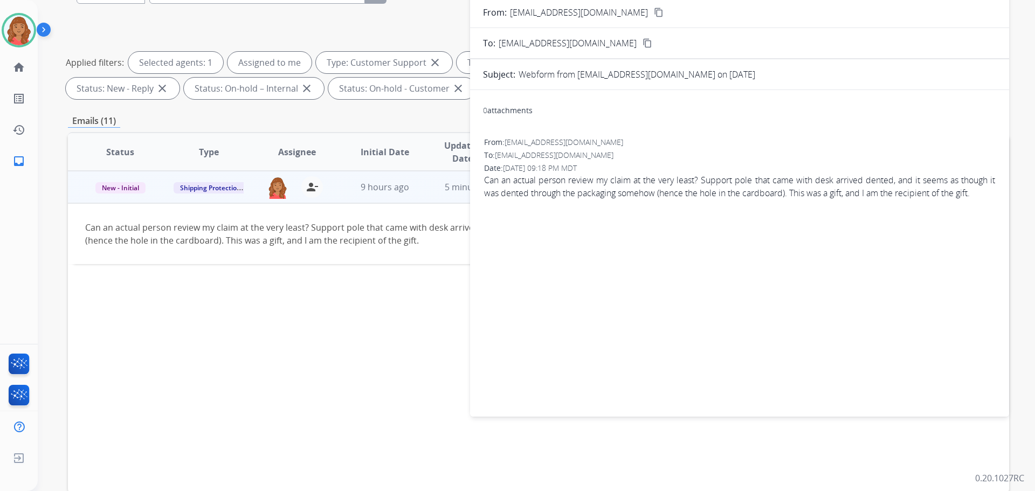
scroll to position [0, 0]
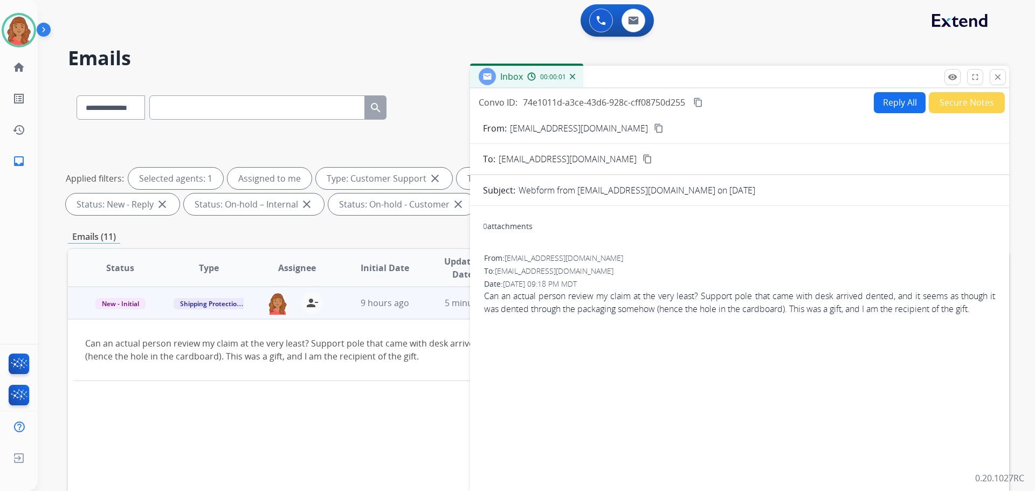
click at [898, 105] on button "Reply All" at bounding box center [900, 102] width 52 height 21
select select "**********"
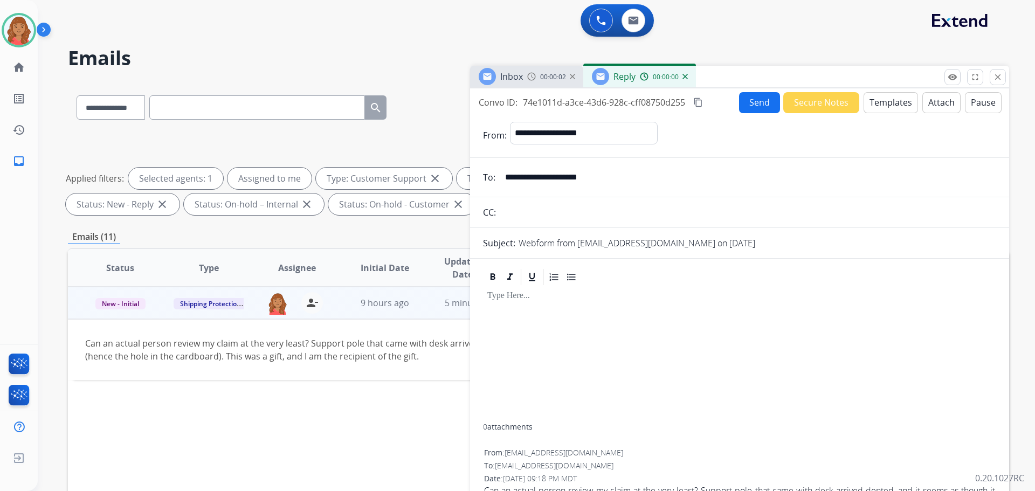
click at [874, 101] on button "Templates" at bounding box center [891, 102] width 54 height 21
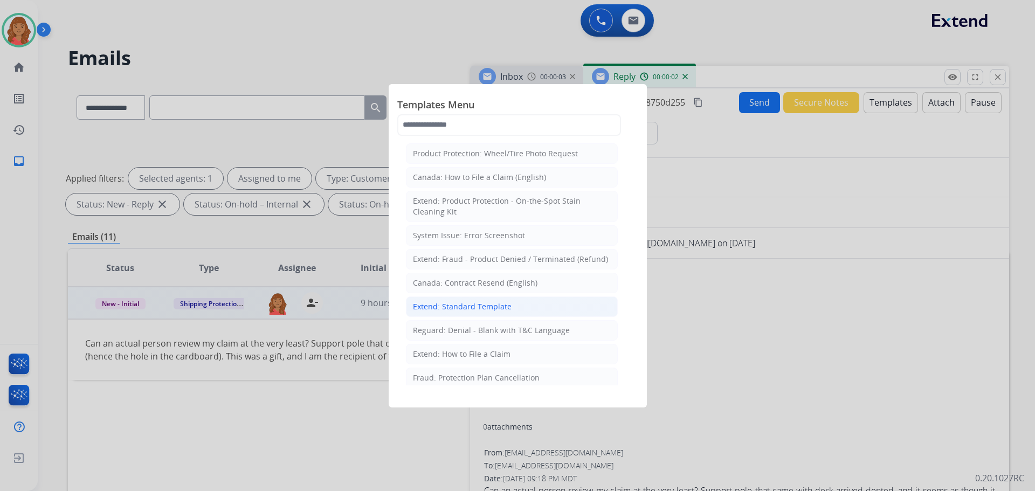
click at [453, 309] on div "Extend: Standard Template" at bounding box center [462, 306] width 99 height 11
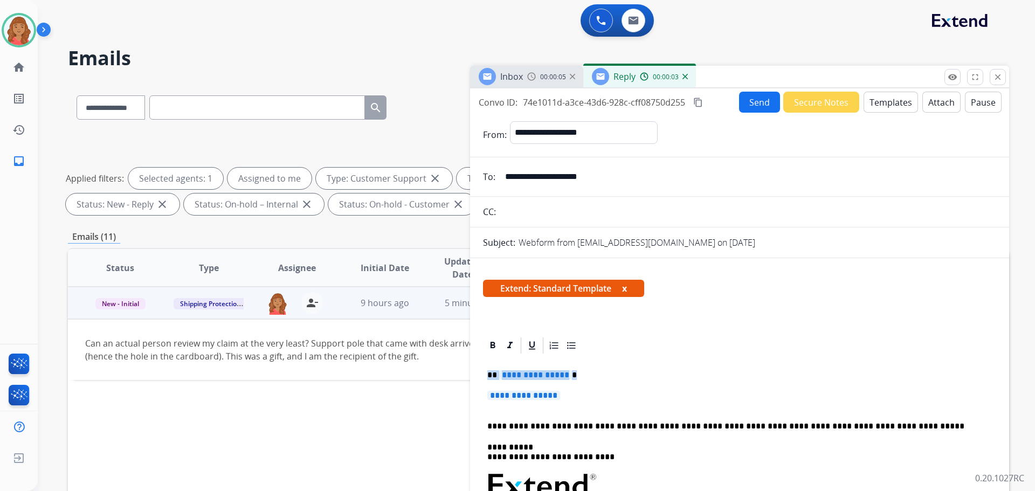
drag, startPoint x: 515, startPoint y: 388, endPoint x: 478, endPoint y: 372, distance: 40.6
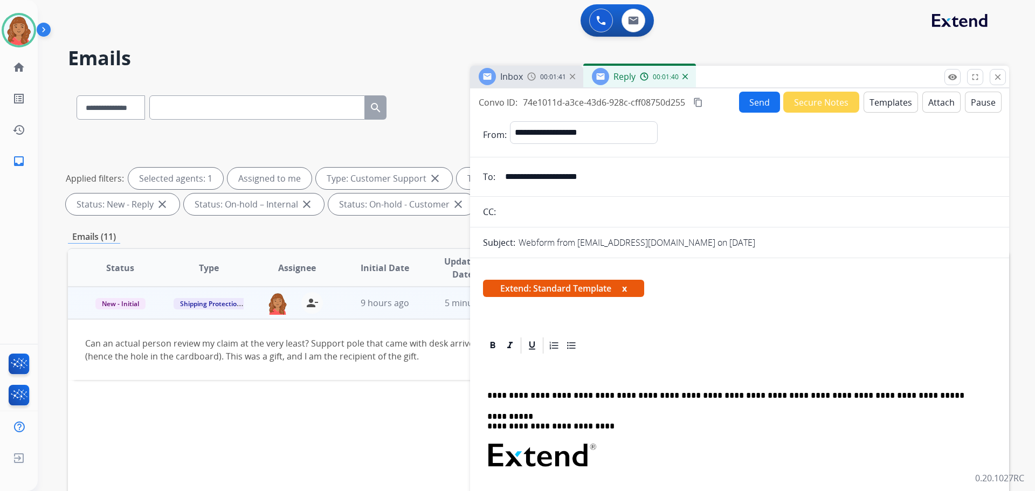
click at [894, 295] on div "Extend: Standard Template x" at bounding box center [739, 293] width 513 height 26
drag, startPoint x: 495, startPoint y: 316, endPoint x: 496, endPoint y: 322, distance: 5.4
click at [502, 366] on div "**********" at bounding box center [739, 499] width 513 height 289
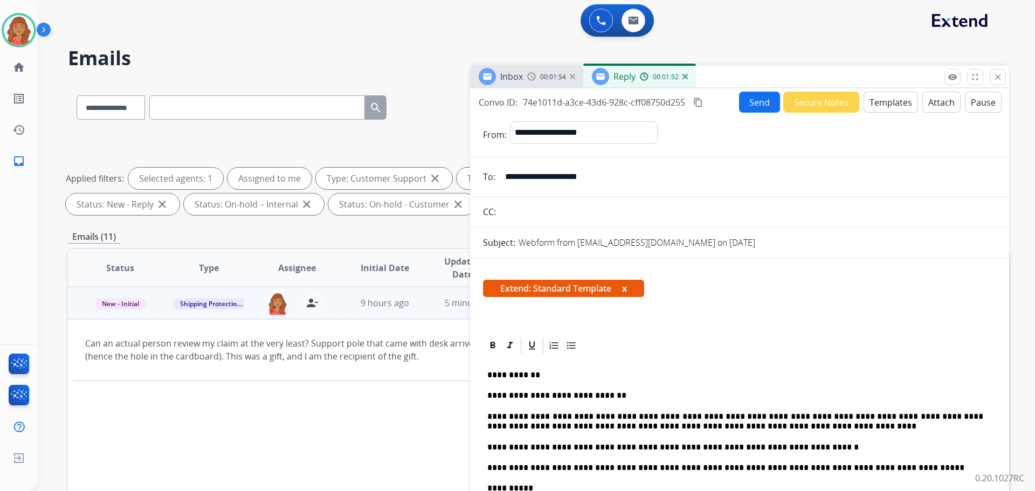
drag, startPoint x: 697, startPoint y: 102, endPoint x: 688, endPoint y: 113, distance: 14.2
click at [699, 102] on mat-icon "content_copy" at bounding box center [698, 103] width 10 height 10
click at [753, 104] on button "Send" at bounding box center [759, 102] width 41 height 21
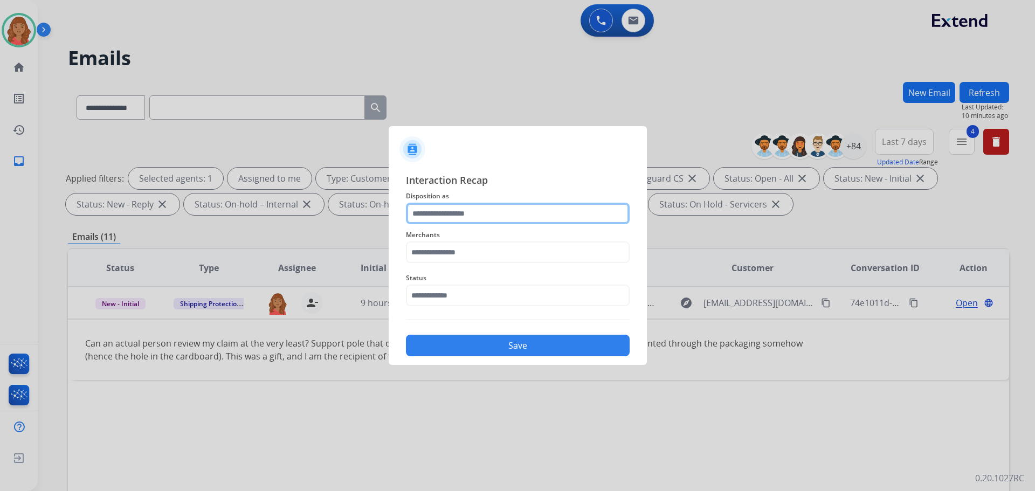
click at [456, 222] on input "text" at bounding box center [518, 214] width 224 height 22
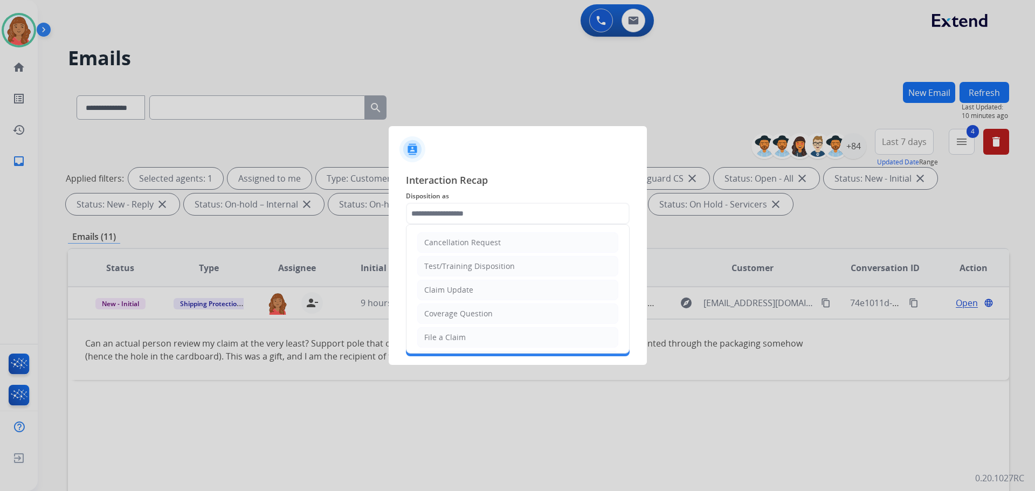
click at [457, 285] on div "Claim Update" at bounding box center [448, 290] width 49 height 11
type input "**********"
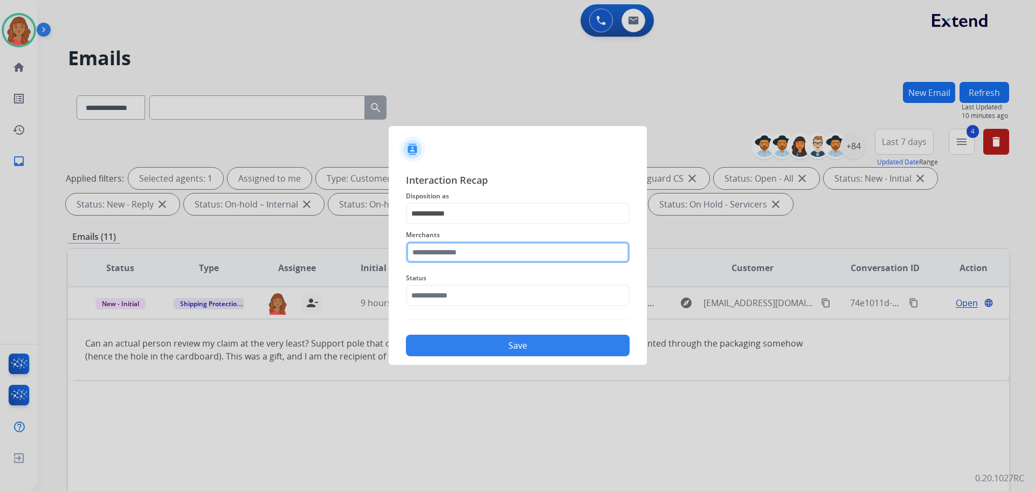
click at [459, 249] on input "text" at bounding box center [518, 253] width 224 height 22
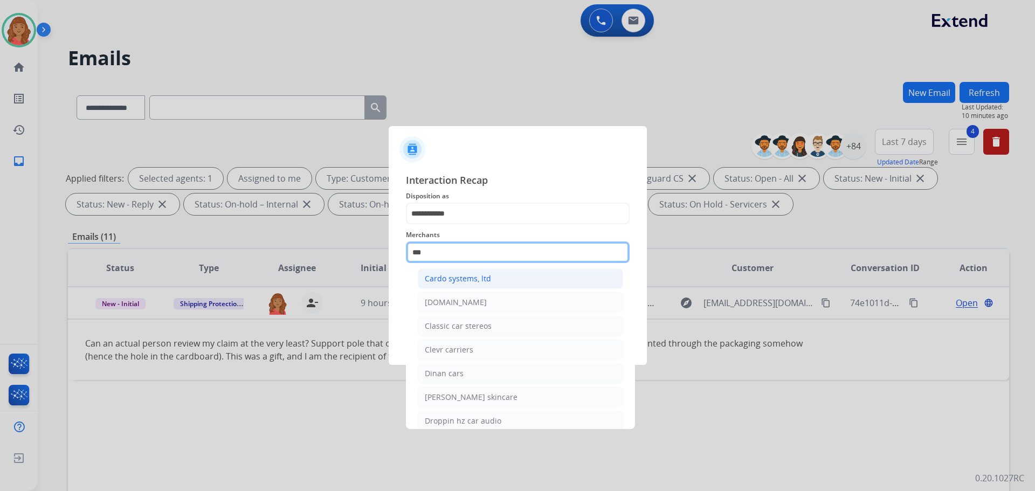
scroll to position [9, 0]
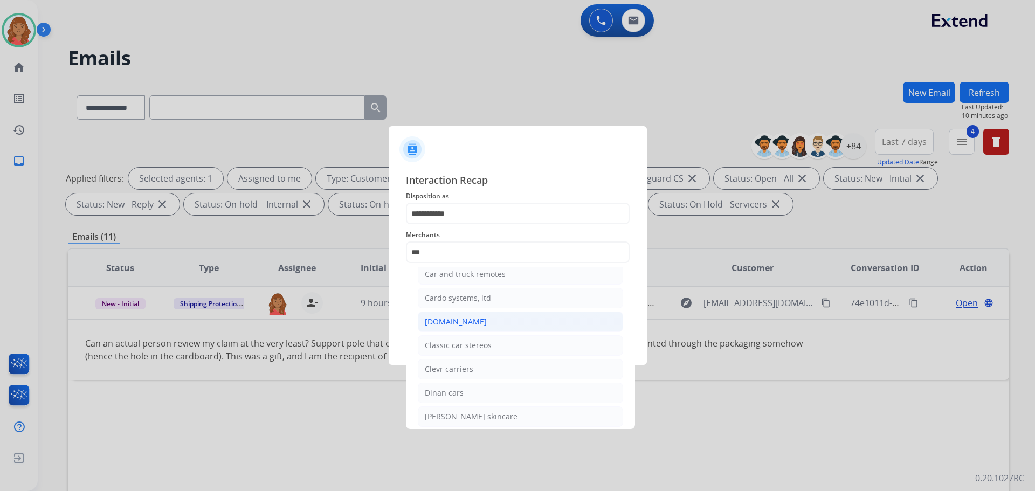
click at [454, 326] on div "[DOMAIN_NAME]" at bounding box center [456, 321] width 62 height 11
type input "**********"
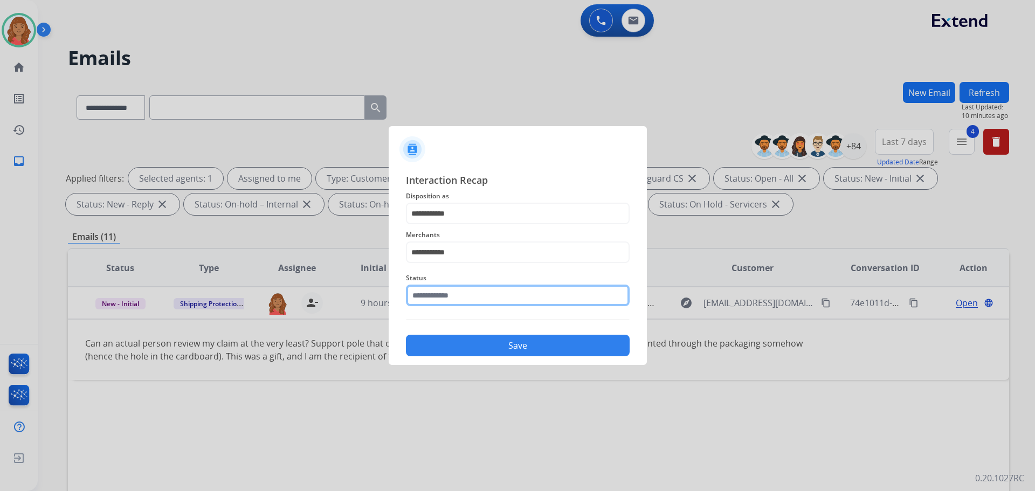
drag, startPoint x: 450, startPoint y: 300, endPoint x: 451, endPoint y: 309, distance: 8.7
click at [450, 301] on input "text" at bounding box center [518, 296] width 224 height 22
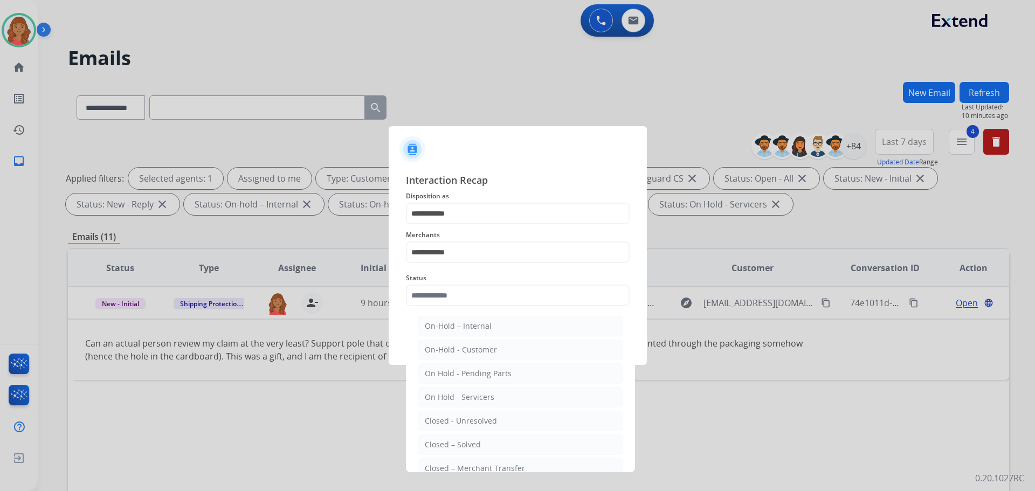
drag, startPoint x: 449, startPoint y: 443, endPoint x: 449, endPoint y: 425, distance: 17.3
click at [449, 443] on div "Closed – Solved" at bounding box center [453, 444] width 56 height 11
type input "**********"
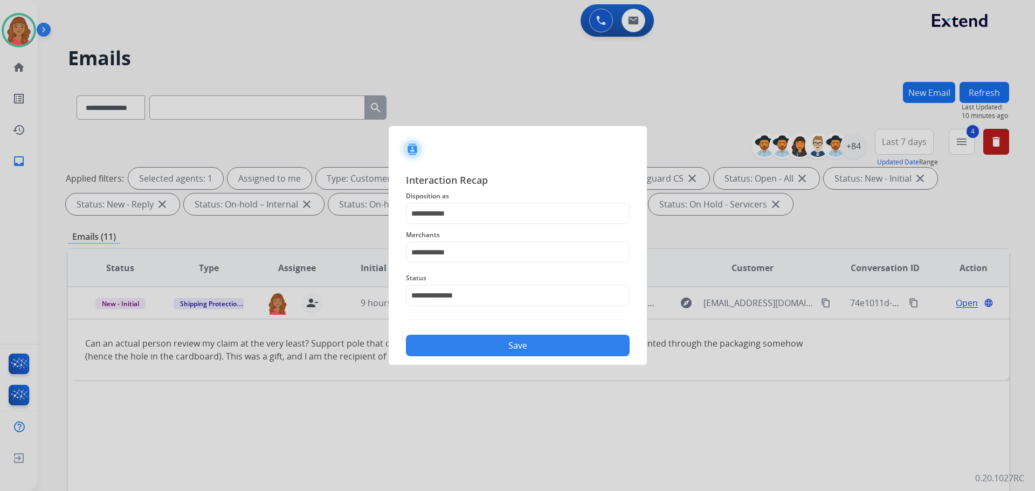
click at [465, 346] on button "Save" at bounding box center [518, 346] width 224 height 22
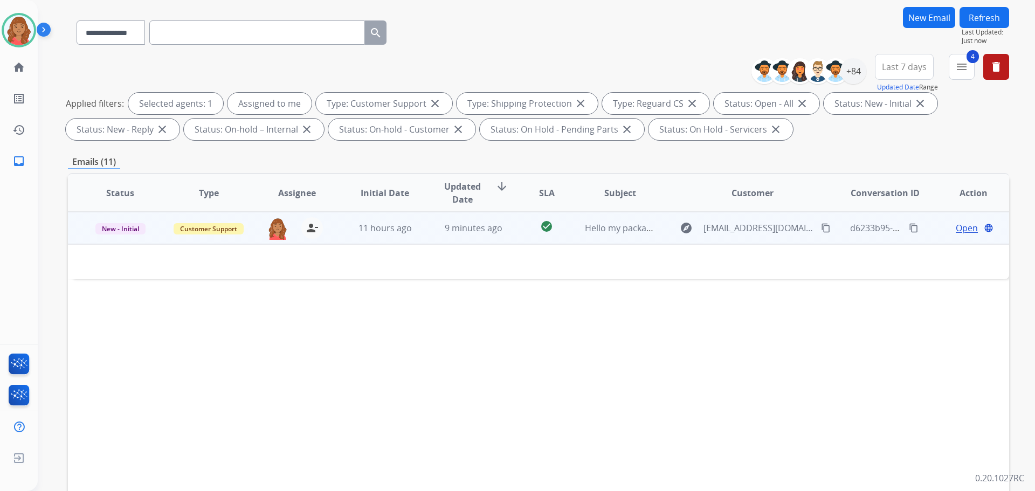
scroll to position [66, 0]
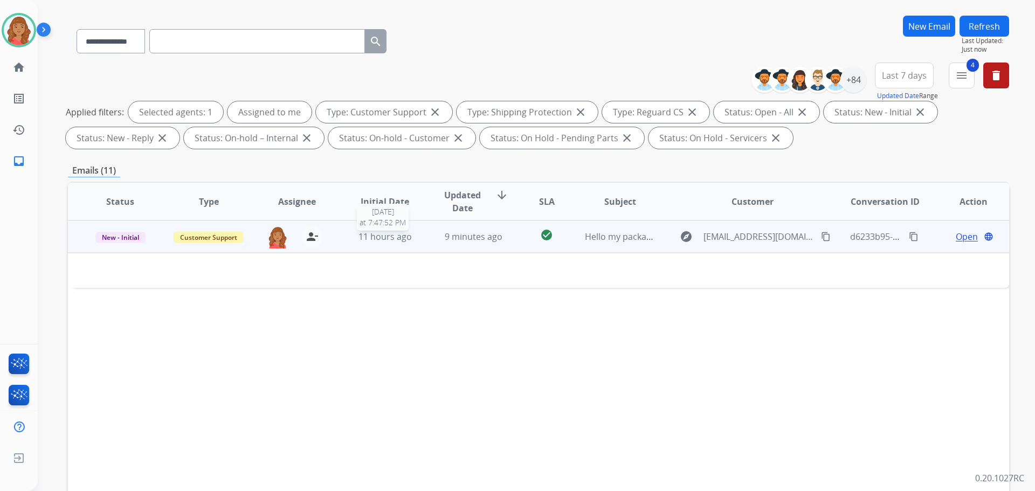
click at [415, 238] on div "11 hours ago" at bounding box center [385, 236] width 71 height 13
click at [414, 237] on div "11 hours ago" at bounding box center [385, 237] width 71 height 13
click at [956, 233] on span "Open" at bounding box center [967, 236] width 22 height 13
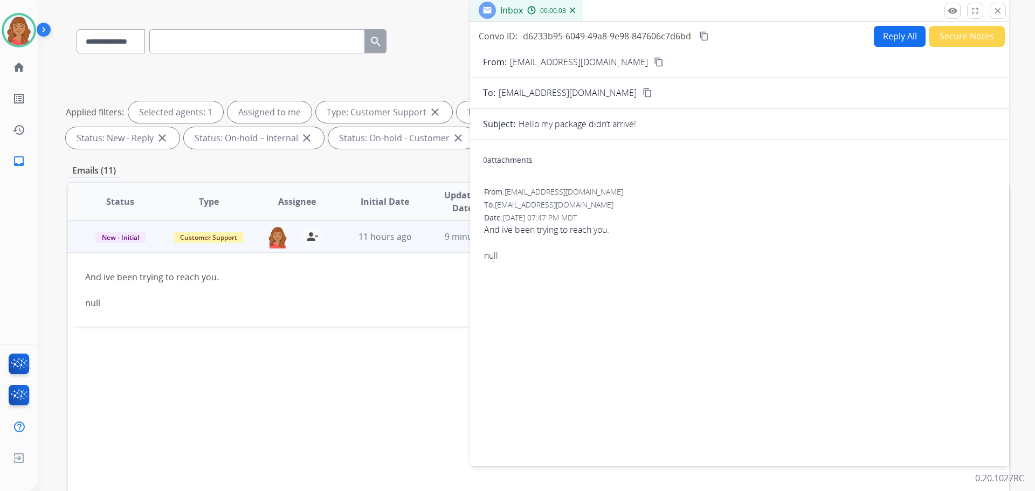
click at [998, 11] on mat-icon "close" at bounding box center [998, 11] width 10 height 10
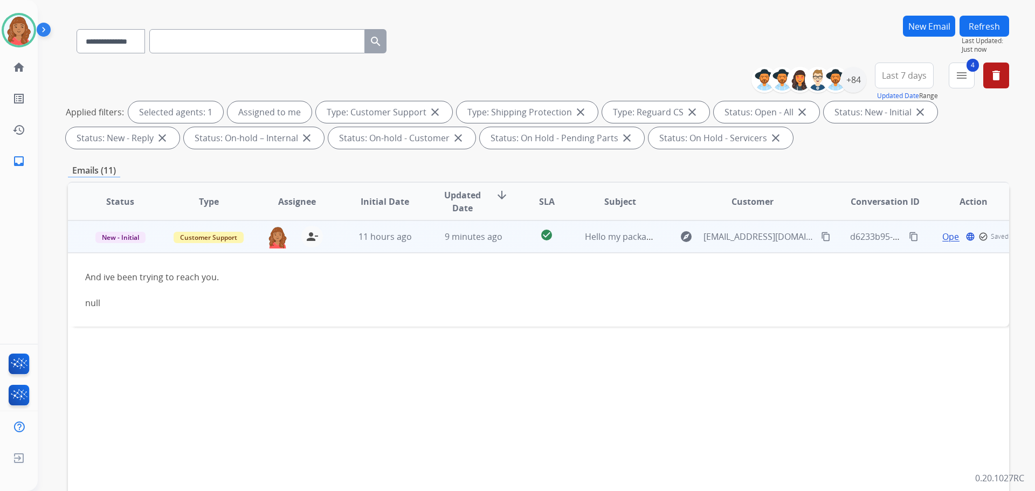
click at [821, 235] on mat-icon "content_copy" at bounding box center [826, 237] width 10 height 10
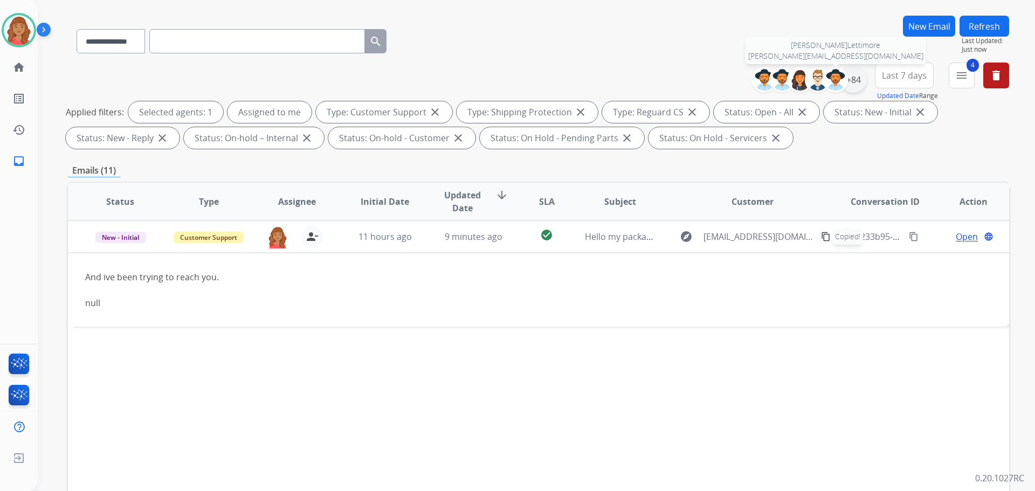
click at [850, 81] on div "[PERSON_NAME] [PERSON_NAME][EMAIL_ADDRESS][DOMAIN_NAME] +84" at bounding box center [813, 80] width 107 height 26
click at [852, 81] on div "+84" at bounding box center [854, 80] width 26 height 26
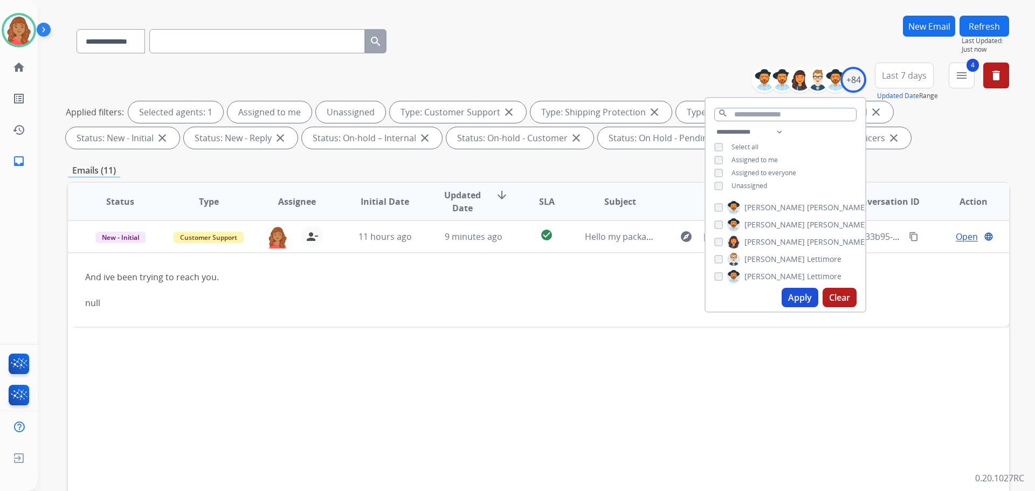
click at [794, 297] on button "Apply" at bounding box center [800, 297] width 37 height 19
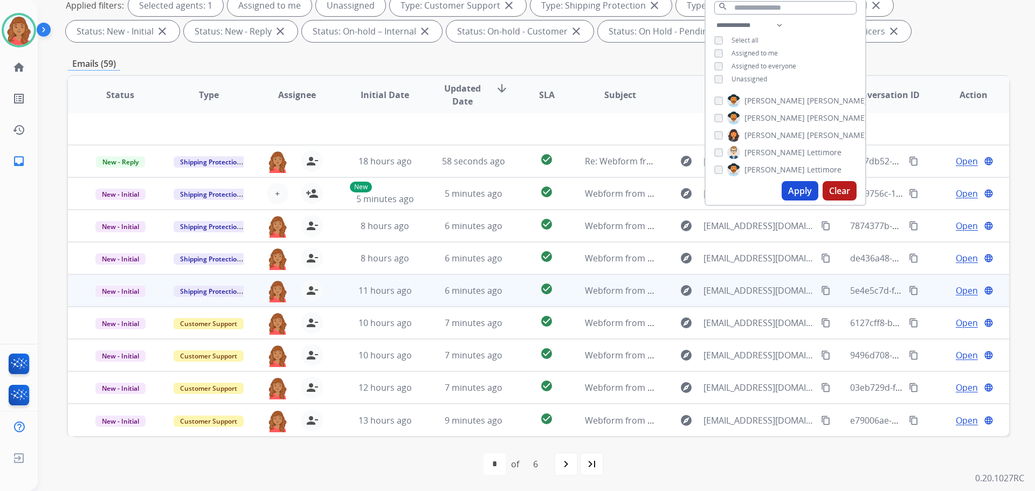
scroll to position [174, 0]
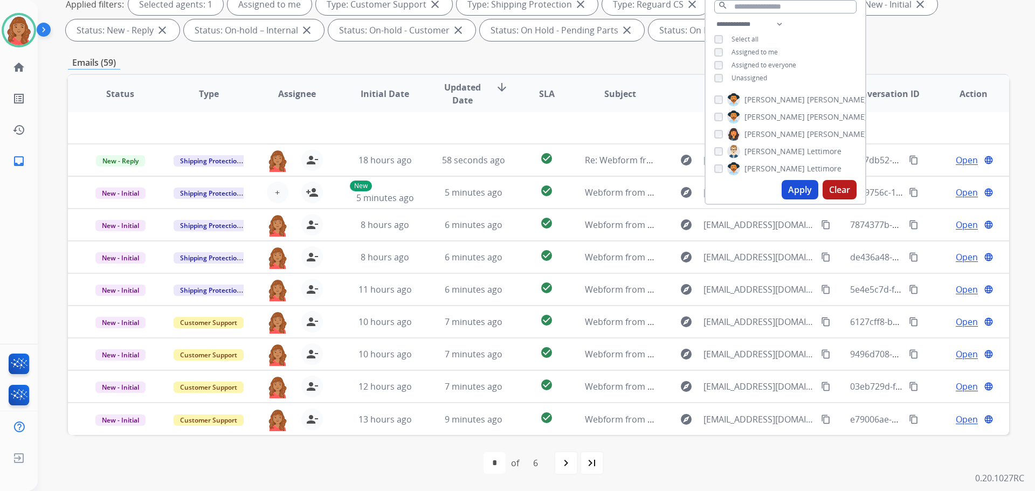
click at [797, 189] on button "Apply" at bounding box center [800, 189] width 37 height 19
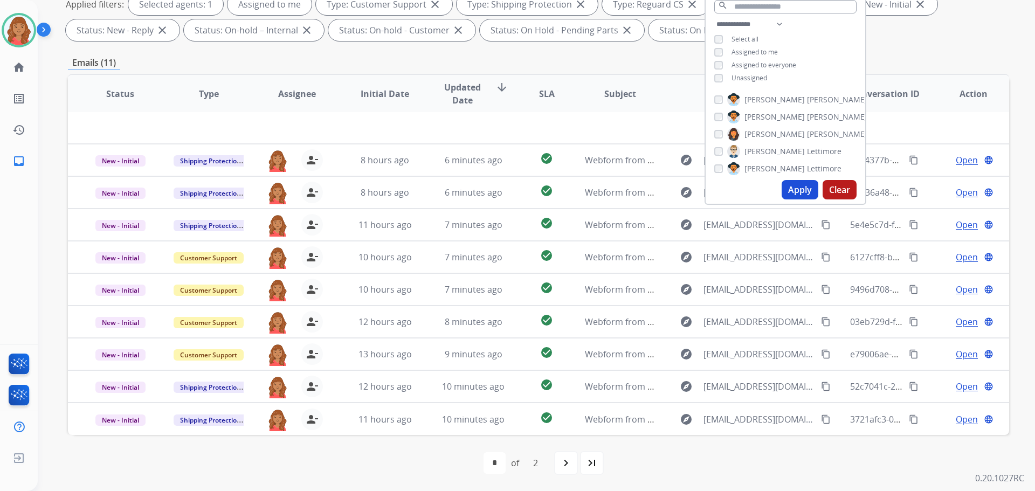
click at [562, 468] on mat-icon "navigate_next" at bounding box center [566, 463] width 13 height 13
select select "*"
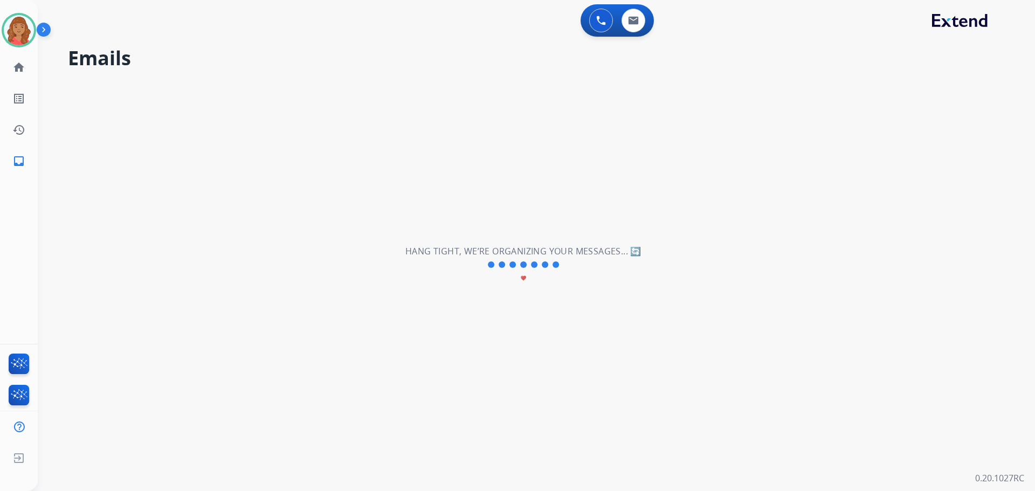
scroll to position [0, 0]
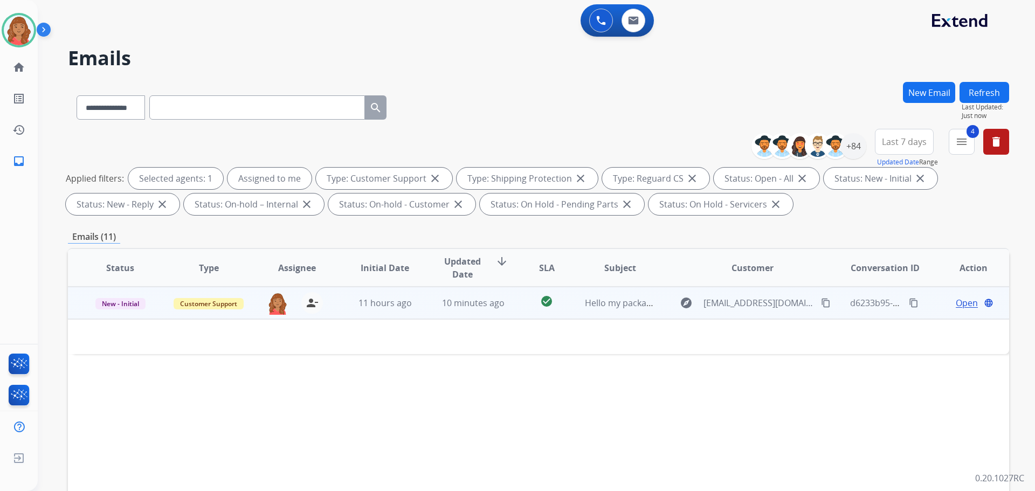
click at [258, 303] on div "[PERSON_NAME][EMAIL_ADDRESS][PERSON_NAME][DOMAIN_NAME] person_remove [PERSON_NA…" at bounding box center [288, 303] width 88 height 30
click at [361, 306] on span "11 hours ago" at bounding box center [385, 304] width 53 height 12
click at [959, 305] on span "Open" at bounding box center [967, 303] width 22 height 13
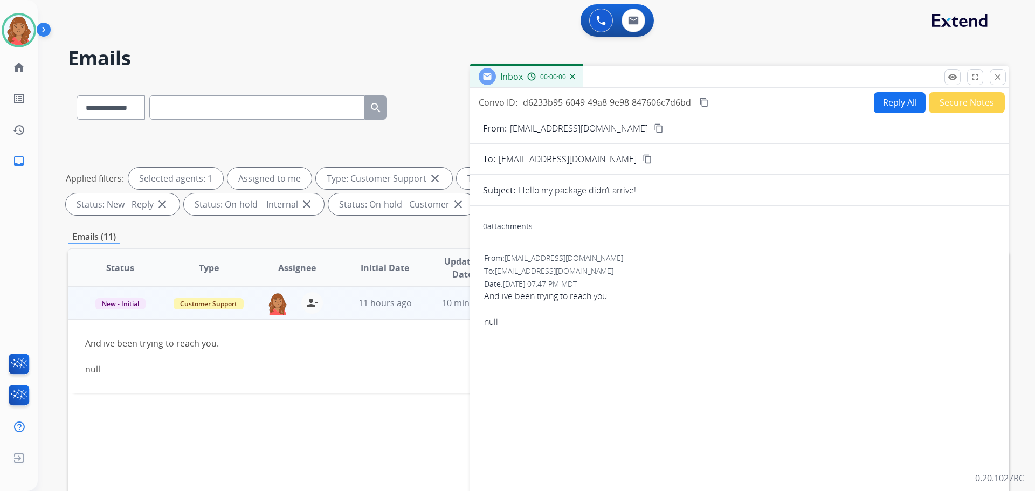
click at [886, 100] on button "Reply All" at bounding box center [900, 102] width 52 height 21
select select "**********"
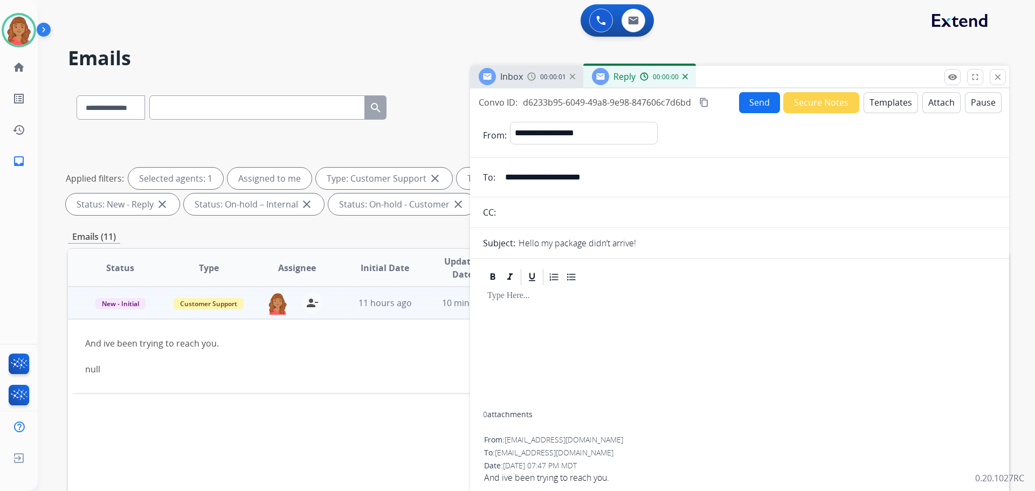
click at [894, 99] on button "Templates" at bounding box center [891, 102] width 54 height 21
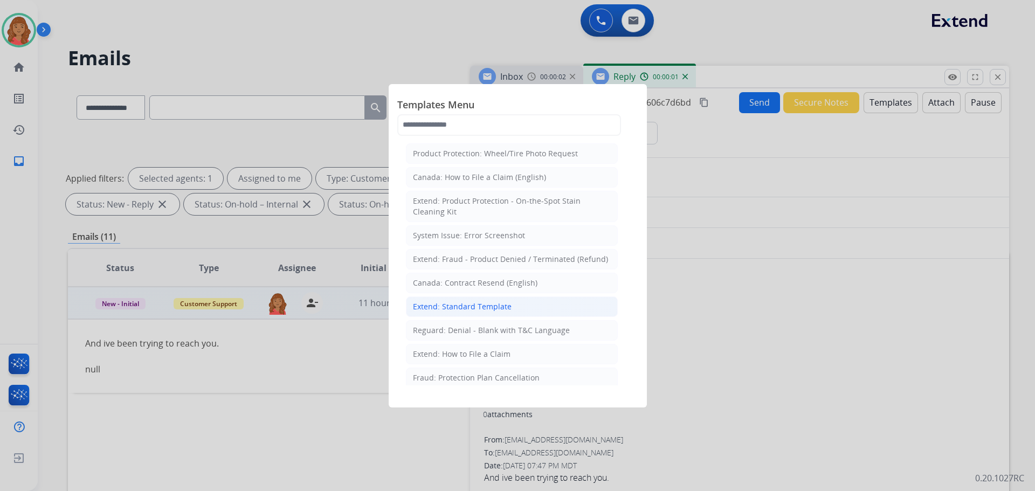
click at [462, 307] on div "Extend: Standard Template" at bounding box center [462, 306] width 99 height 11
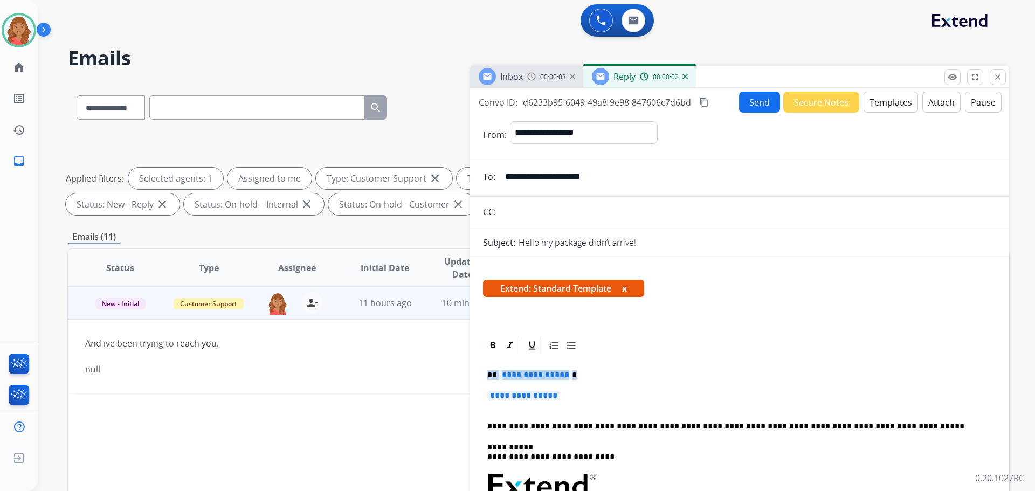
drag, startPoint x: 491, startPoint y: 375, endPoint x: 473, endPoint y: 371, distance: 18.2
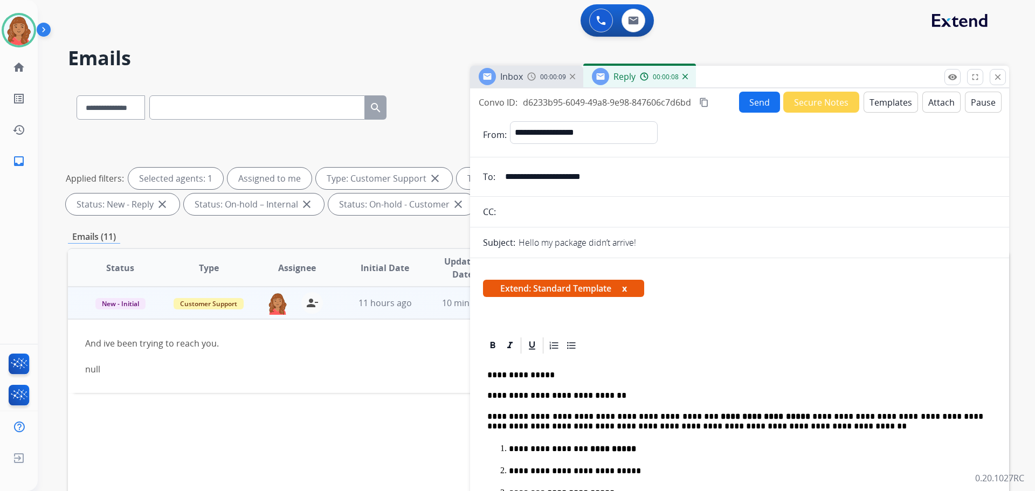
click at [706, 99] on mat-icon "content_copy" at bounding box center [704, 103] width 10 height 10
click at [748, 104] on button "Send" at bounding box center [759, 102] width 41 height 21
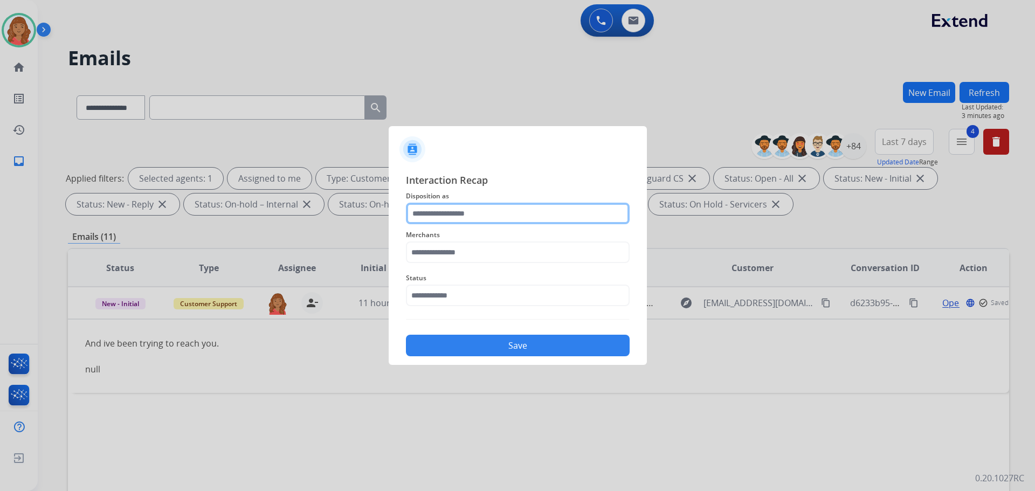
click at [449, 216] on input "text" at bounding box center [518, 214] width 224 height 22
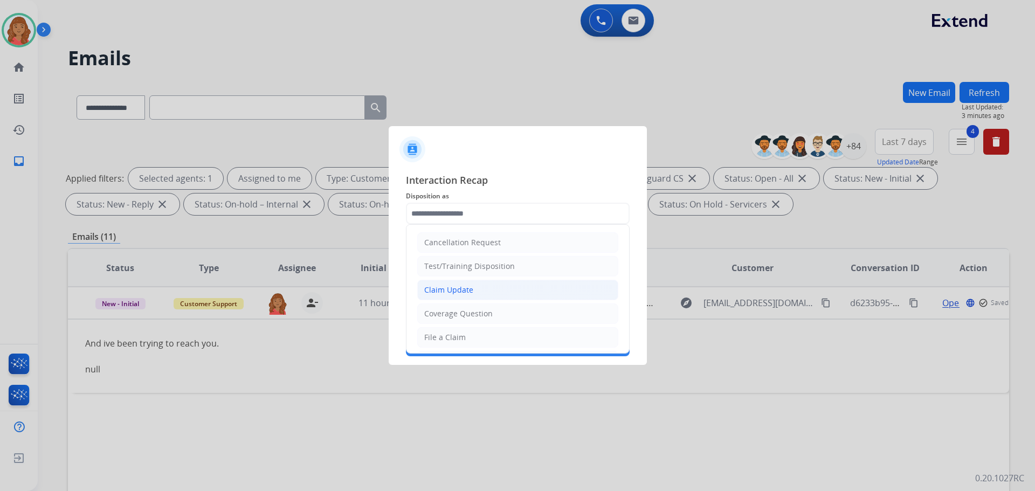
click at [447, 286] on div "Claim Update" at bounding box center [448, 290] width 49 height 11
type input "**********"
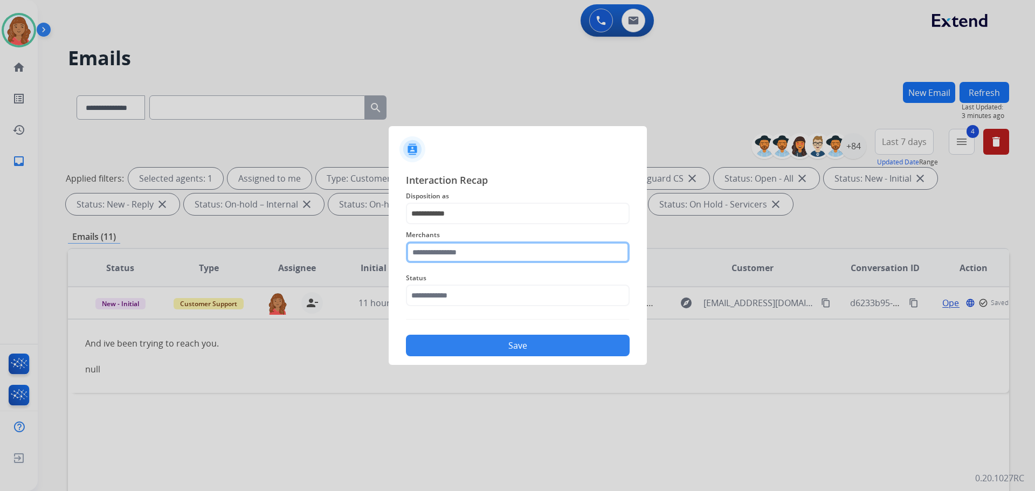
click at [444, 256] on input "text" at bounding box center [518, 253] width 224 height 22
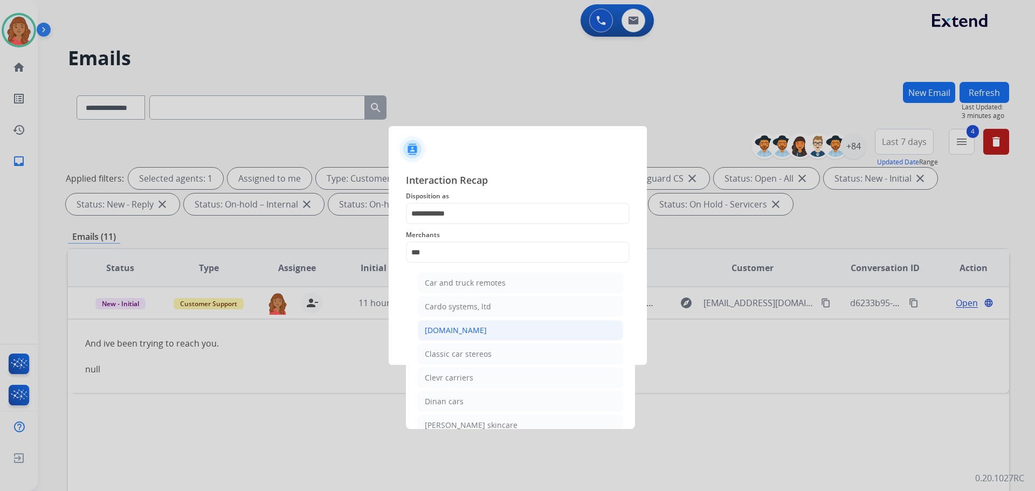
click at [452, 332] on div "[DOMAIN_NAME]" at bounding box center [456, 330] width 62 height 11
type input "**********"
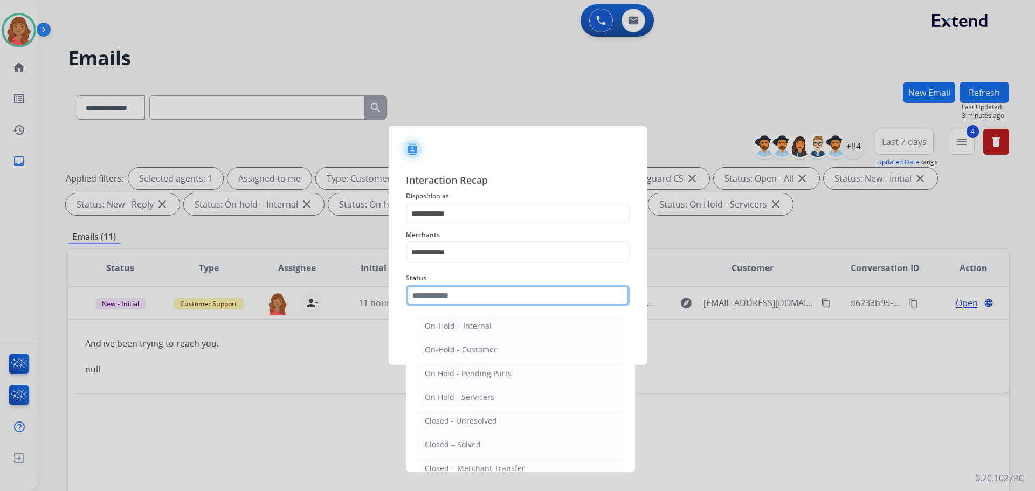
click at [445, 299] on input "text" at bounding box center [518, 296] width 224 height 22
drag, startPoint x: 462, startPoint y: 443, endPoint x: 466, endPoint y: 406, distance: 36.9
click at [463, 443] on div "Closed – Solved" at bounding box center [453, 444] width 56 height 11
type input "**********"
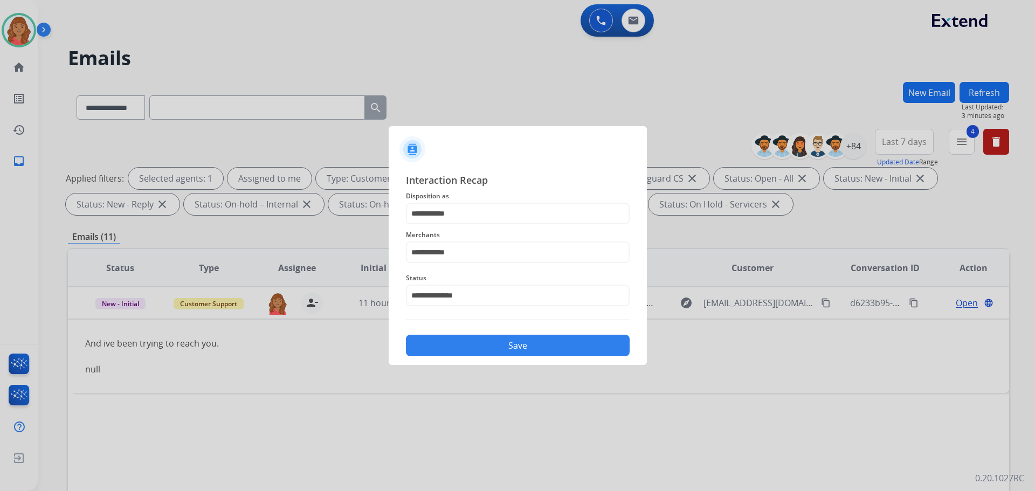
click at [464, 352] on button "Save" at bounding box center [518, 346] width 224 height 22
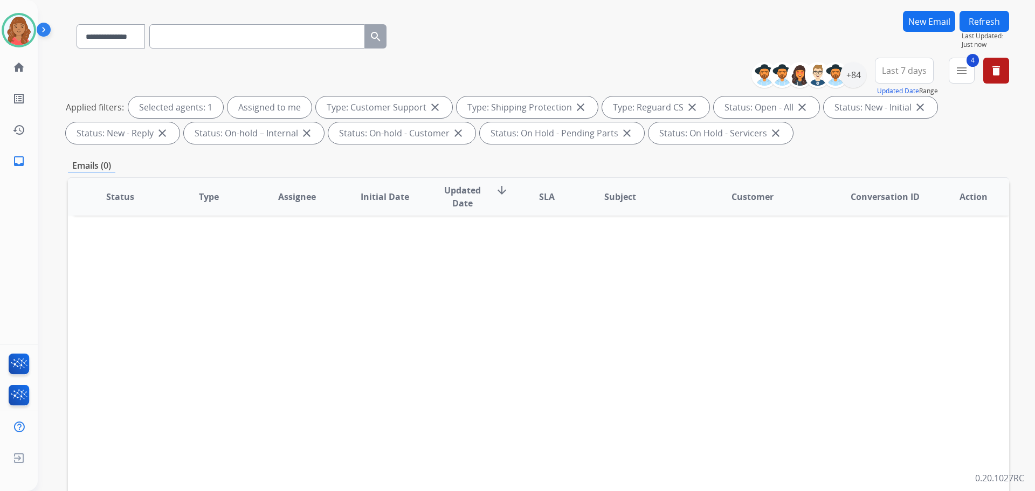
scroll to position [174, 0]
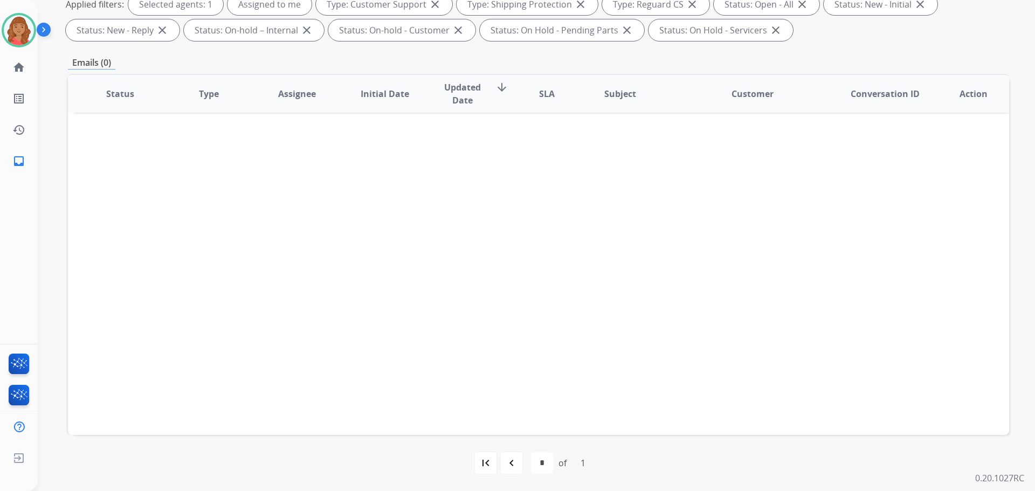
click at [511, 466] on mat-icon "navigate_before" at bounding box center [511, 463] width 13 height 13
select select "*"
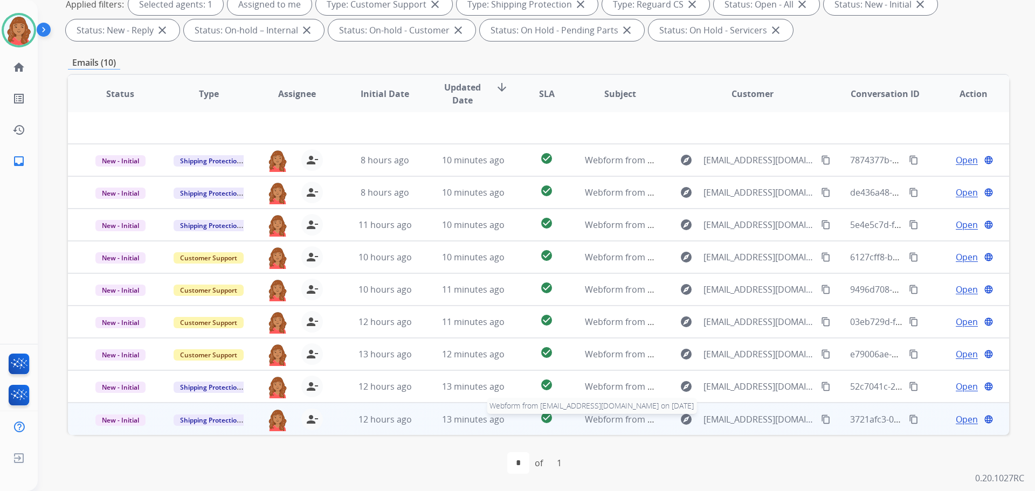
click at [586, 423] on span "Webform from [EMAIL_ADDRESS][DOMAIN_NAME] on [DATE]" at bounding box center [707, 420] width 244 height 12
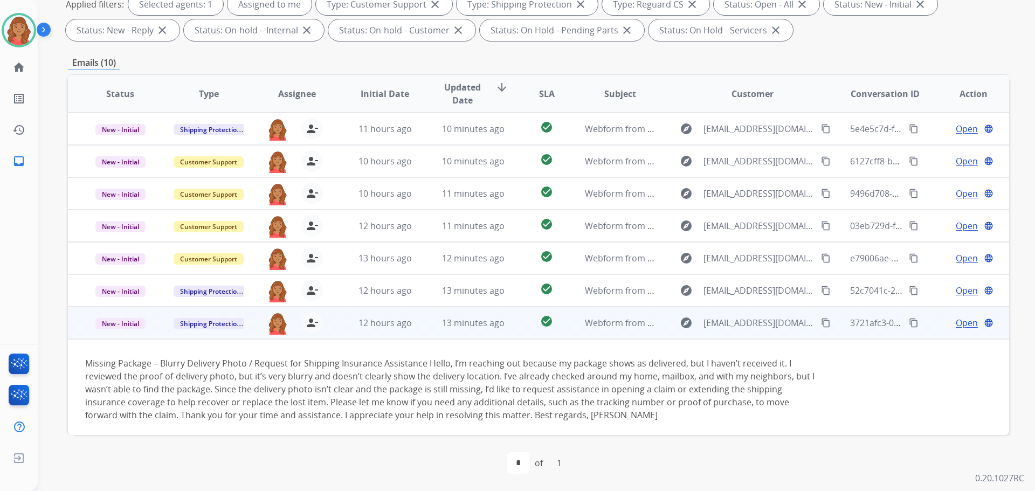
scroll to position [101, 0]
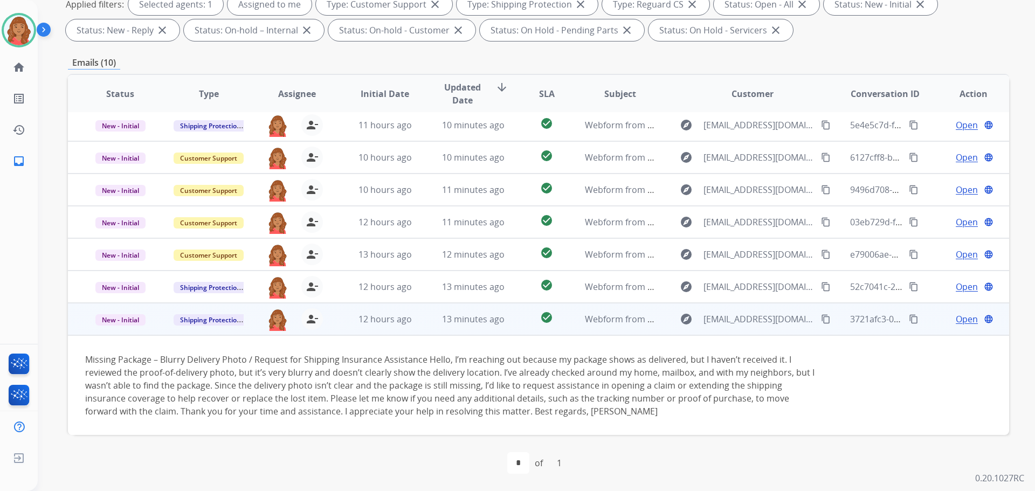
click at [962, 322] on span "Open" at bounding box center [967, 319] width 22 height 13
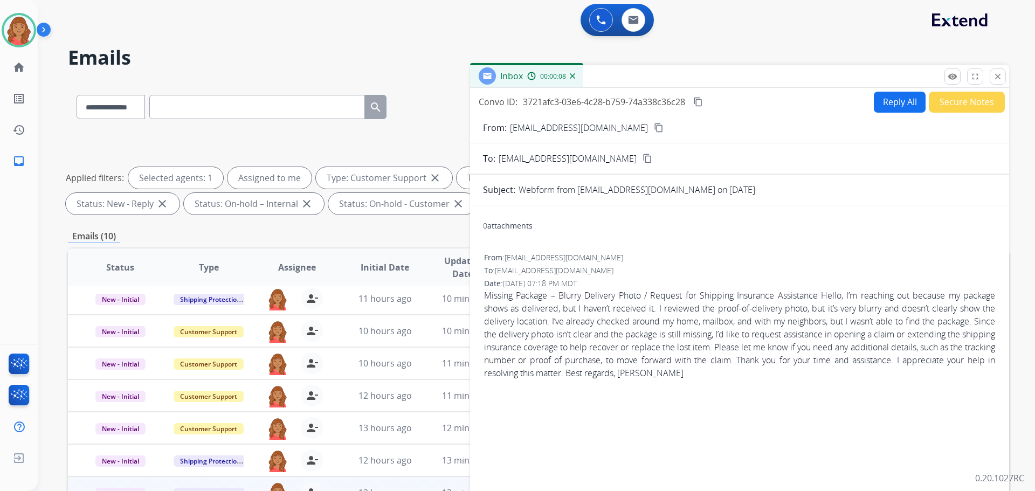
scroll to position [0, 0]
click at [654, 127] on mat-icon "content_copy" at bounding box center [659, 128] width 10 height 10
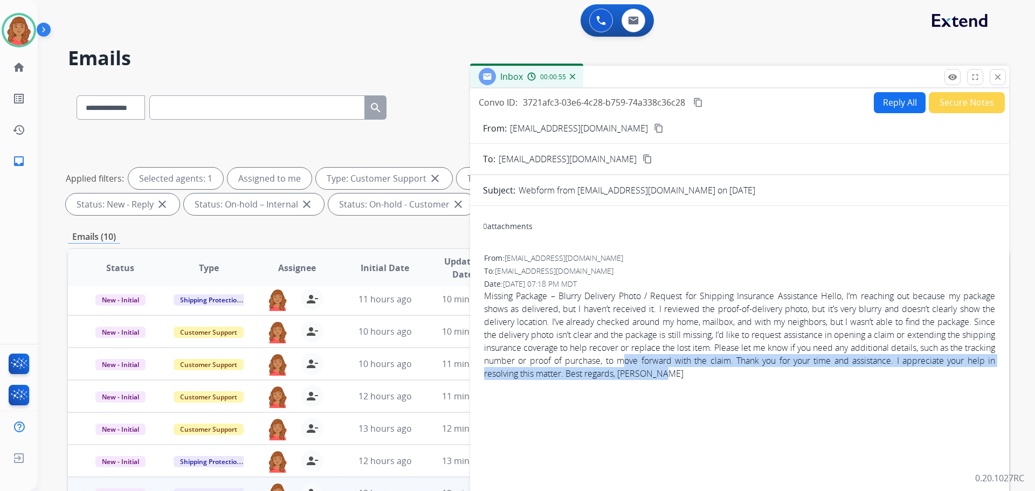
drag, startPoint x: 743, startPoint y: 369, endPoint x: 706, endPoint y: 364, distance: 38.0
click at [706, 364] on span "Missing Package – Blurry Delivery Photo / Request for Shipping Insurance Assist…" at bounding box center [739, 335] width 511 height 91
click at [754, 383] on div "From: [EMAIL_ADDRESS][DOMAIN_NAME] To: [EMAIL_ADDRESS][DOMAIN_NAME] Date: [DATE…" at bounding box center [739, 321] width 513 height 138
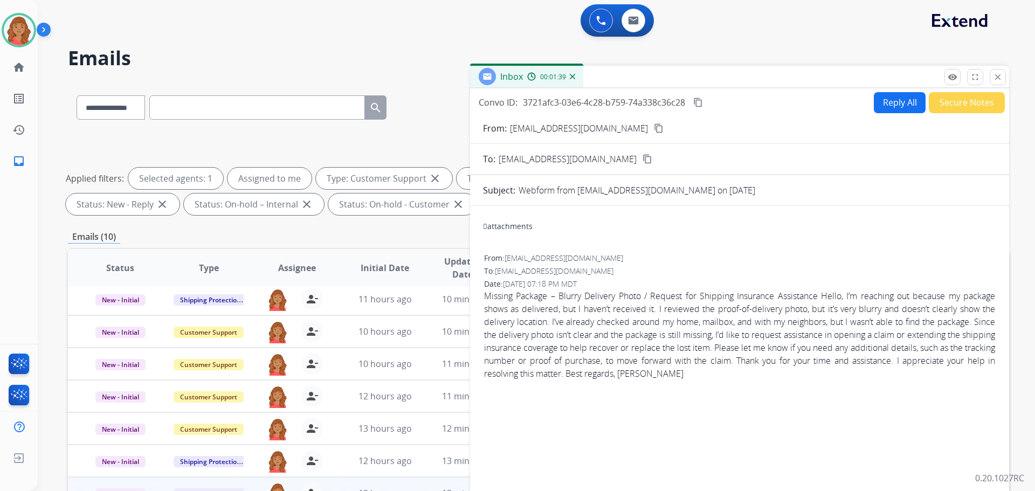
click at [926, 394] on div "0 attachments From: [EMAIL_ADDRESS][DOMAIN_NAME] To: [EMAIL_ADDRESS][DOMAIN_NAM…" at bounding box center [739, 367] width 539 height 305
drag, startPoint x: 726, startPoint y: 372, endPoint x: 713, endPoint y: 376, distance: 13.1
click at [713, 376] on span "Missing Package – Blurry Delivery Photo / Request for Shipping Insurance Assist…" at bounding box center [739, 335] width 511 height 91
copy span "Keito"
click at [898, 264] on div "From: [EMAIL_ADDRESS][DOMAIN_NAME] To: [EMAIL_ADDRESS][DOMAIN_NAME] Date: [DATE…" at bounding box center [739, 321] width 513 height 138
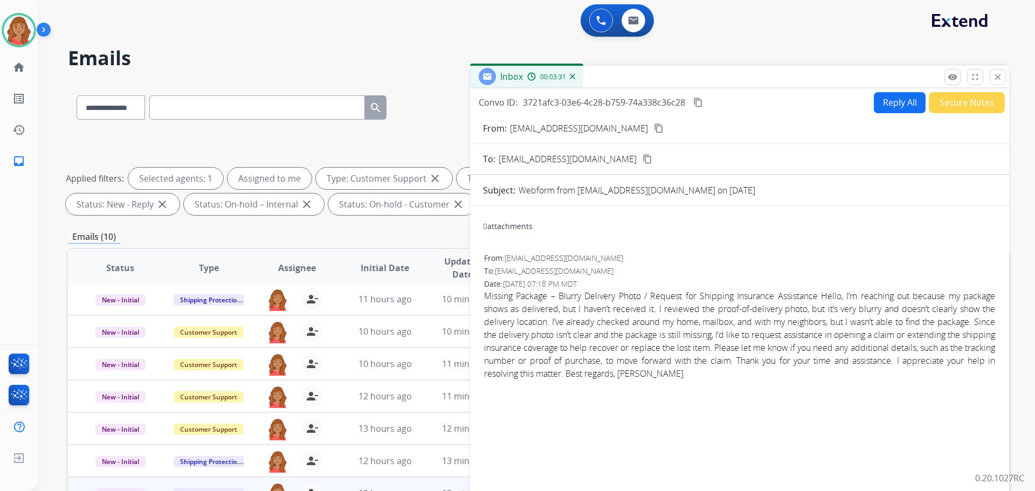
click at [891, 95] on button "Reply All" at bounding box center [900, 102] width 52 height 21
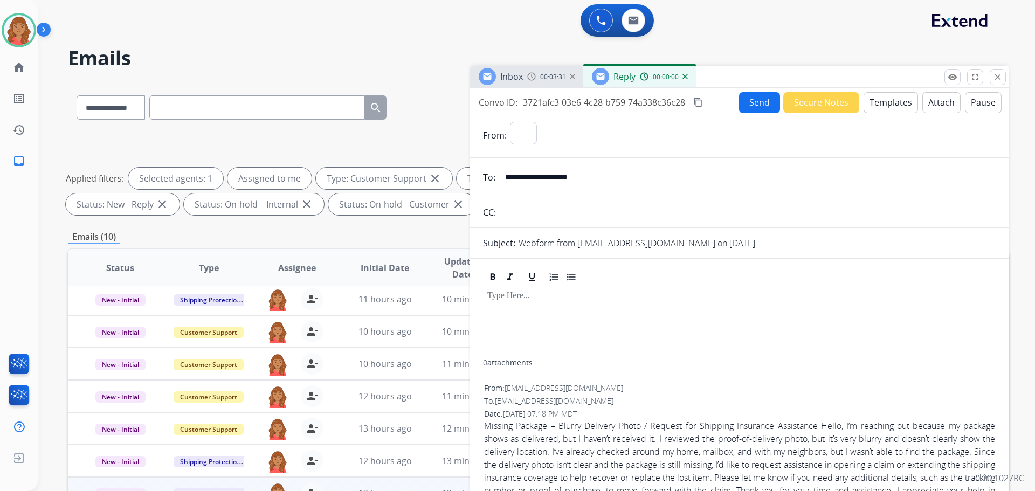
select select "**********"
click at [878, 102] on button "Templates" at bounding box center [891, 102] width 54 height 21
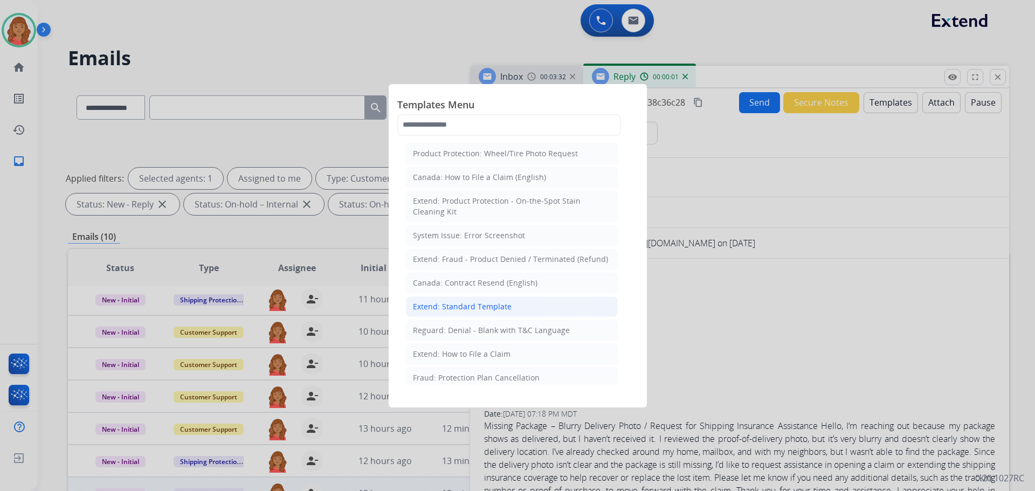
drag, startPoint x: 480, startPoint y: 303, endPoint x: 515, endPoint y: 322, distance: 39.3
click at [483, 304] on div "Extend: Standard Template" at bounding box center [462, 306] width 99 height 11
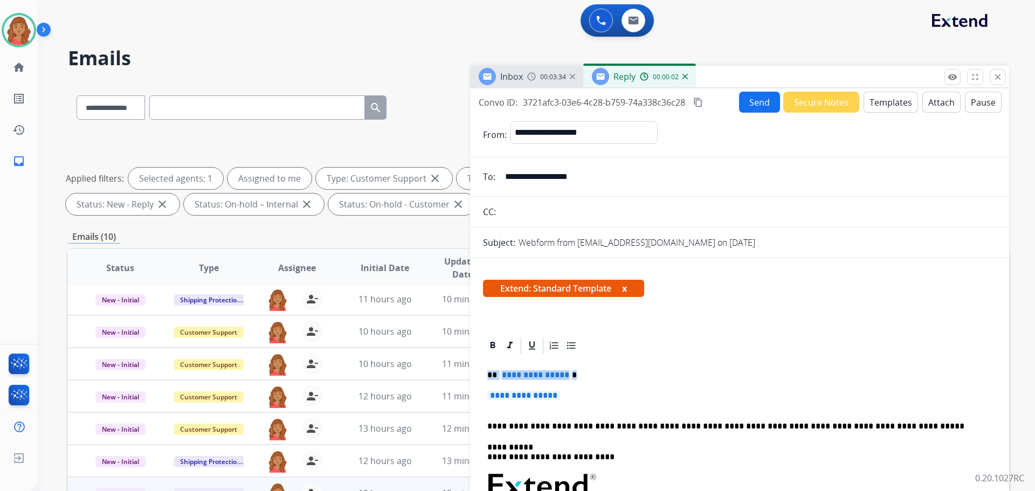
drag, startPoint x: 568, startPoint y: 397, endPoint x: 477, endPoint y: 366, distance: 96.3
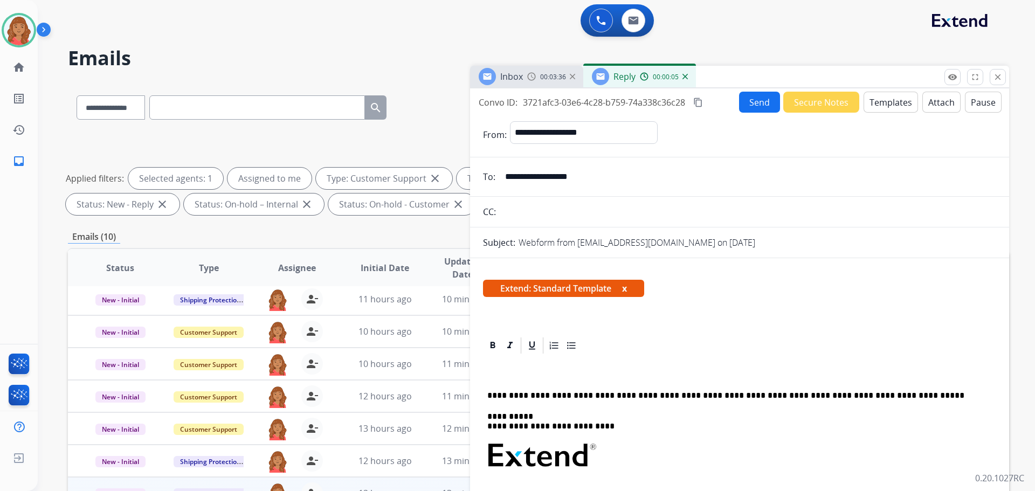
drag, startPoint x: 500, startPoint y: 380, endPoint x: 489, endPoint y: 377, distance: 11.6
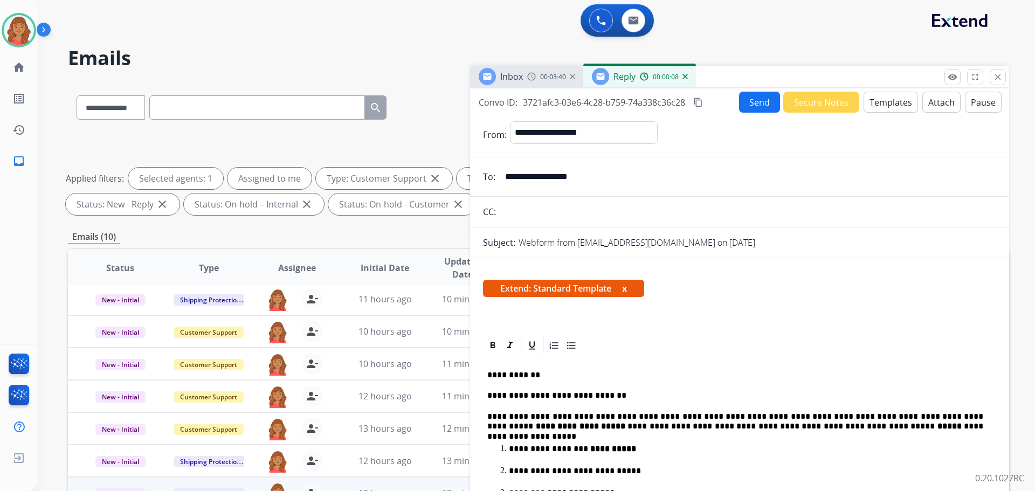
click at [698, 104] on mat-icon "content_copy" at bounding box center [698, 103] width 10 height 10
click at [752, 100] on button "Send" at bounding box center [759, 102] width 41 height 21
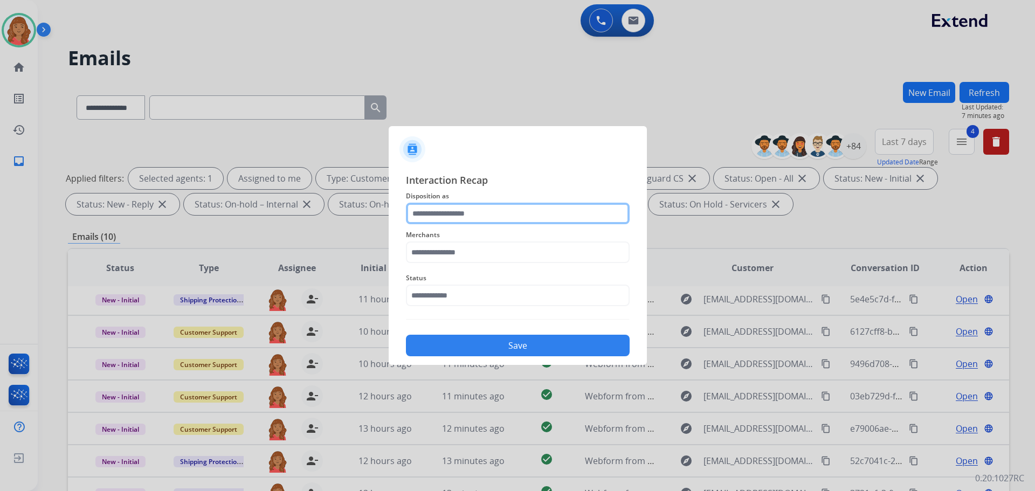
click at [458, 216] on input "text" at bounding box center [518, 214] width 224 height 22
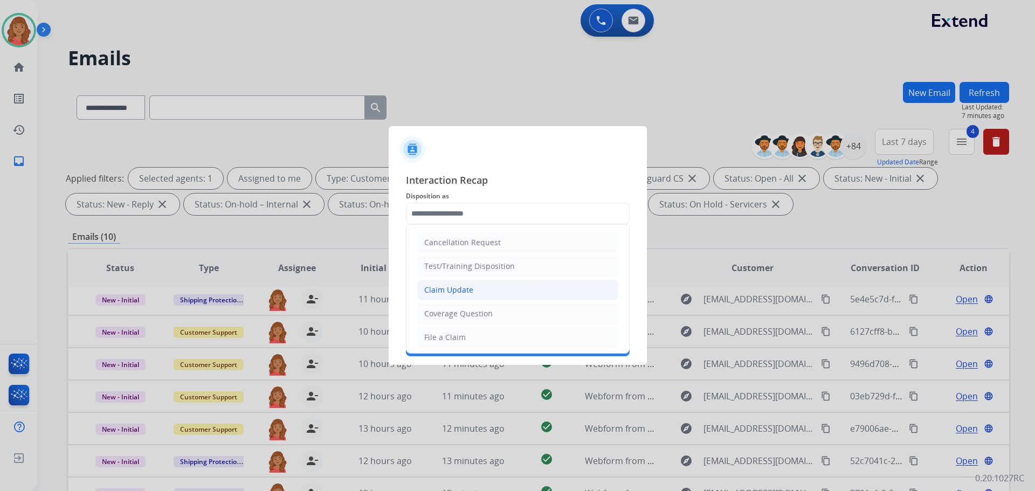
click at [450, 285] on div "Claim Update" at bounding box center [448, 290] width 49 height 11
type input "**********"
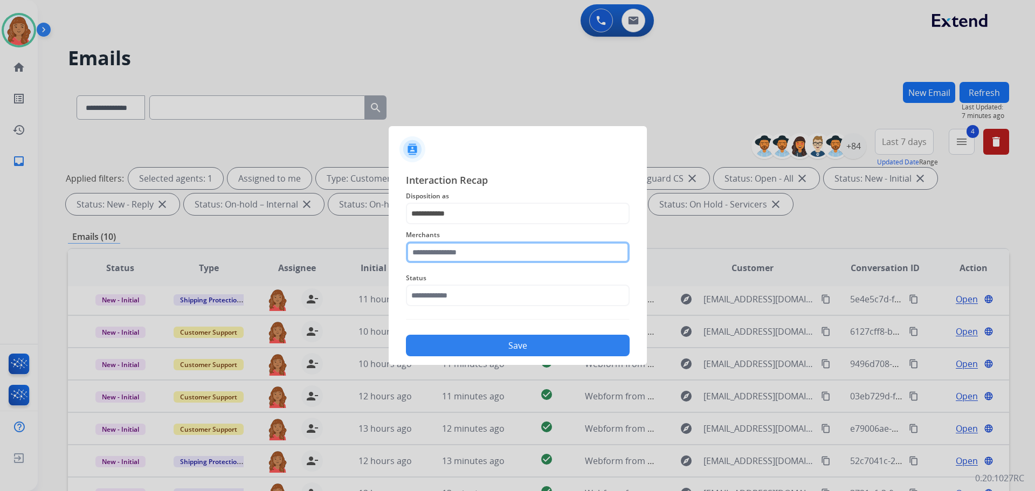
click at [444, 258] on input "text" at bounding box center [518, 253] width 224 height 22
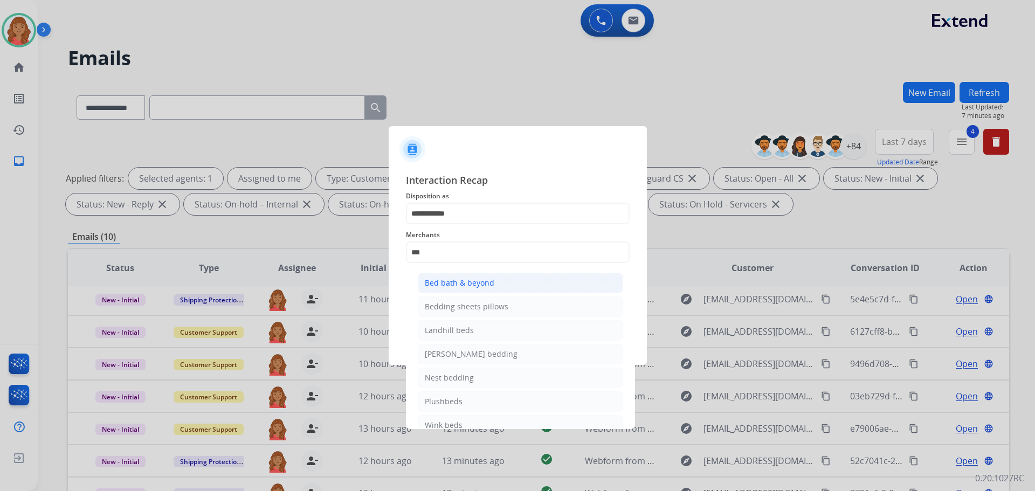
click at [449, 280] on div "Bed bath & beyond" at bounding box center [460, 283] width 70 height 11
type input "**********"
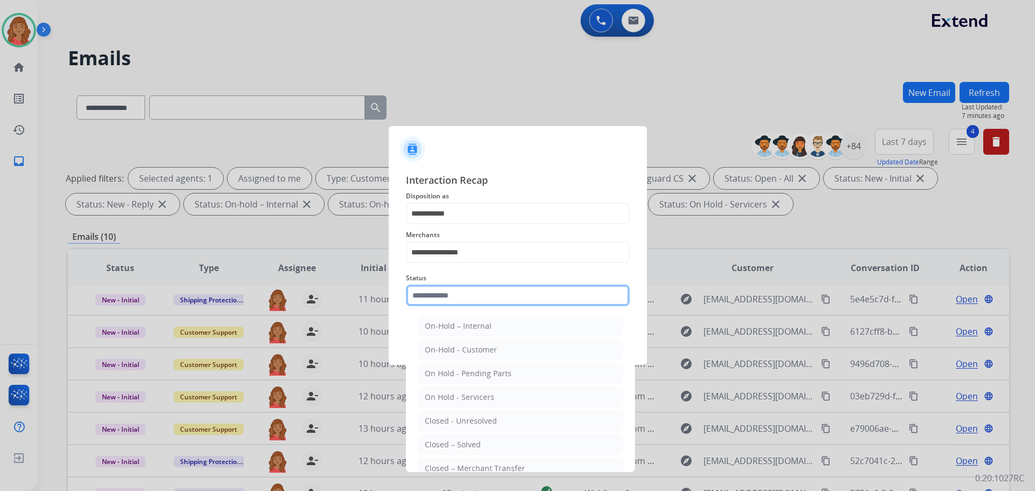
drag, startPoint x: 439, startPoint y: 294, endPoint x: 439, endPoint y: 315, distance: 21.0
click at [439, 296] on input "text" at bounding box center [518, 296] width 224 height 22
click at [452, 441] on div "Closed – Solved" at bounding box center [453, 444] width 56 height 11
type input "**********"
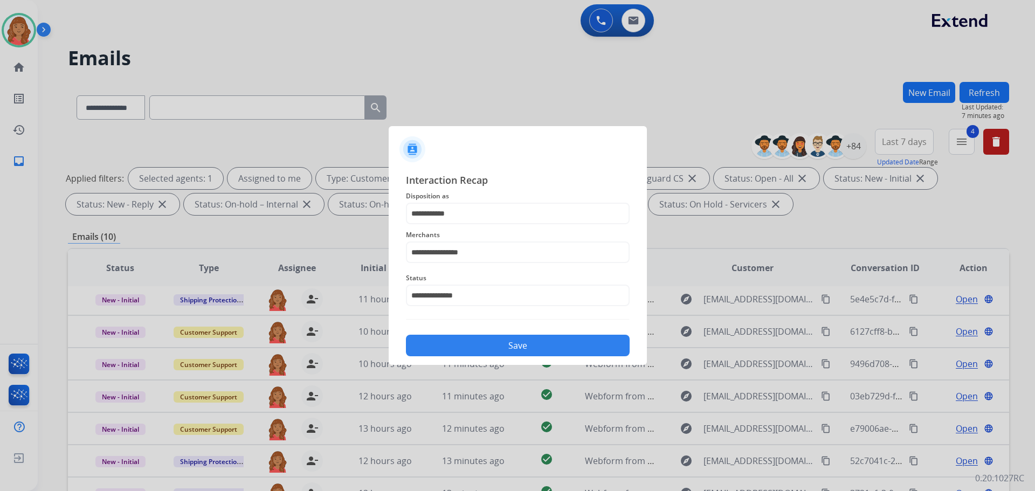
click at [458, 353] on button "Save" at bounding box center [518, 346] width 224 height 22
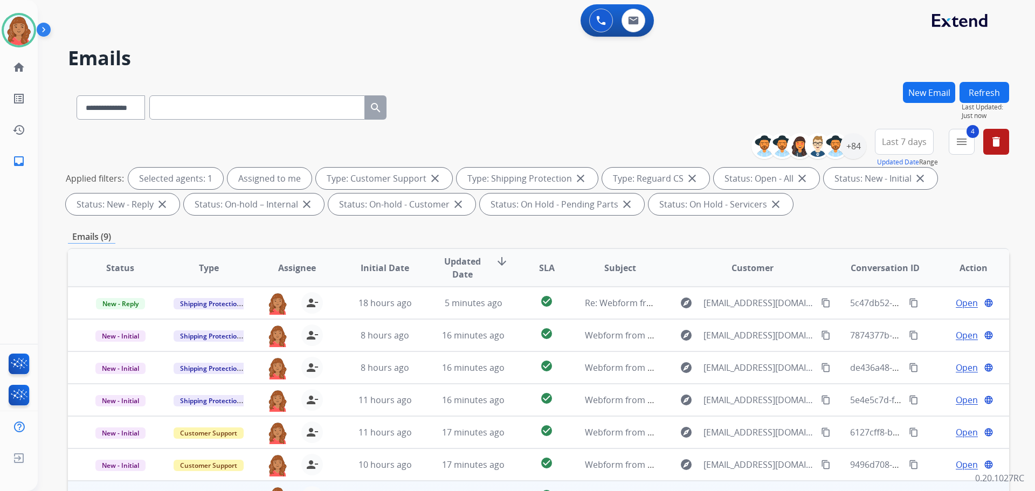
scroll to position [174, 0]
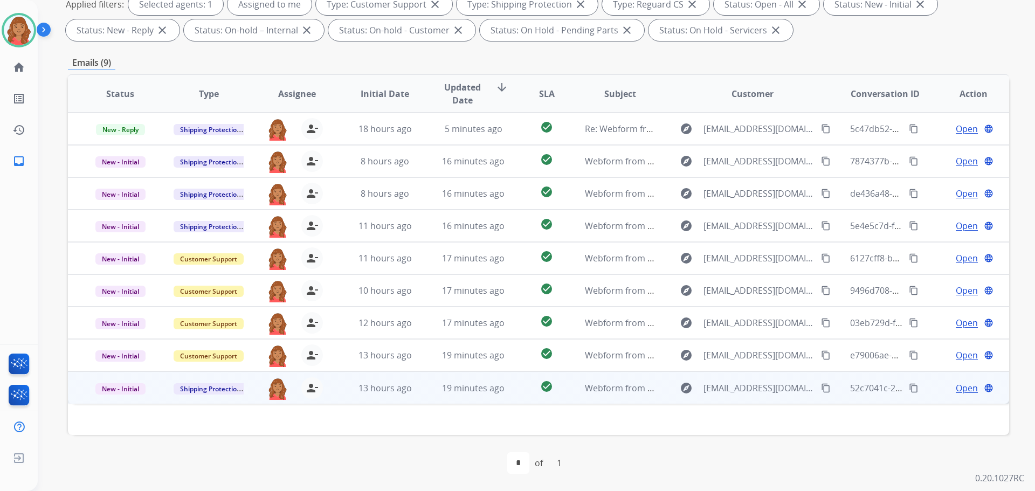
click at [431, 394] on td "19 minutes ago" at bounding box center [465, 387] width 88 height 32
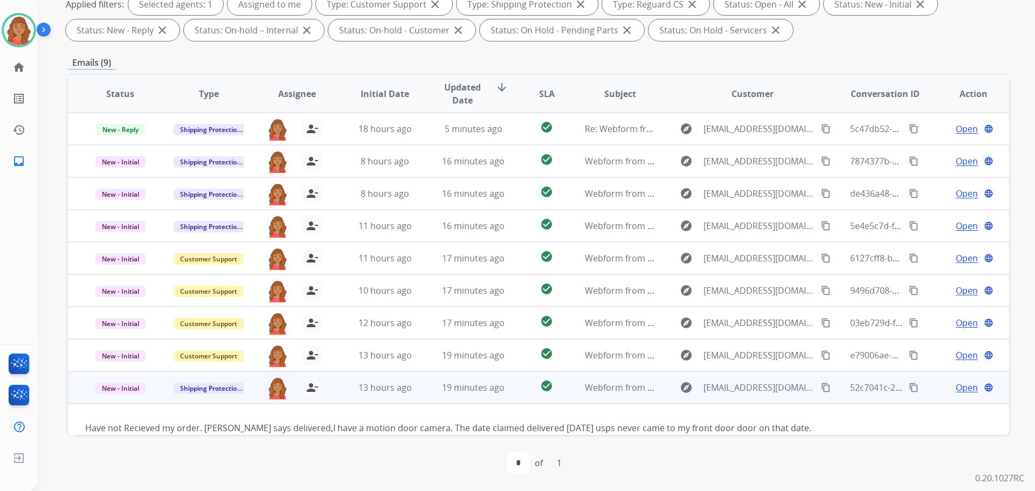
scroll to position [17, 0]
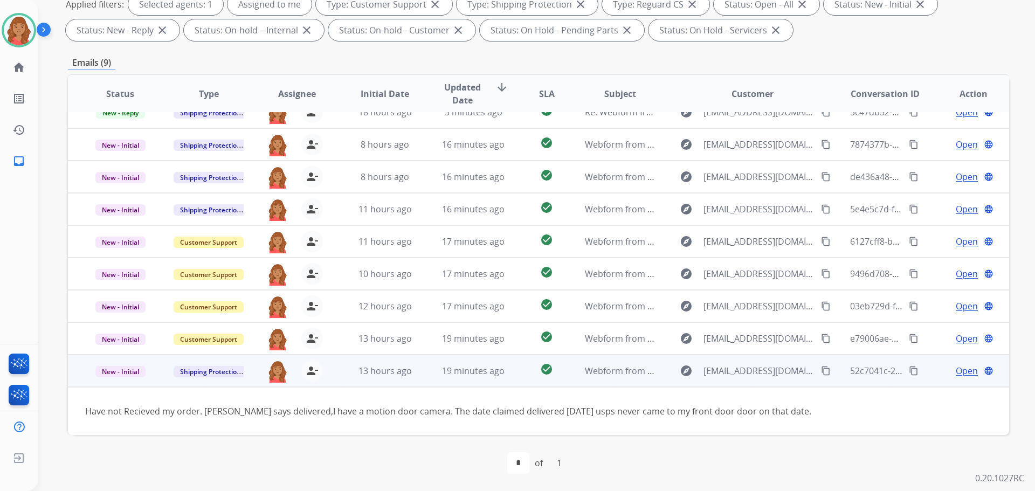
drag, startPoint x: 807, startPoint y: 371, endPoint x: 795, endPoint y: 381, distance: 16.1
click at [821, 370] on mat-icon "content_copy" at bounding box center [826, 371] width 10 height 10
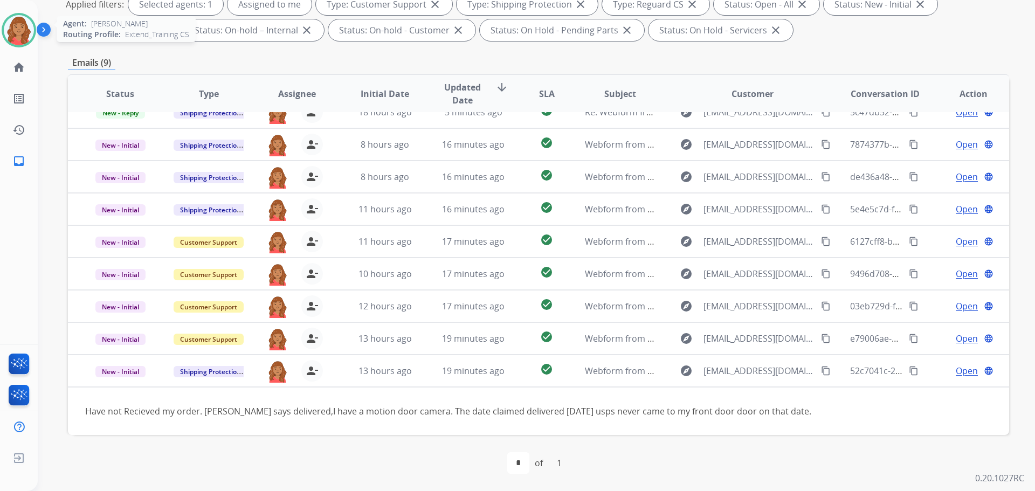
drag, startPoint x: 19, startPoint y: 30, endPoint x: 29, endPoint y: 46, distance: 18.4
click at [21, 31] on img at bounding box center [19, 30] width 30 height 30
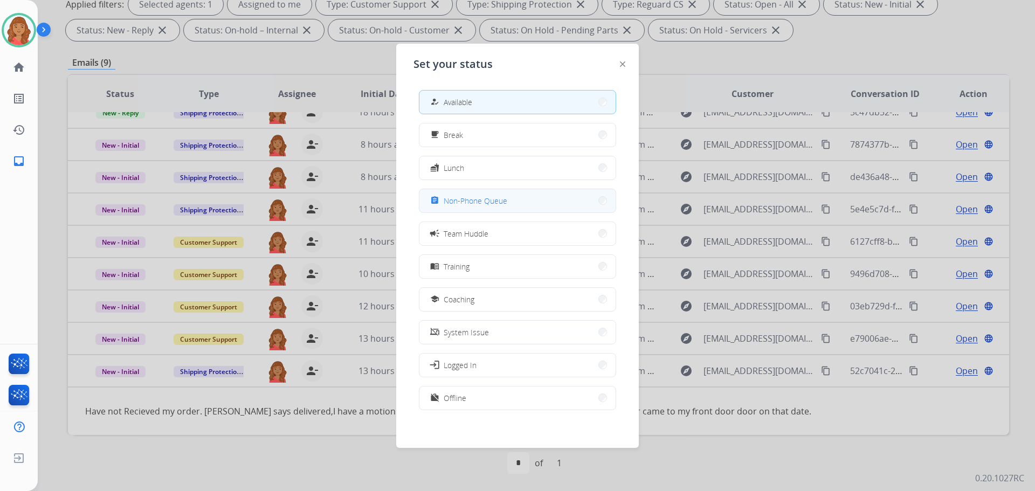
click at [495, 207] on button "assignment Non-Phone Queue" at bounding box center [517, 200] width 196 height 23
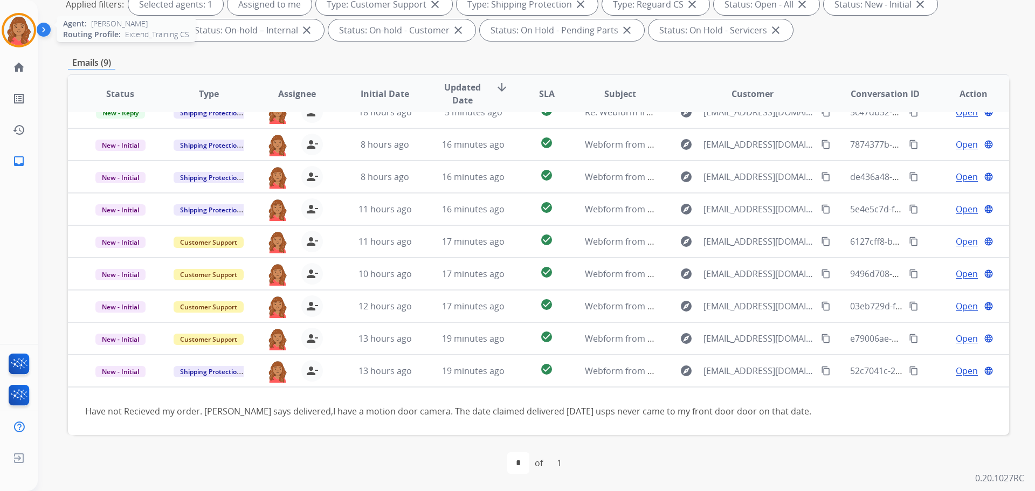
click at [24, 24] on img at bounding box center [19, 30] width 30 height 30
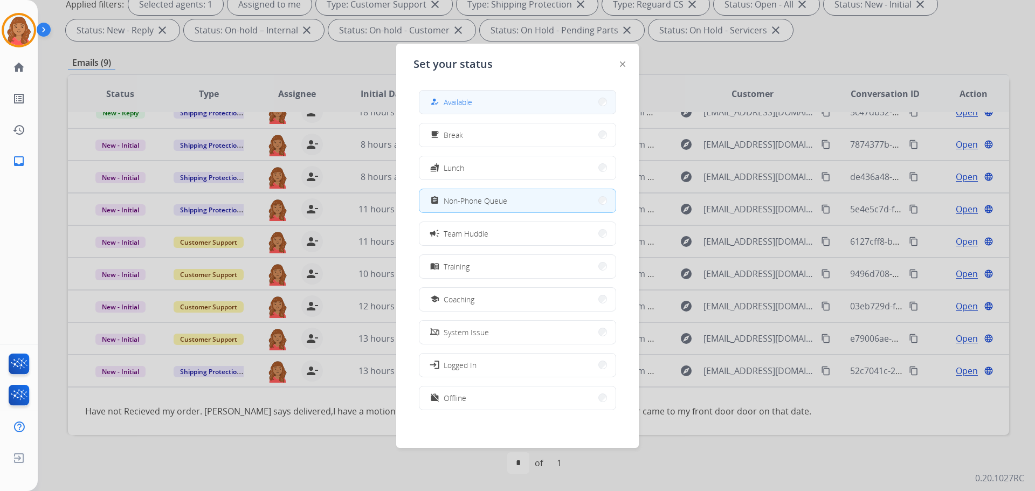
click at [478, 100] on button "how_to_reg Available" at bounding box center [517, 102] width 196 height 23
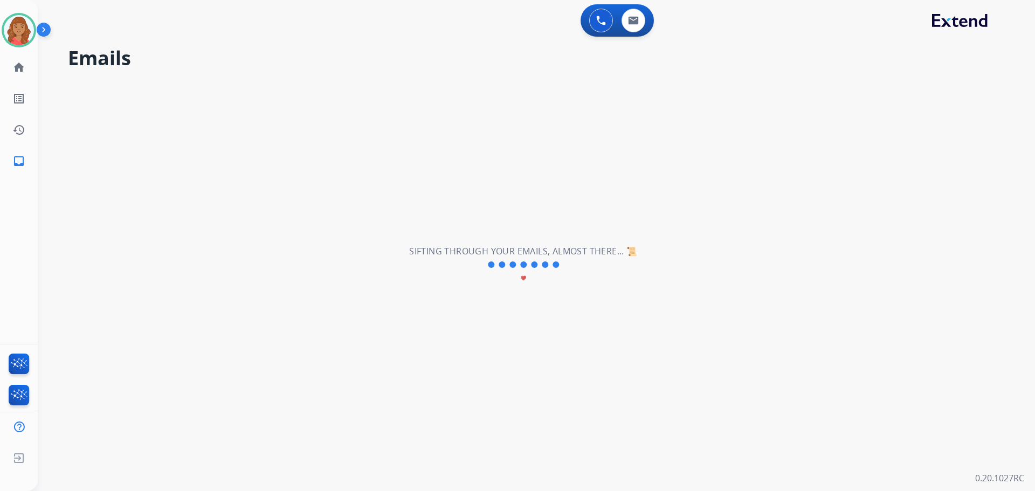
scroll to position [4, 0]
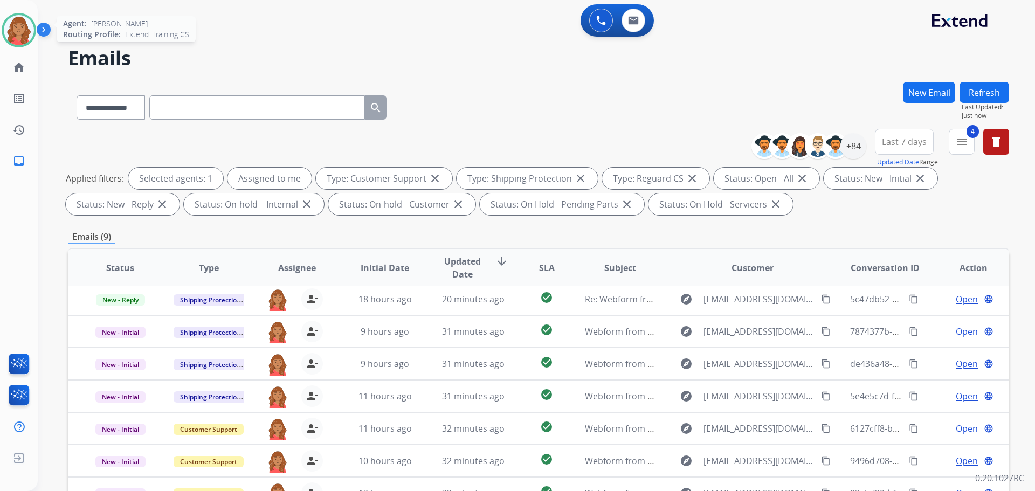
click at [16, 22] on img at bounding box center [19, 30] width 30 height 30
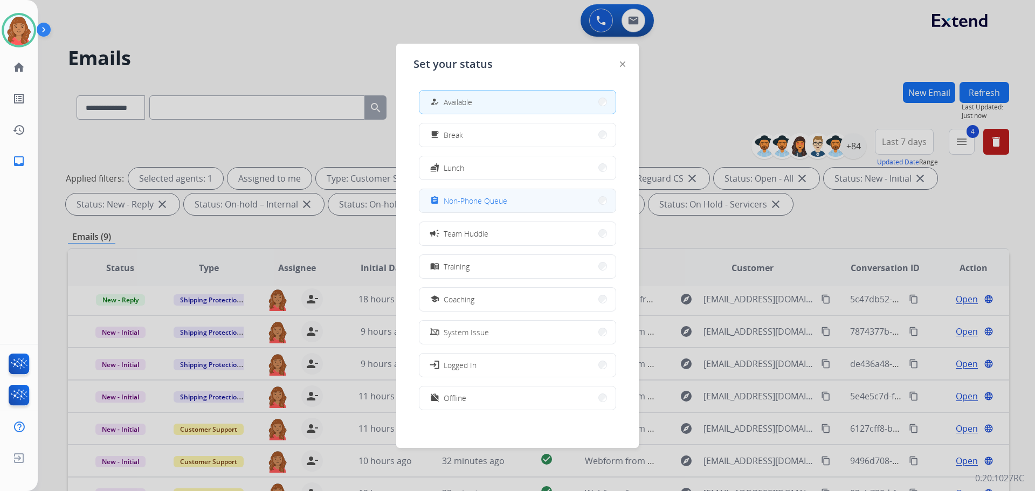
click at [458, 201] on span "Non-Phone Queue" at bounding box center [476, 200] width 64 height 11
